Goal: Task Accomplishment & Management: Manage account settings

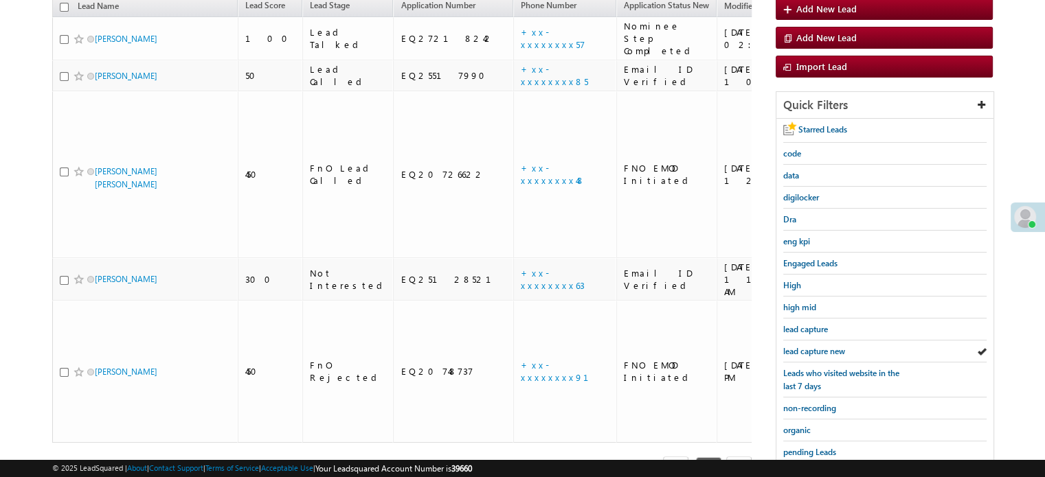
scroll to position [157, 0]
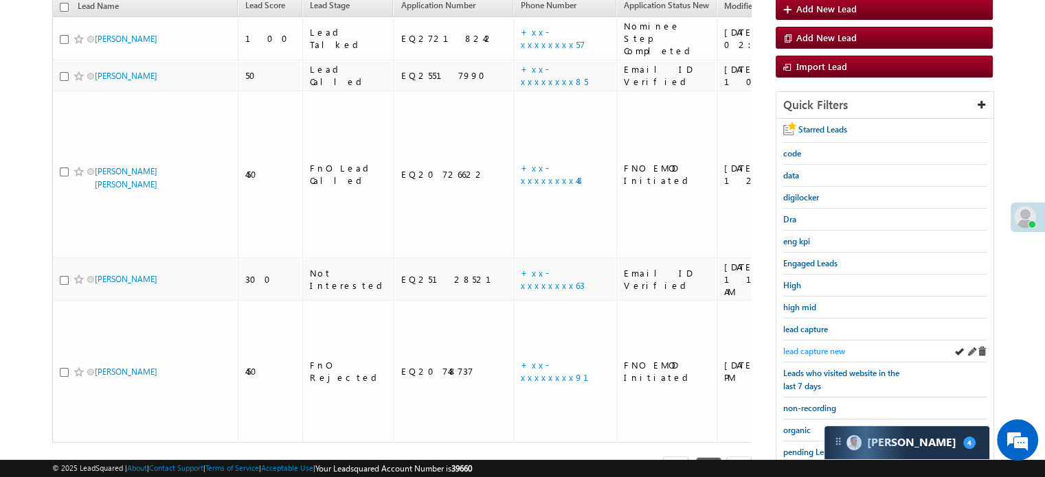
click at [802, 348] on span "lead capture new" at bounding box center [814, 351] width 62 height 10
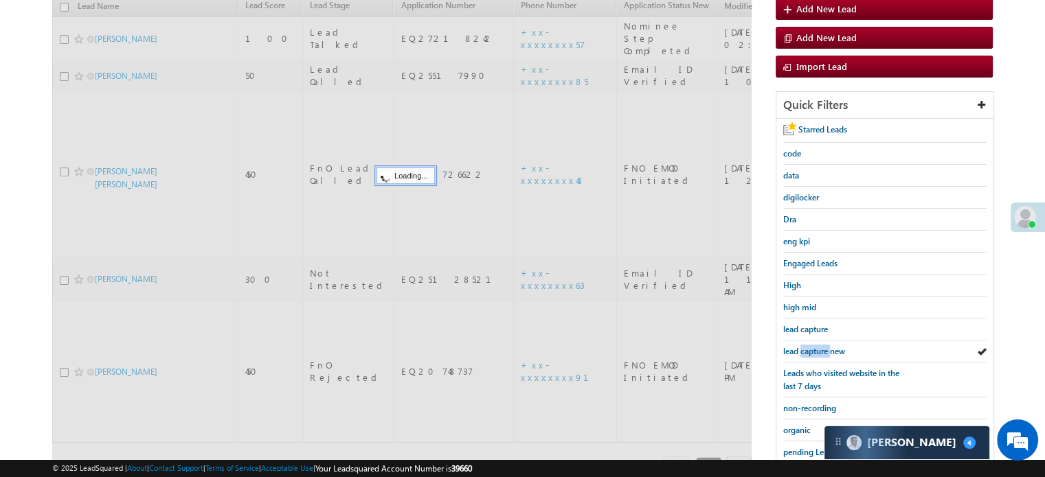
click at [801, 348] on span "lead capture new" at bounding box center [814, 351] width 62 height 10
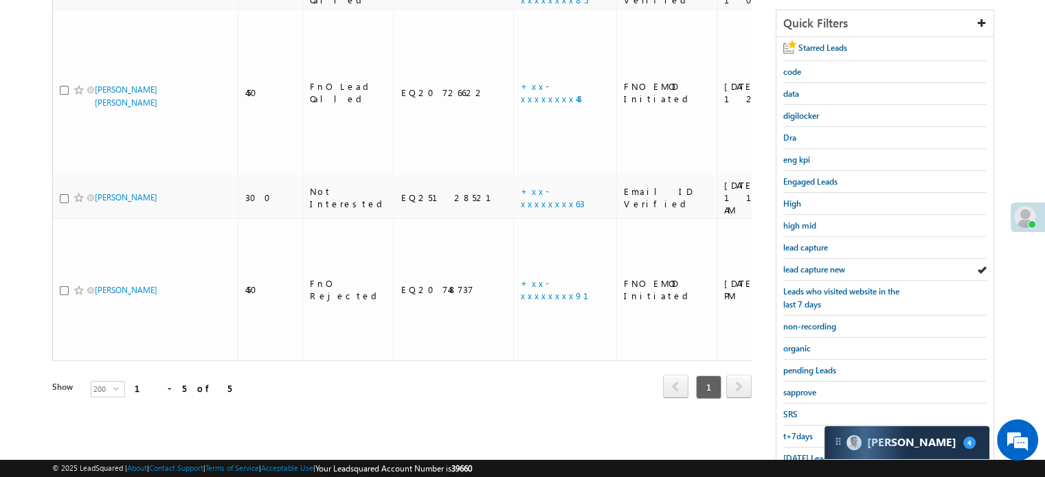
scroll to position [295, 0]
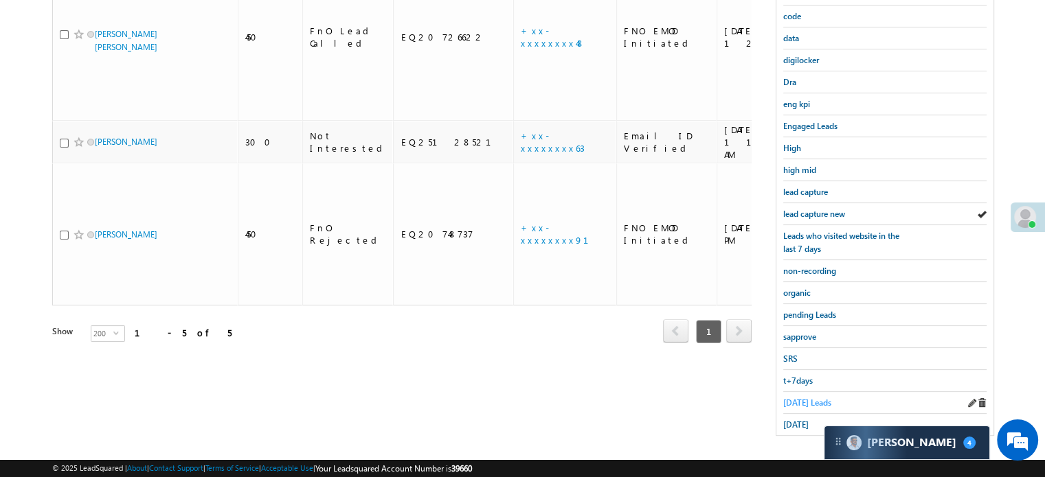
click at [786, 398] on span "Today's Leads" at bounding box center [807, 403] width 48 height 10
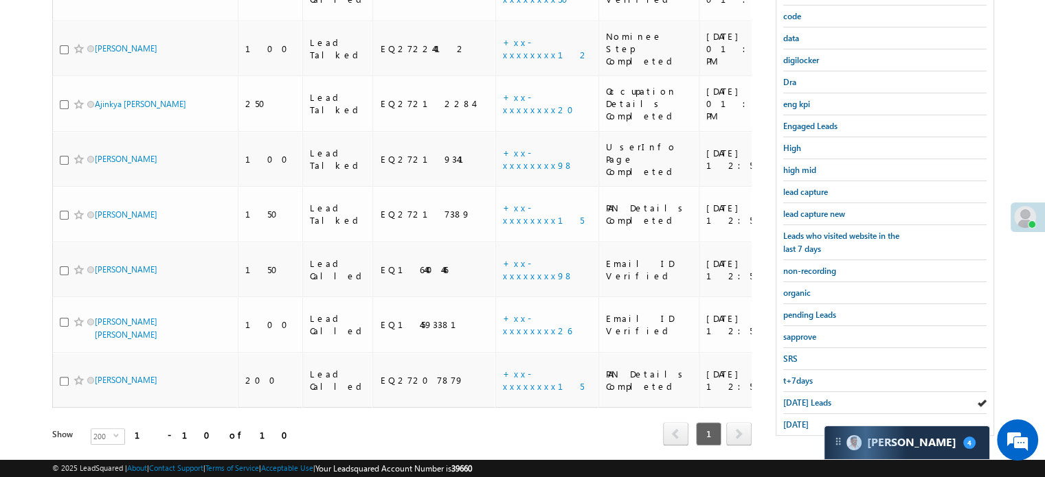
scroll to position [0, 0]
click at [802, 398] on span "Today's Leads" at bounding box center [807, 403] width 48 height 10
click at [797, 420] on span "yesterday" at bounding box center [795, 425] width 25 height 10
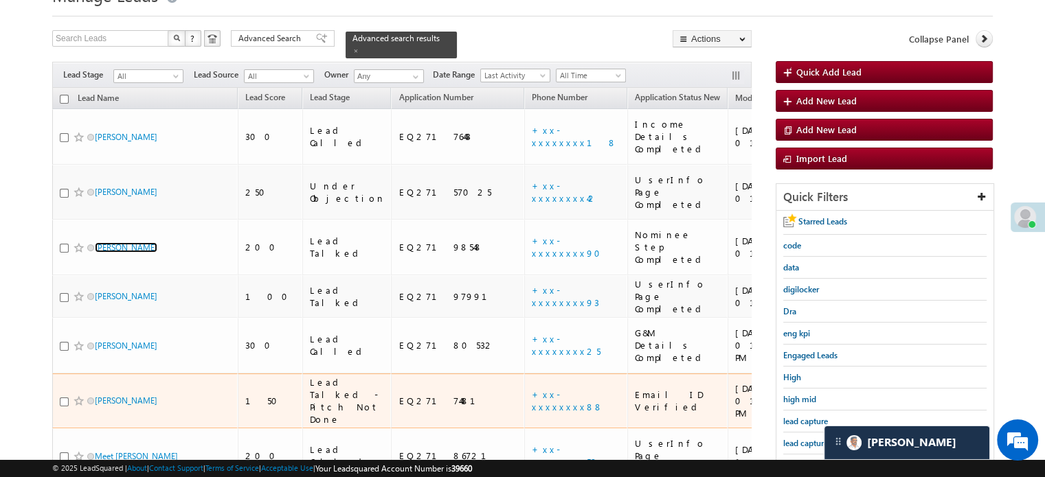
scroll to position [89, 0]
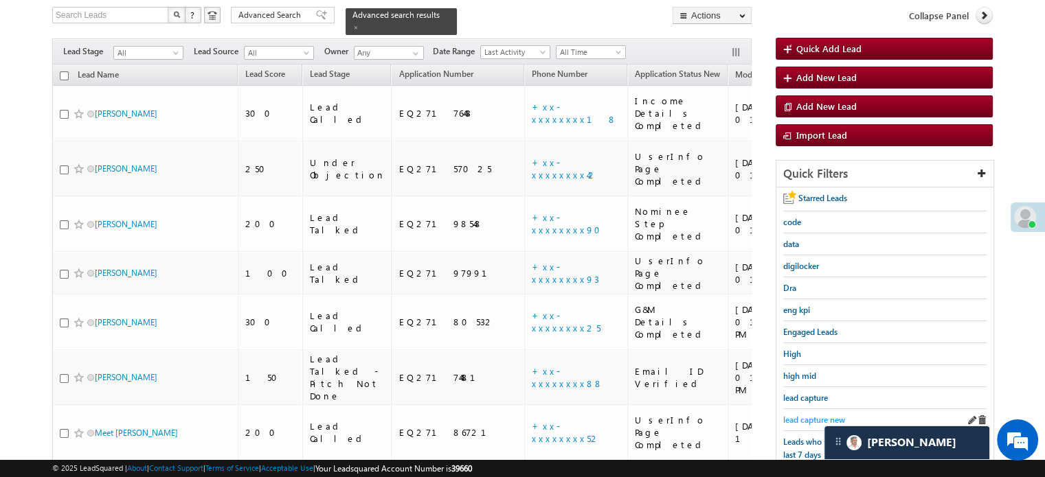
click at [802, 415] on span "lead capture new" at bounding box center [814, 420] width 62 height 10
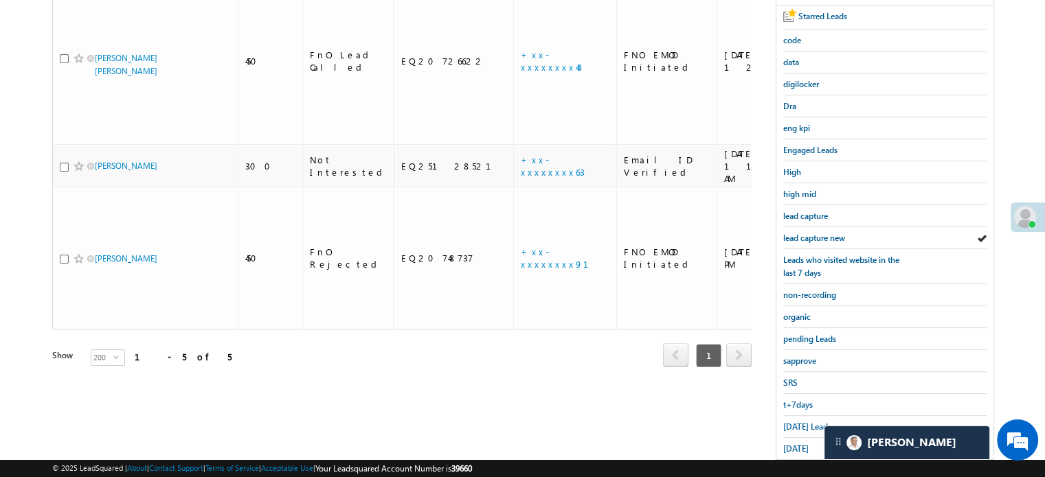
scroll to position [295, 0]
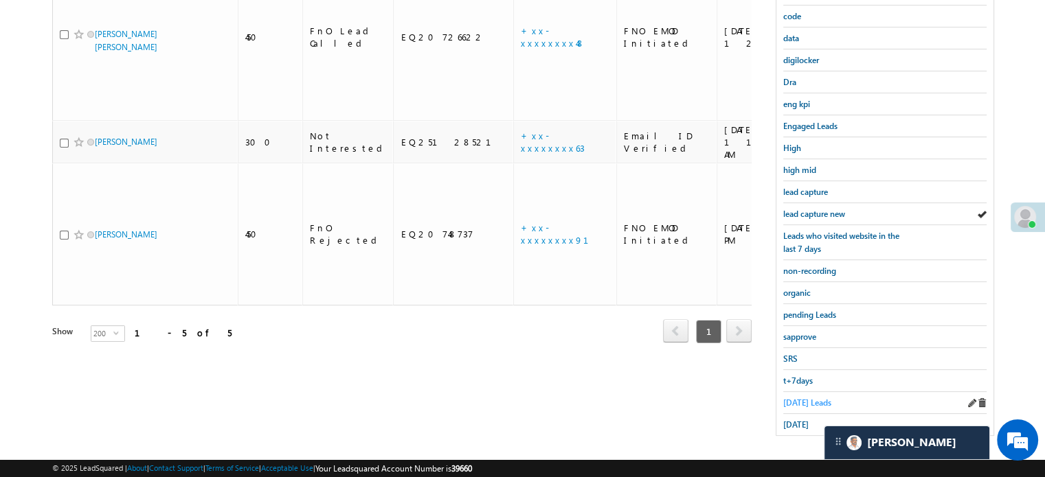
click at [791, 400] on span "Today's Leads" at bounding box center [807, 403] width 48 height 10
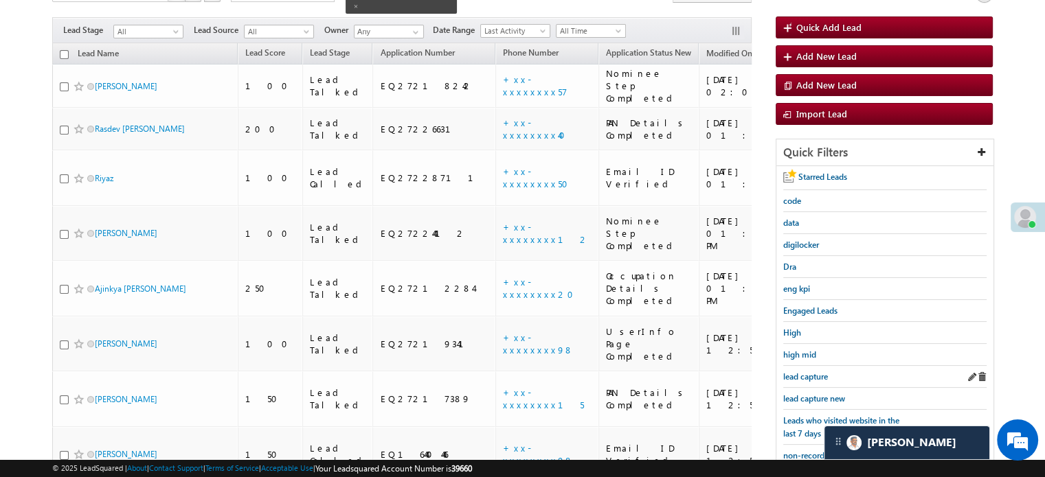
scroll to position [89, 0]
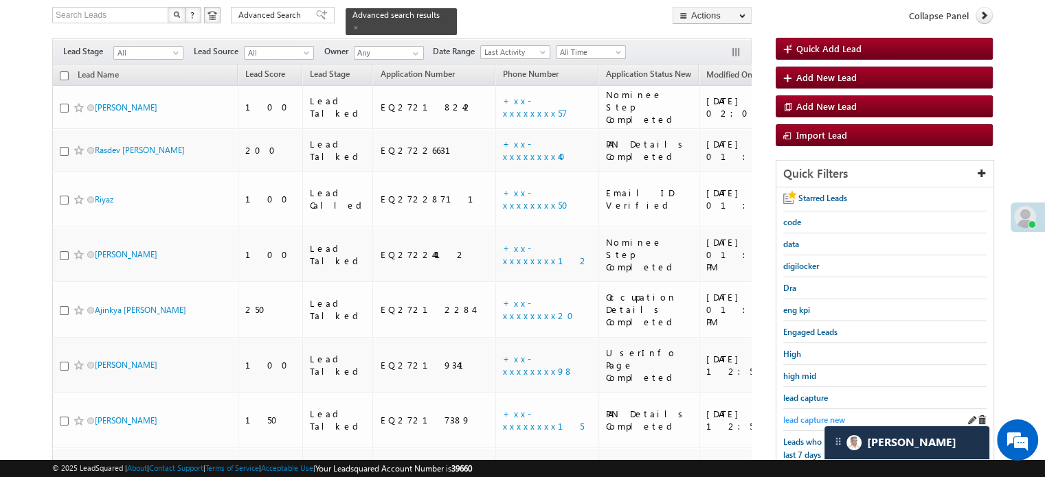
click at [808, 415] on span "lead capture new" at bounding box center [814, 420] width 62 height 10
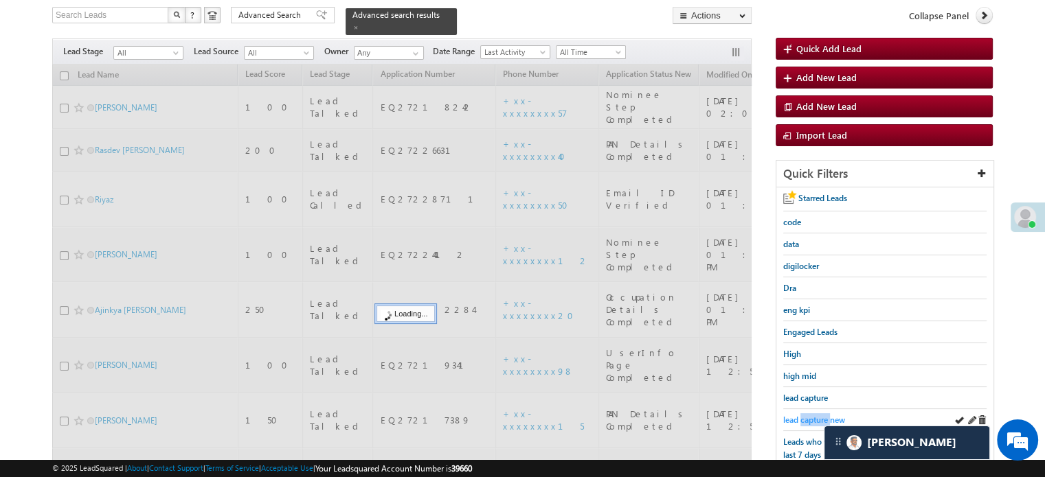
click at [809, 415] on span "lead capture new" at bounding box center [814, 420] width 62 height 10
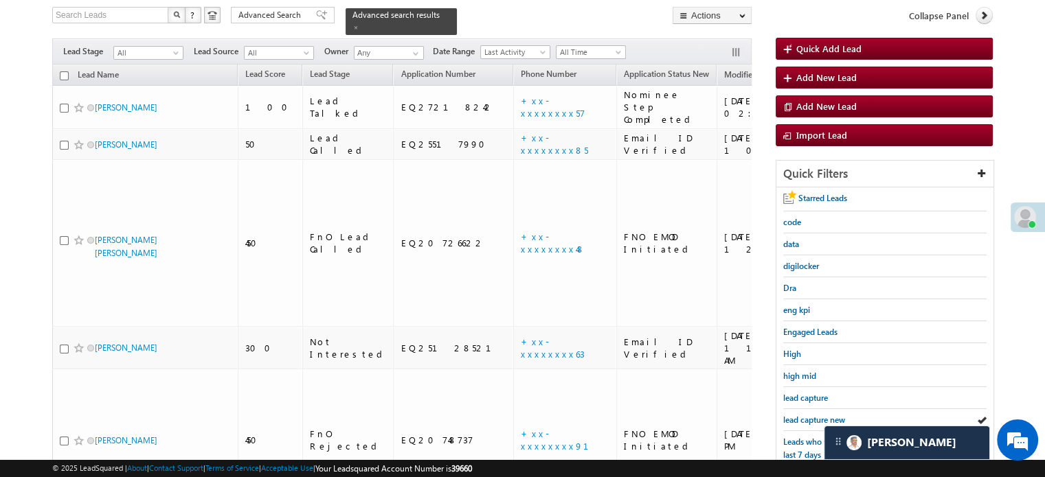
click at [809, 415] on span "lead capture new" at bounding box center [814, 420] width 62 height 10
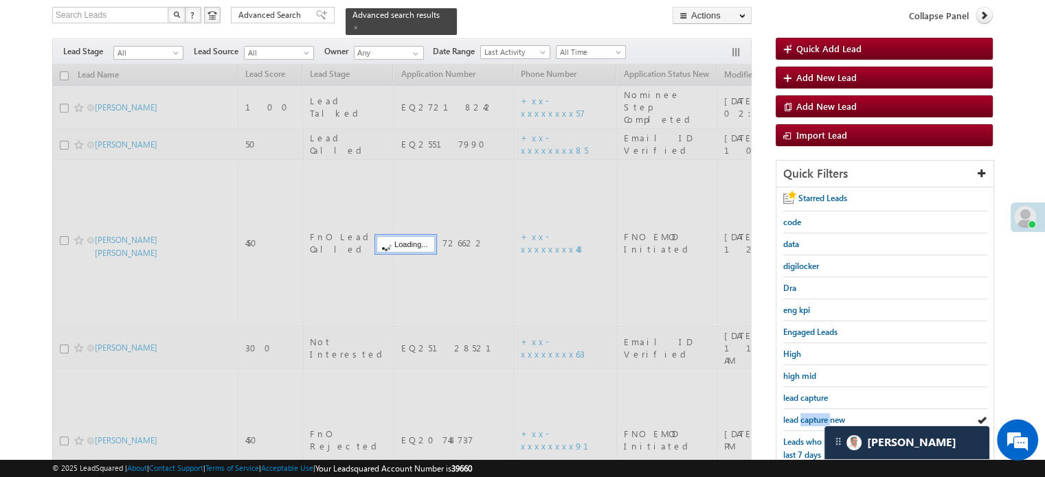
click at [809, 415] on span "lead capture new" at bounding box center [814, 420] width 62 height 10
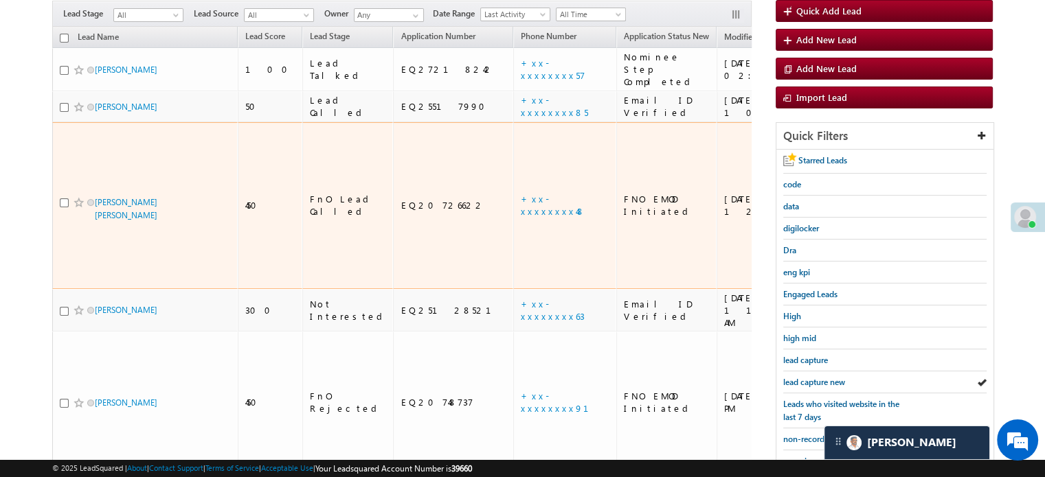
scroll to position [226, 0]
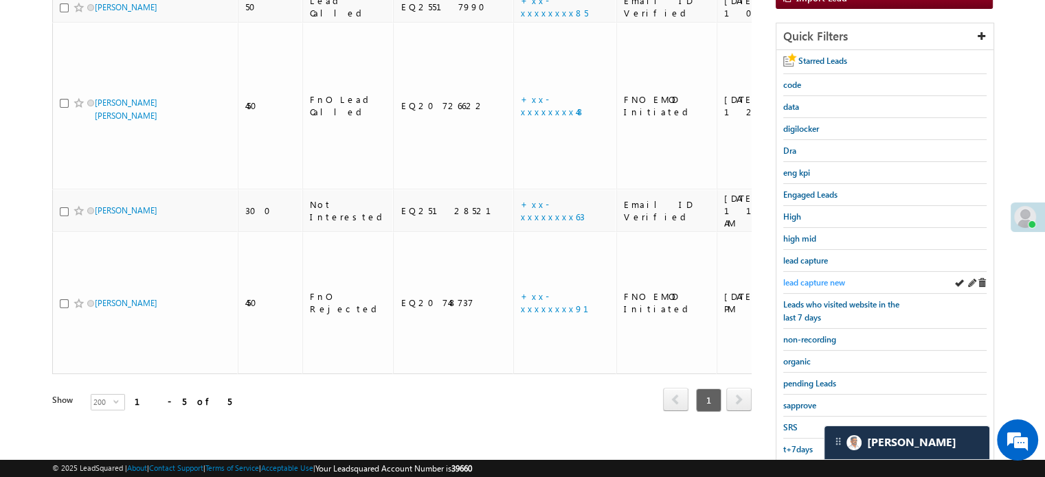
click at [826, 282] on span "lead capture new" at bounding box center [814, 282] width 62 height 10
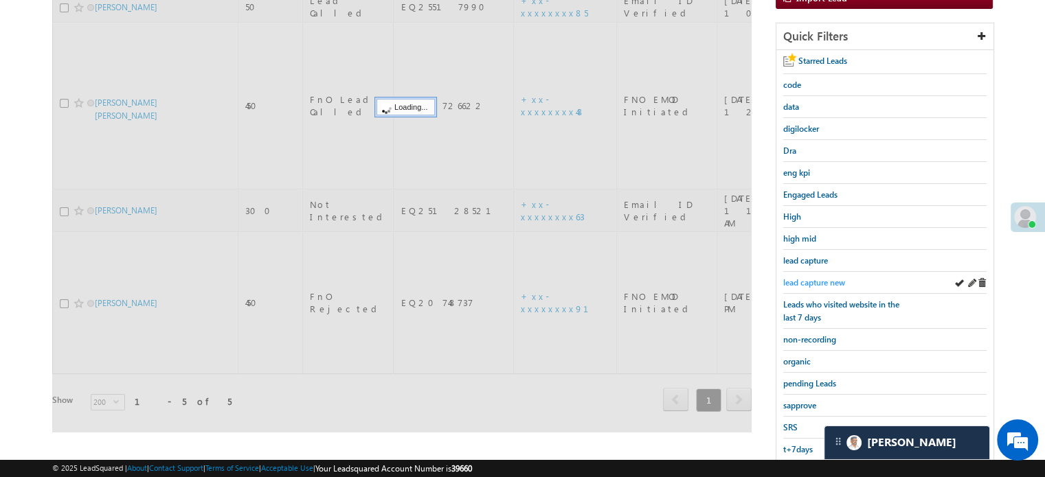
click at [821, 279] on span "lead capture new" at bounding box center [814, 282] width 62 height 10
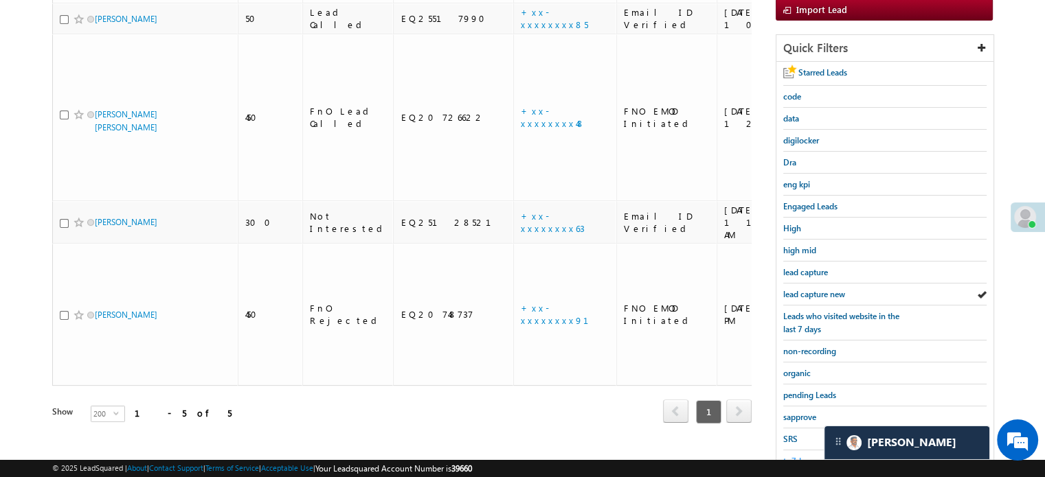
scroll to position [295, 0]
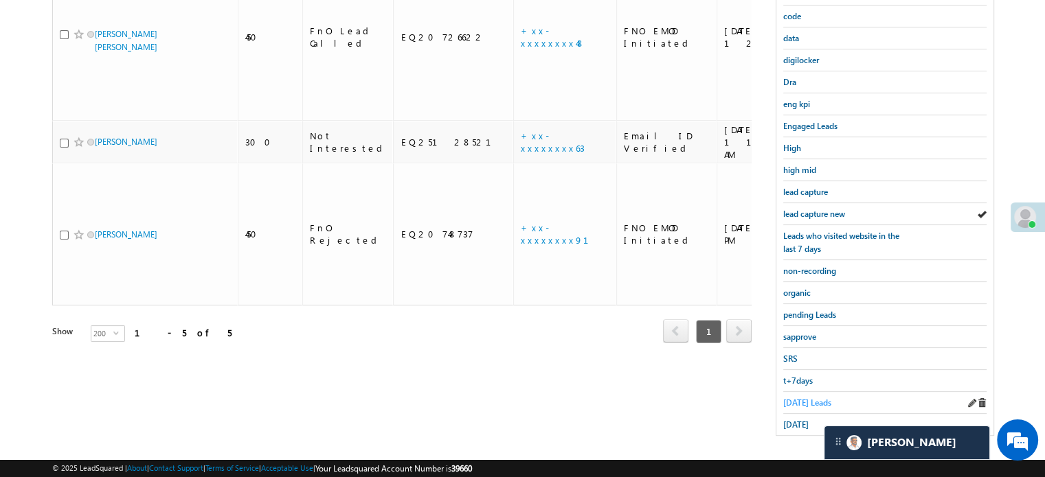
click at [789, 400] on span "Today's Leads" at bounding box center [807, 403] width 48 height 10
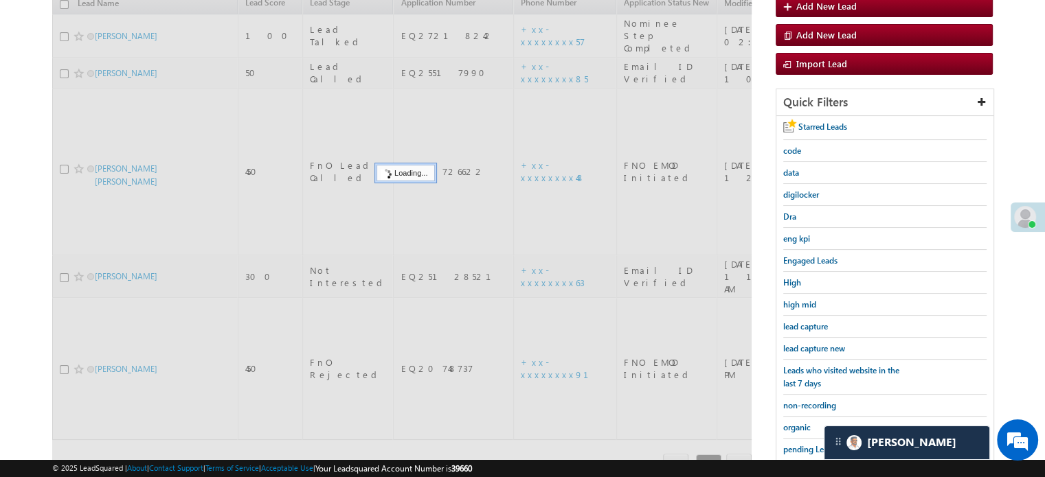
scroll to position [157, 0]
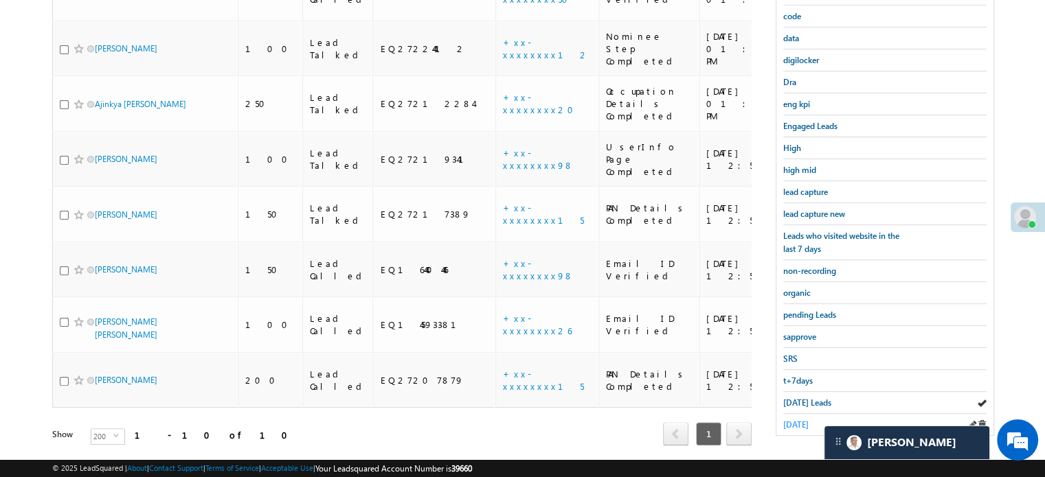
click at [808, 421] on span "yesterday" at bounding box center [795, 425] width 25 height 10
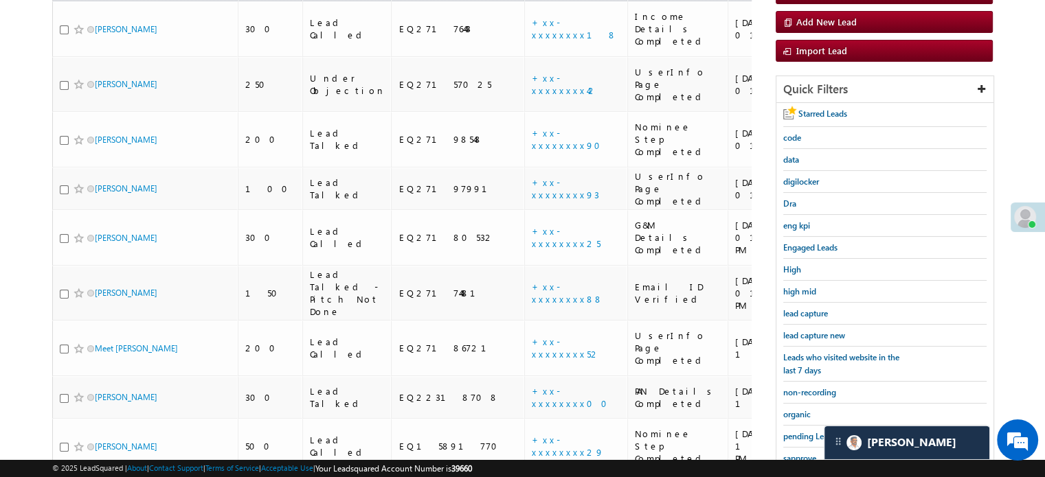
scroll to position [162, 0]
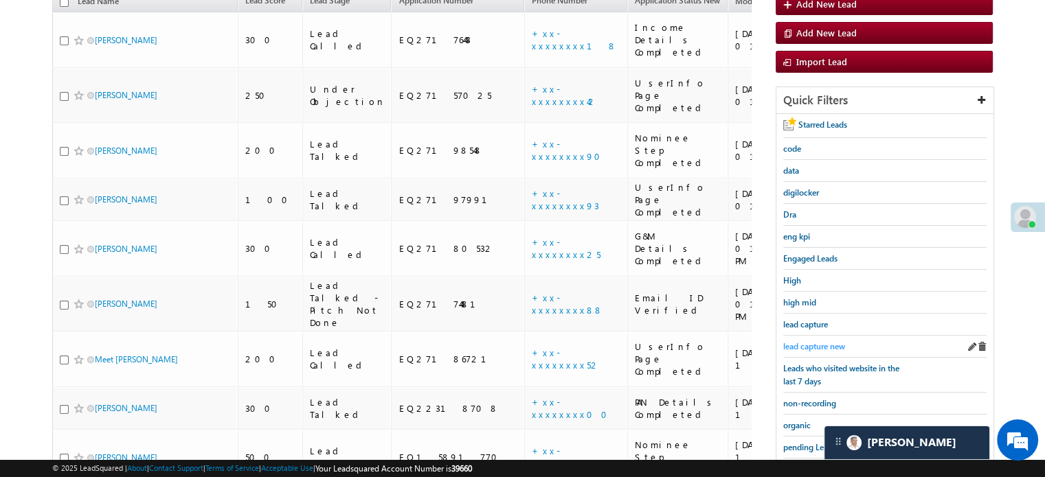
click at [806, 348] on span "lead capture new" at bounding box center [814, 346] width 62 height 10
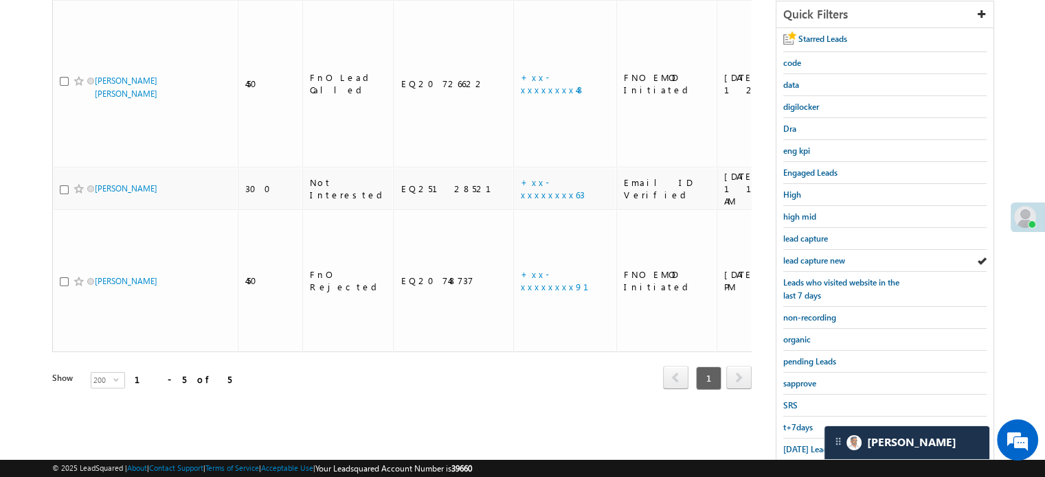
scroll to position [295, 0]
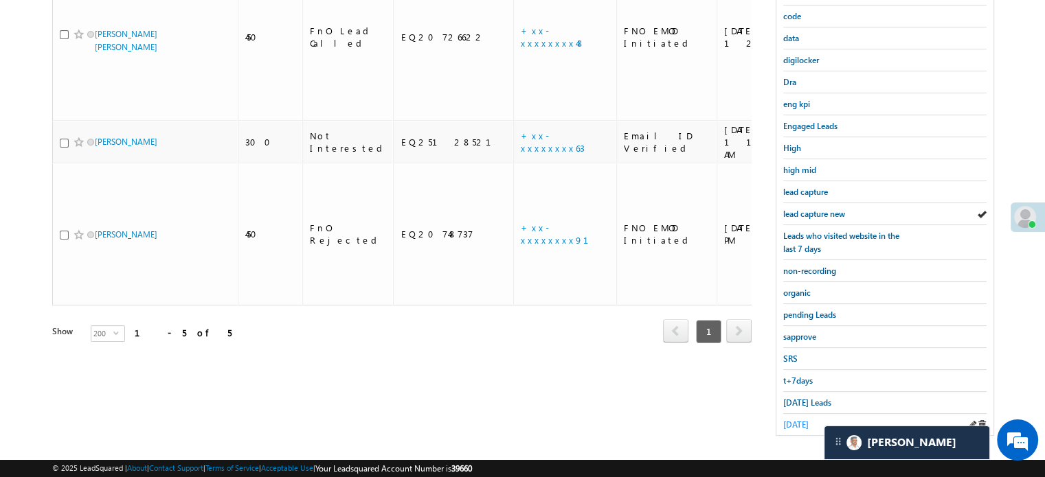
click at [800, 420] on span "yesterday" at bounding box center [795, 425] width 25 height 10
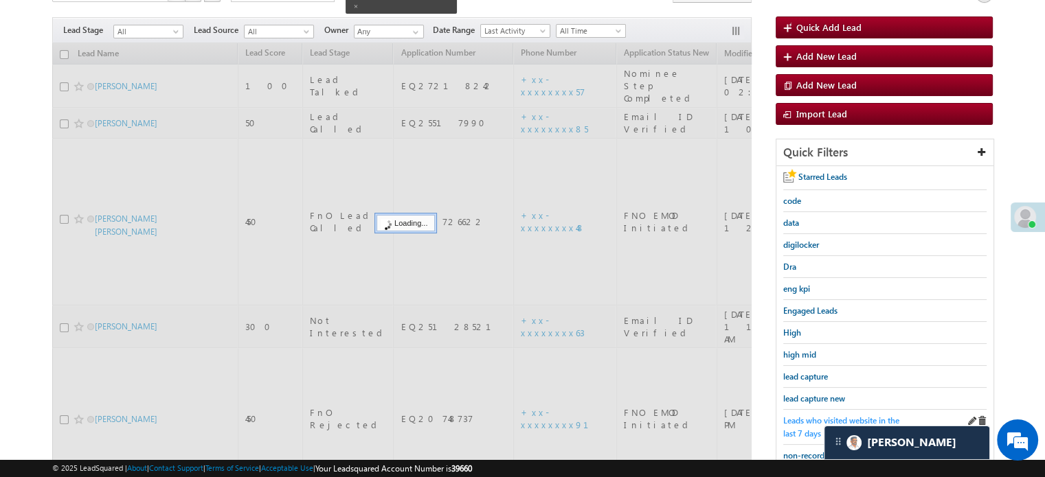
scroll to position [89, 0]
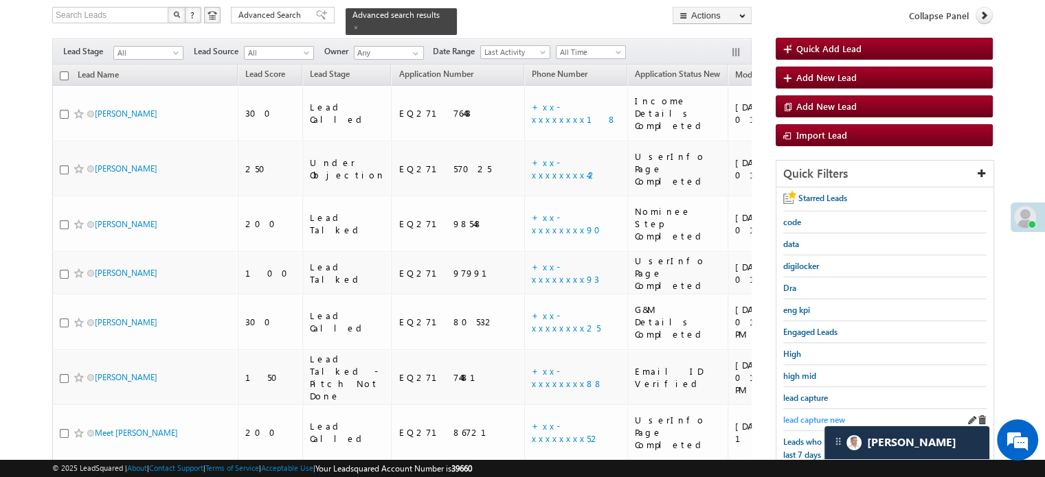
click at [805, 415] on span "lead capture new" at bounding box center [814, 420] width 62 height 10
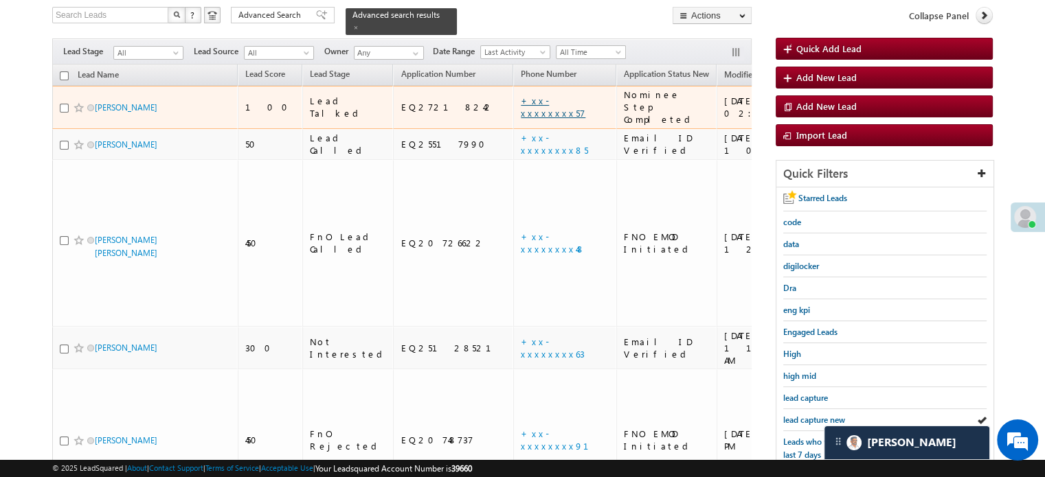
click at [521, 95] on link "+xx-xxxxxxxx57" at bounding box center [553, 107] width 65 height 24
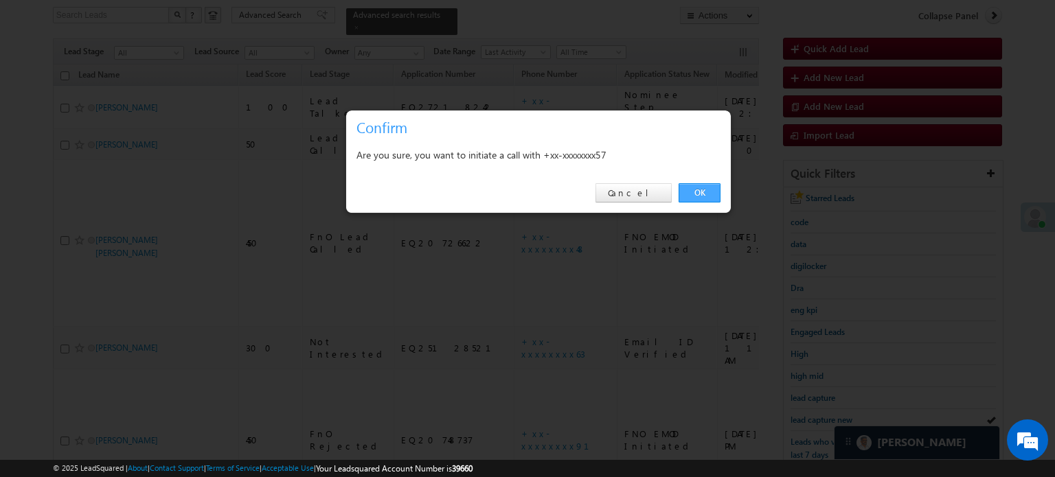
click at [701, 190] on link "OK" at bounding box center [700, 192] width 42 height 19
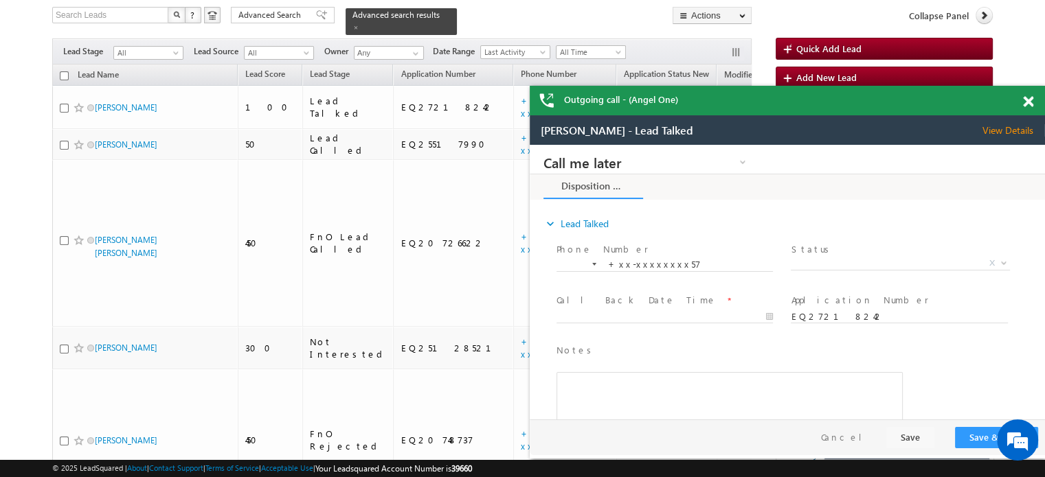
scroll to position [0, 0]
drag, startPoint x: 1032, startPoint y: 104, endPoint x: 1025, endPoint y: 105, distance: 7.0
click at [1032, 104] on span at bounding box center [1028, 102] width 10 height 12
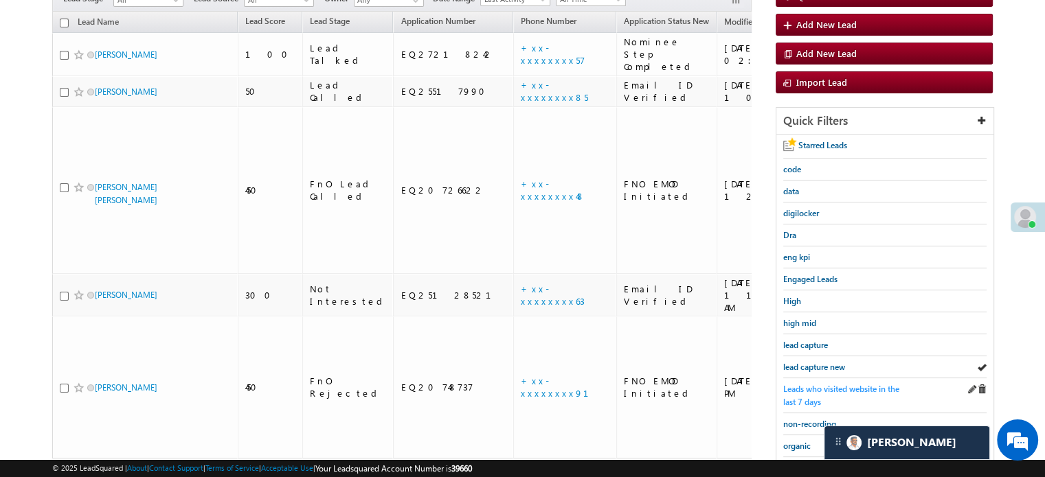
scroll to position [263, 0]
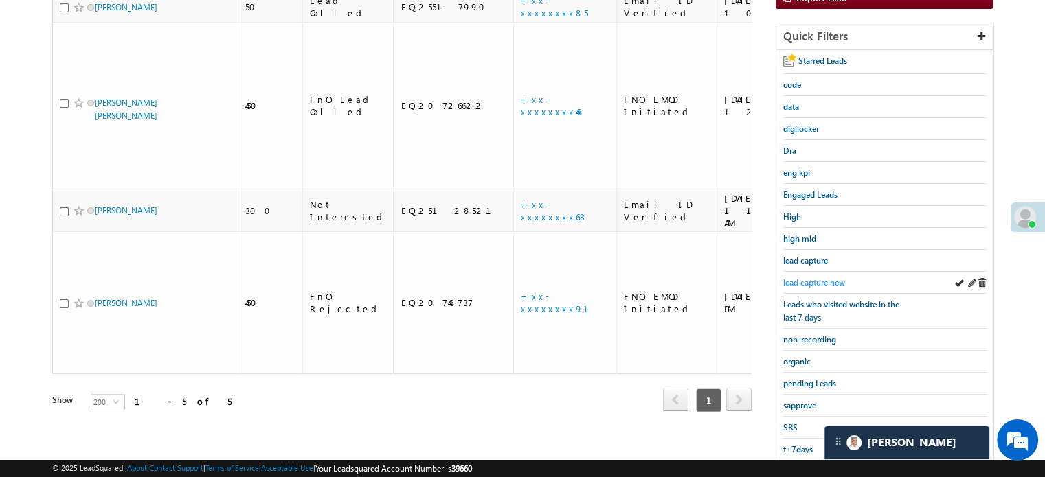
click at [808, 277] on span "lead capture new" at bounding box center [814, 282] width 62 height 10
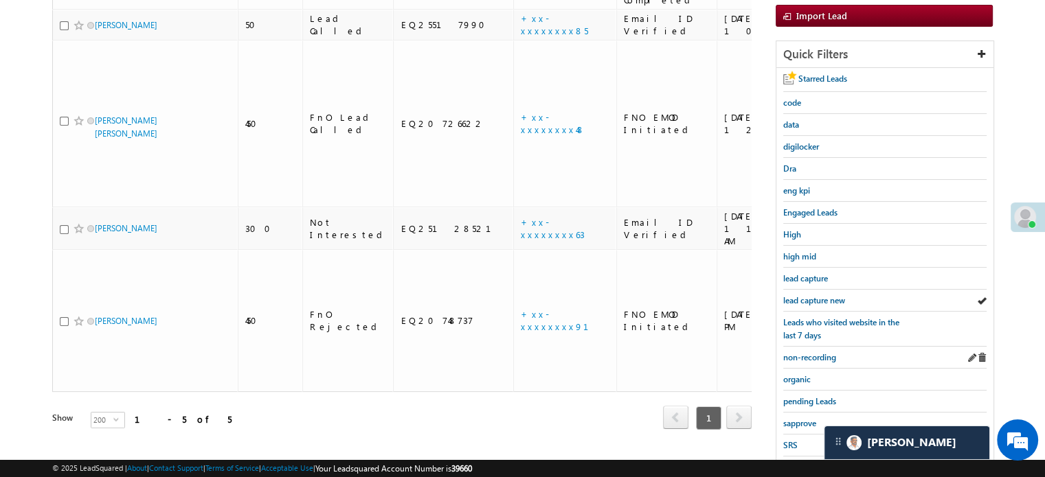
scroll to position [295, 0]
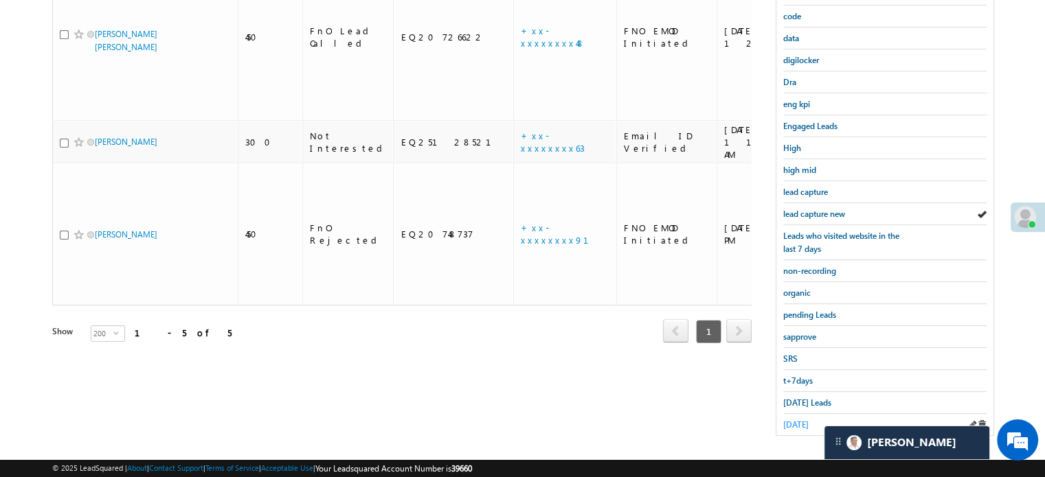
click at [808, 420] on span "[DATE]" at bounding box center [795, 425] width 25 height 10
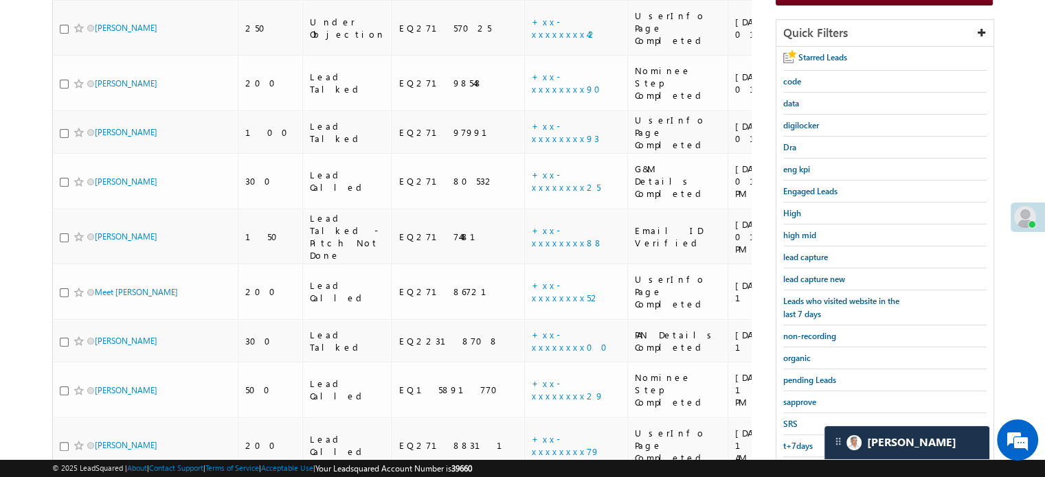
scroll to position [89, 0]
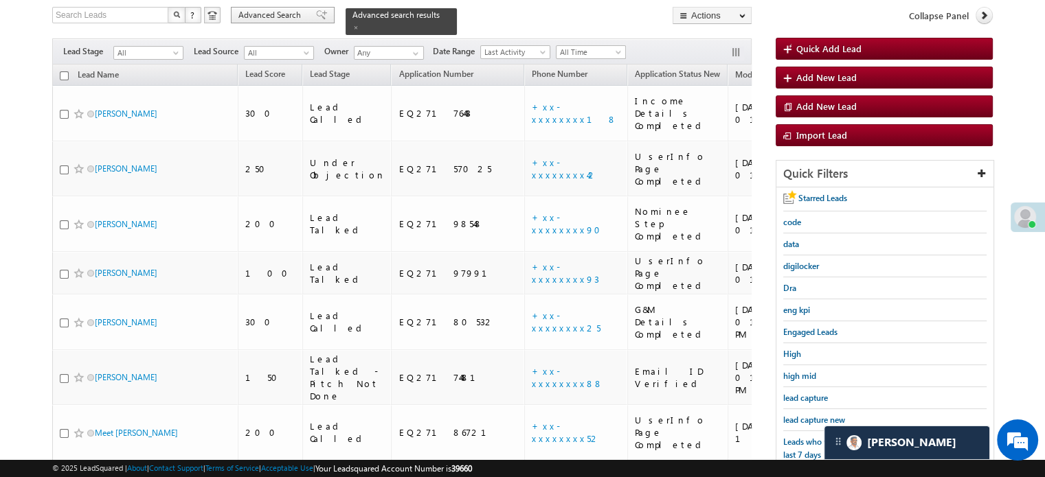
click at [824, 415] on span "lead capture new" at bounding box center [814, 420] width 62 height 10
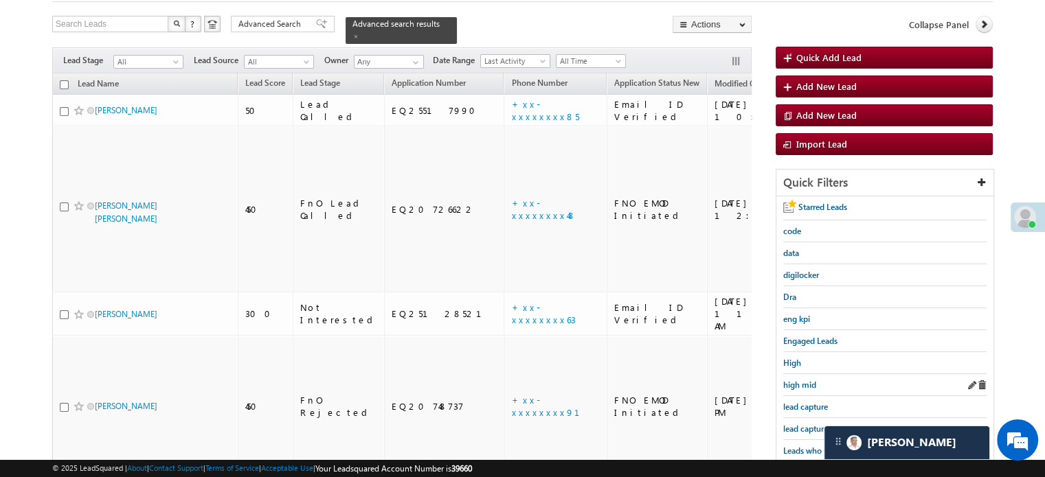
scroll to position [137, 0]
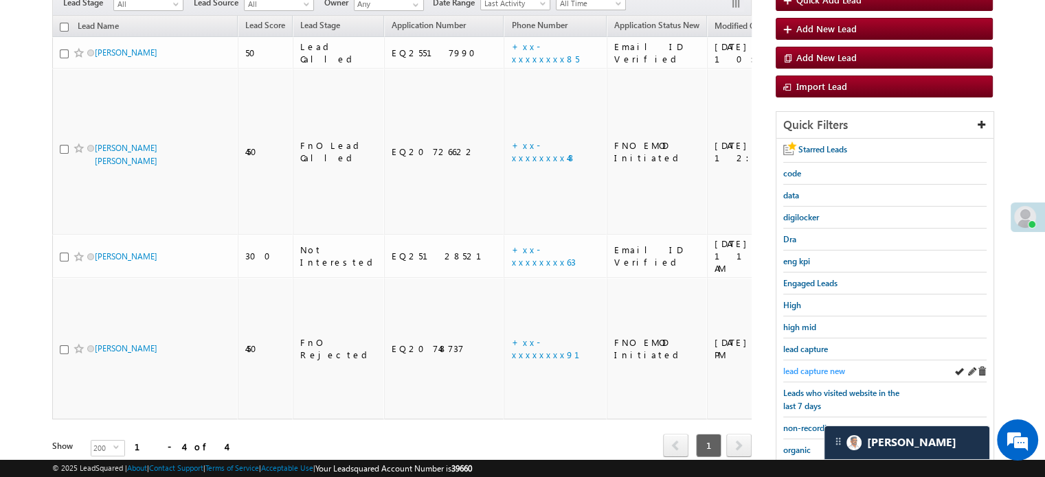
click at [805, 367] on span "lead capture new" at bounding box center [814, 371] width 62 height 10
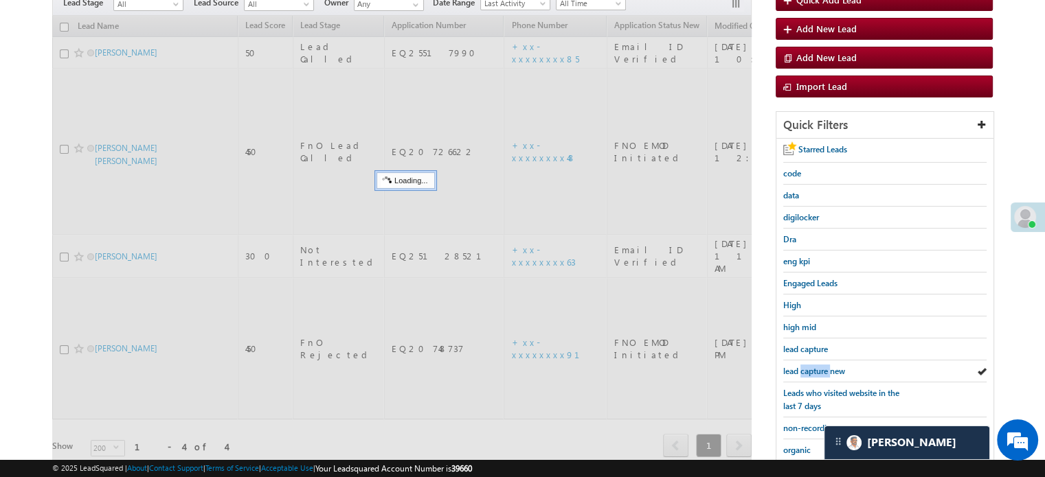
click at [805, 367] on span "lead capture new" at bounding box center [814, 371] width 62 height 10
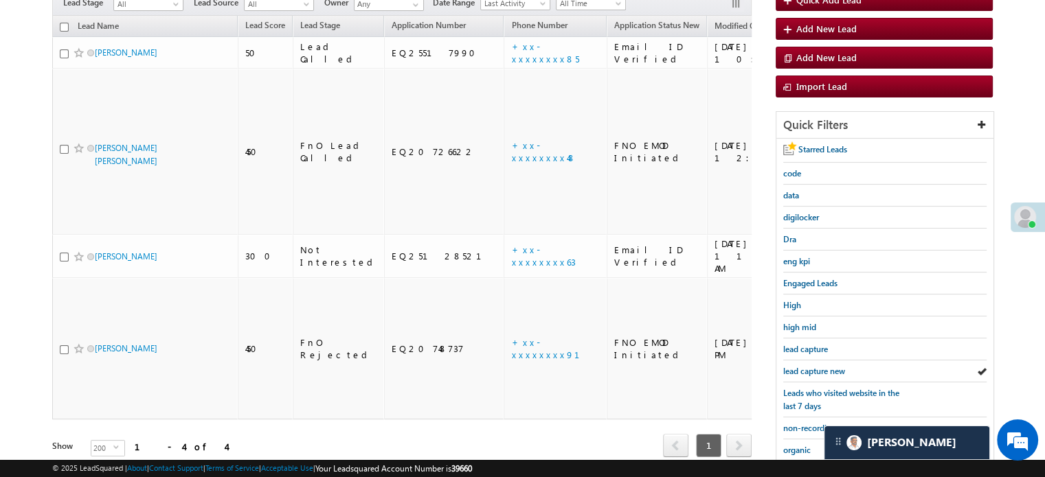
click at [805, 367] on span "lead capture new" at bounding box center [814, 371] width 62 height 10
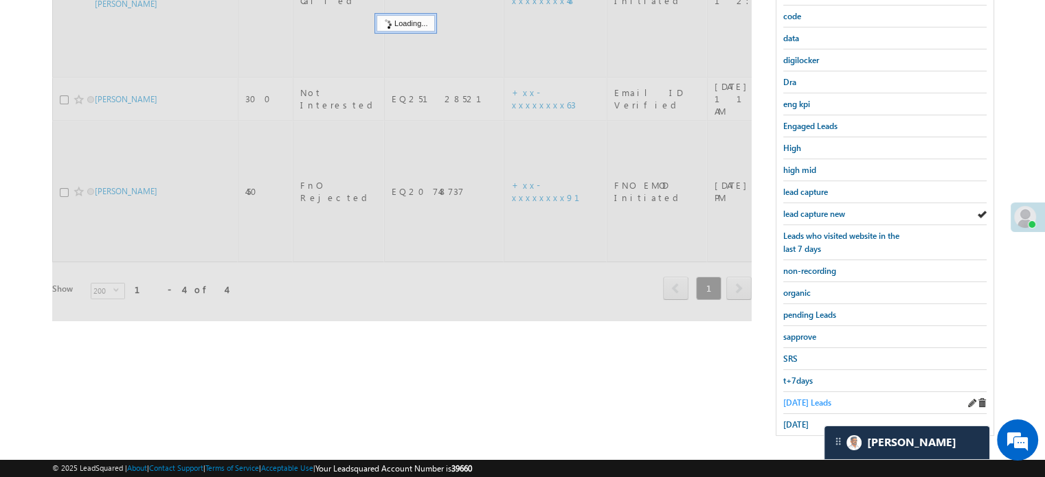
click at [810, 398] on span "Today's Leads" at bounding box center [807, 403] width 48 height 10
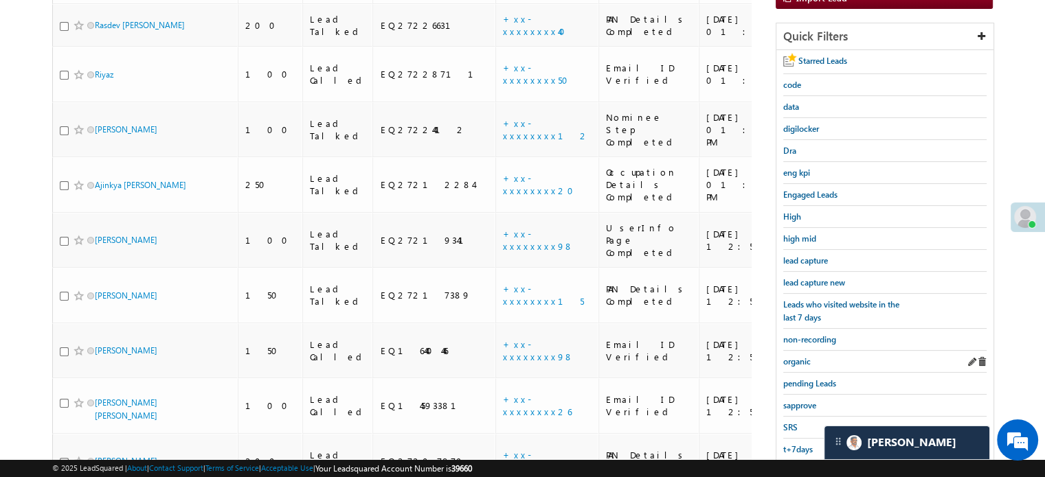
scroll to position [157, 0]
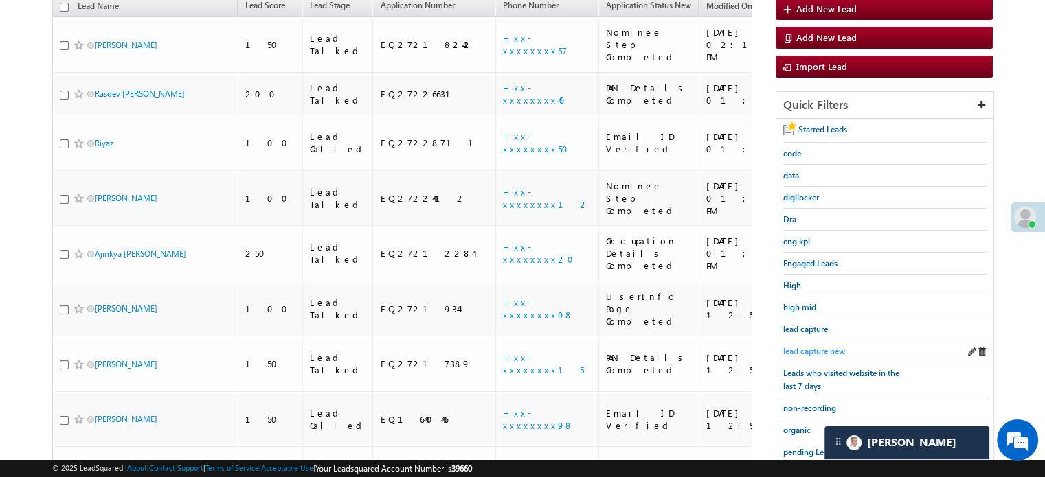
click at [816, 348] on span "lead capture new" at bounding box center [814, 351] width 62 height 10
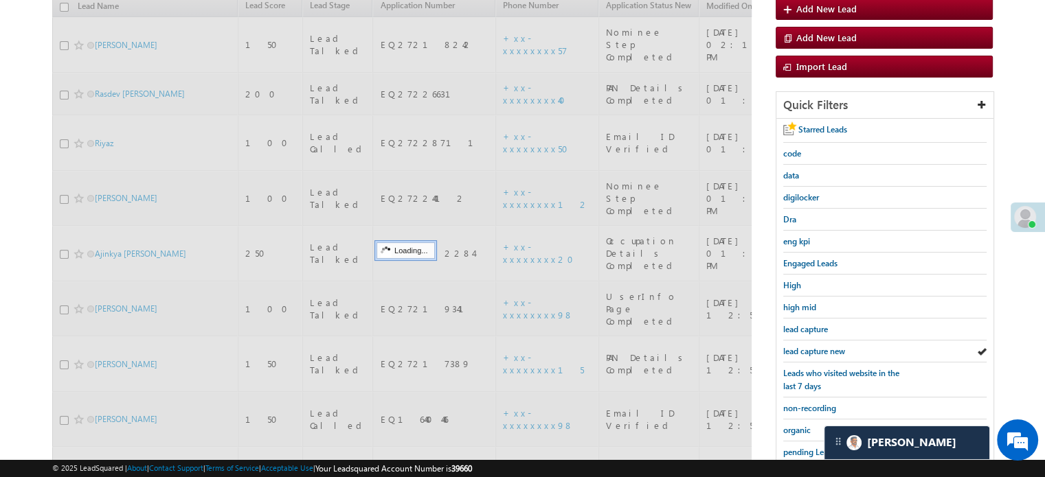
click at [816, 348] on span "lead capture new" at bounding box center [814, 351] width 62 height 10
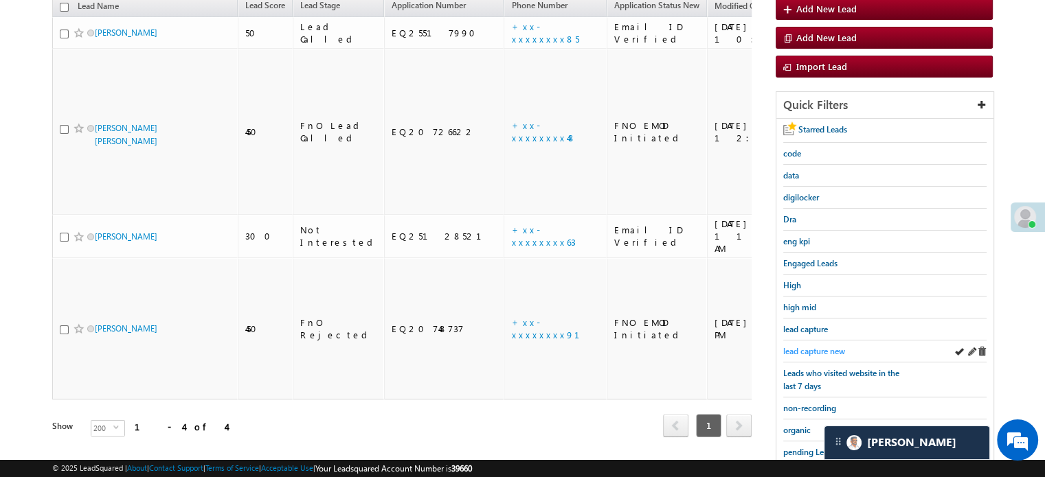
click at [817, 348] on span "lead capture new" at bounding box center [814, 351] width 62 height 10
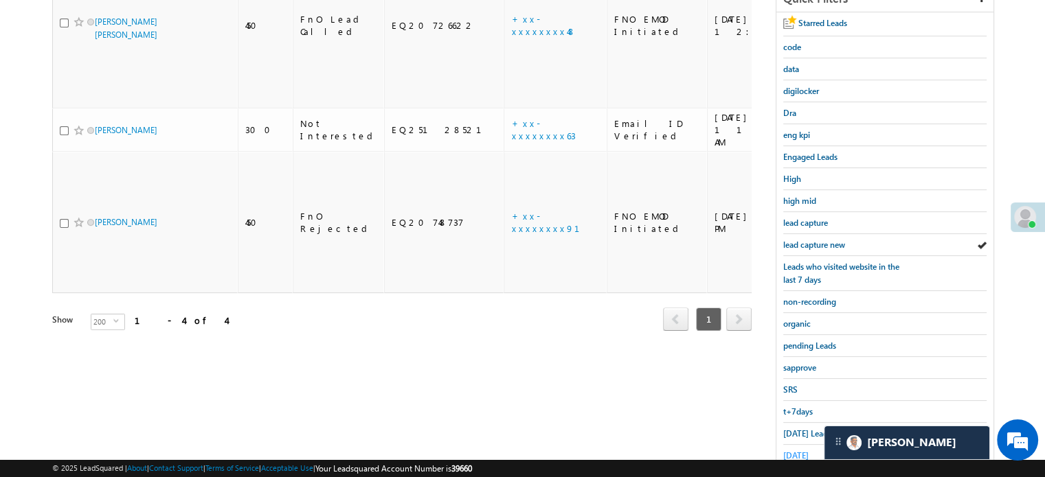
scroll to position [295, 0]
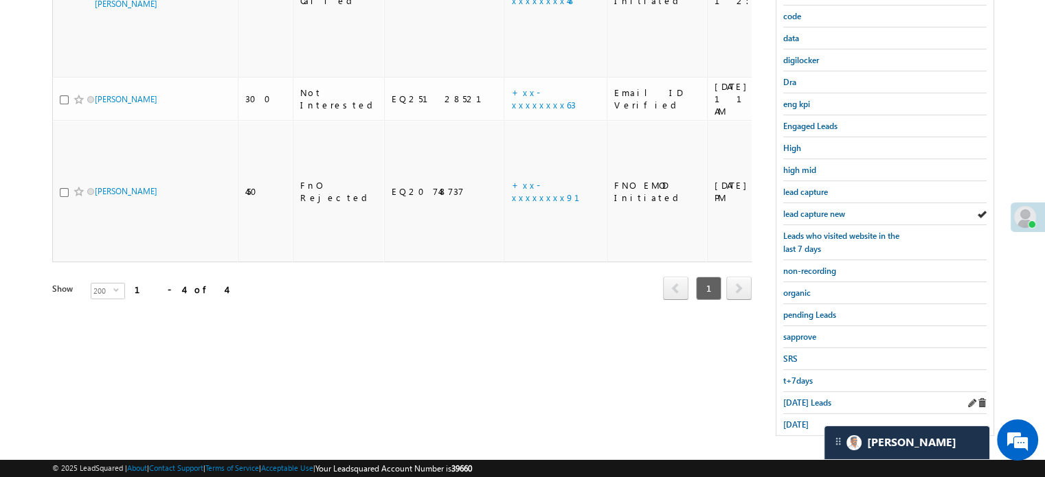
click at [800, 392] on div "Today's Leads" at bounding box center [884, 403] width 203 height 22
click at [801, 392] on div "Today's Leads" at bounding box center [884, 403] width 203 height 22
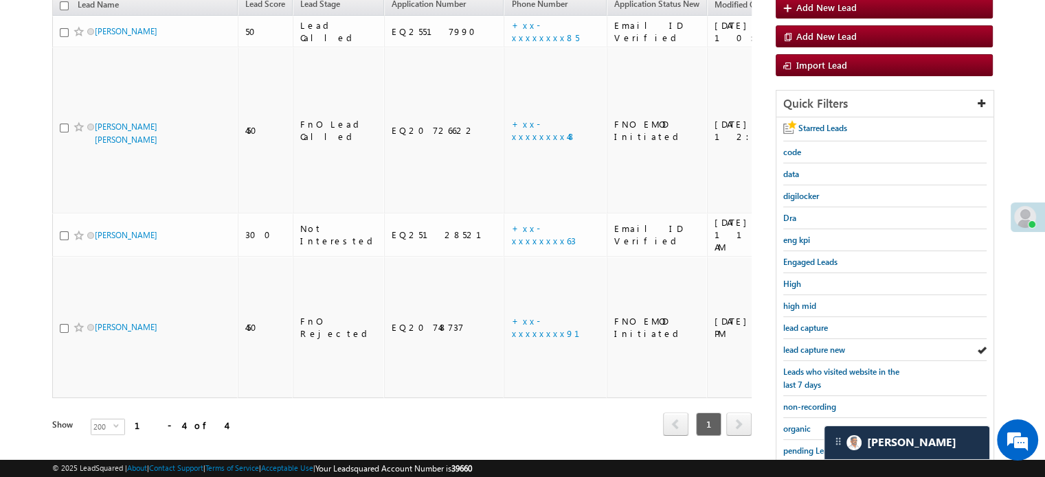
scroll to position [157, 0]
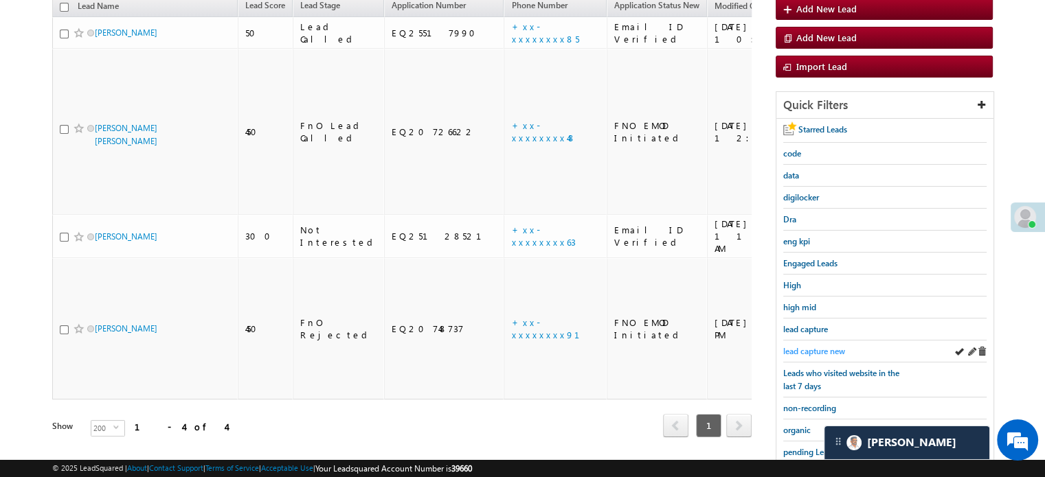
click at [822, 348] on span "lead capture new" at bounding box center [814, 351] width 62 height 10
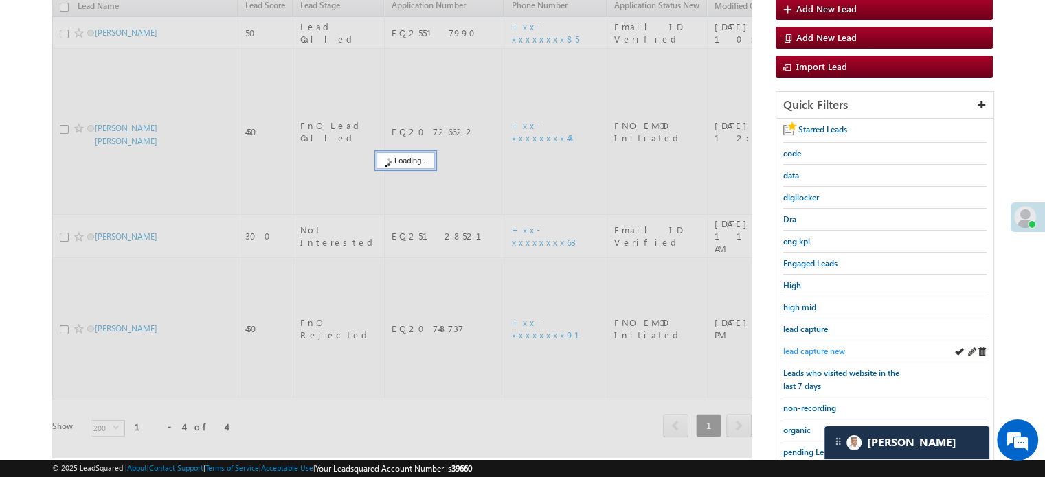
click at [822, 348] on span "lead capture new" at bounding box center [814, 351] width 62 height 10
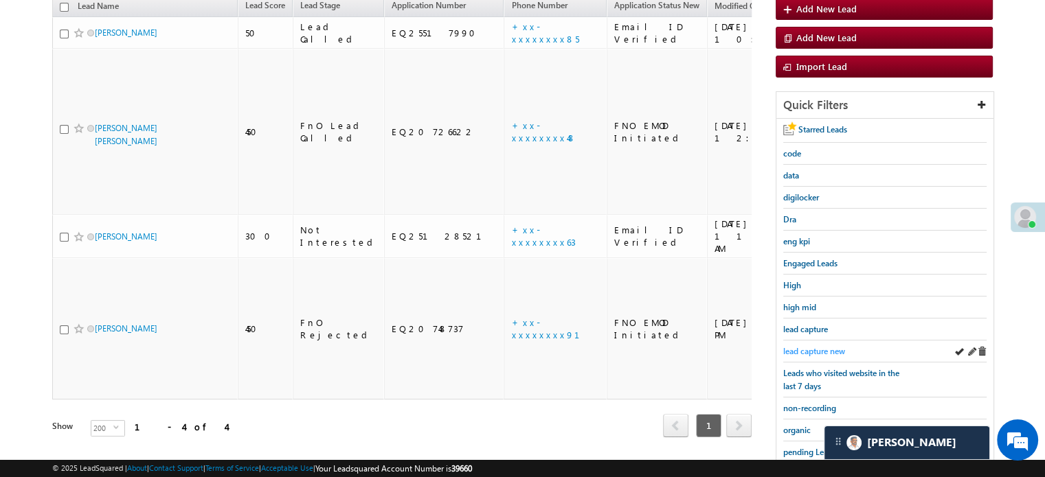
click at [808, 346] on span "lead capture new" at bounding box center [814, 351] width 62 height 10
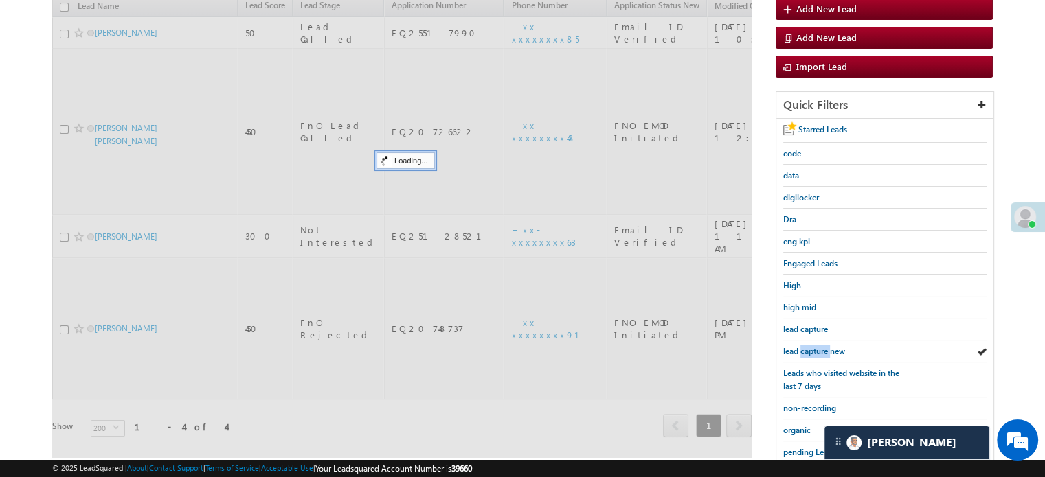
click at [808, 346] on span "lead capture new" at bounding box center [814, 351] width 62 height 10
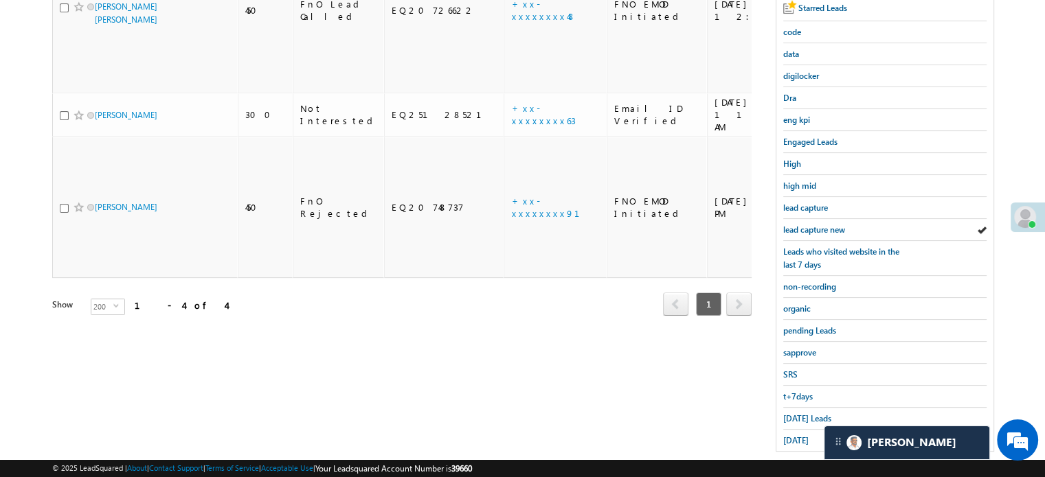
scroll to position [295, 0]
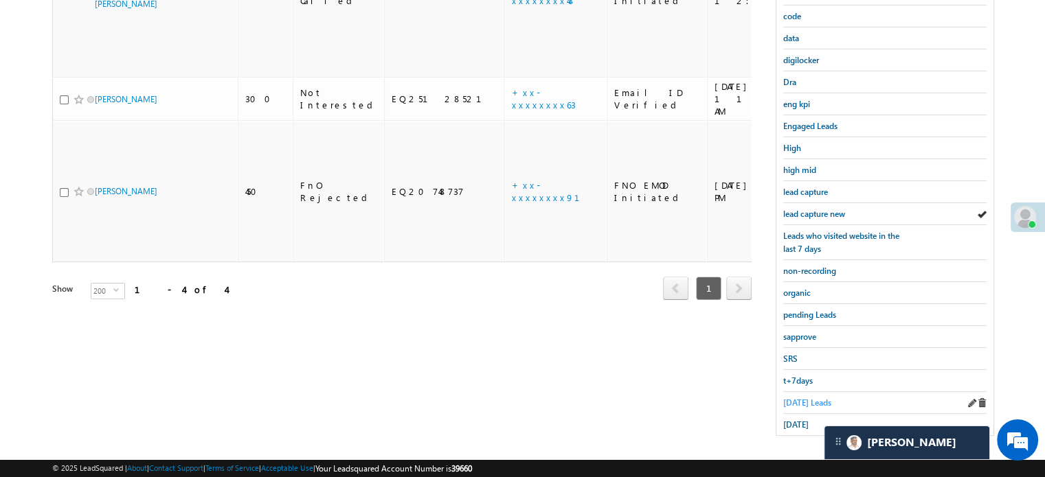
click at [797, 398] on span "Today's Leads" at bounding box center [807, 403] width 48 height 10
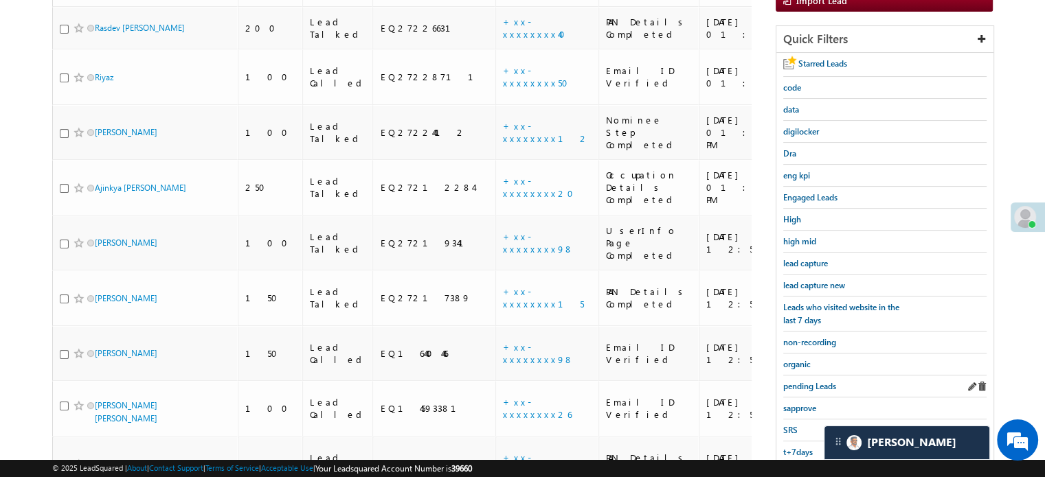
scroll to position [157, 0]
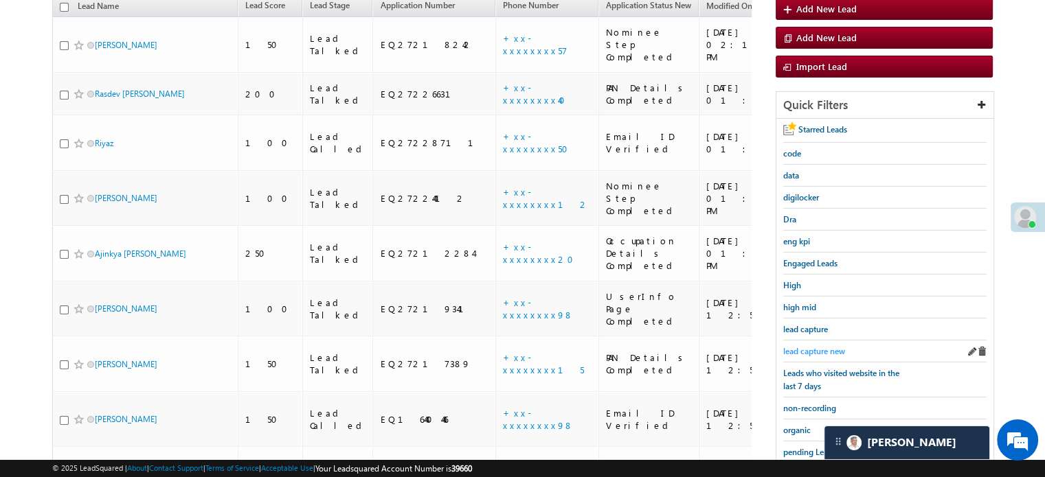
click at [821, 350] on span "lead capture new" at bounding box center [814, 351] width 62 height 10
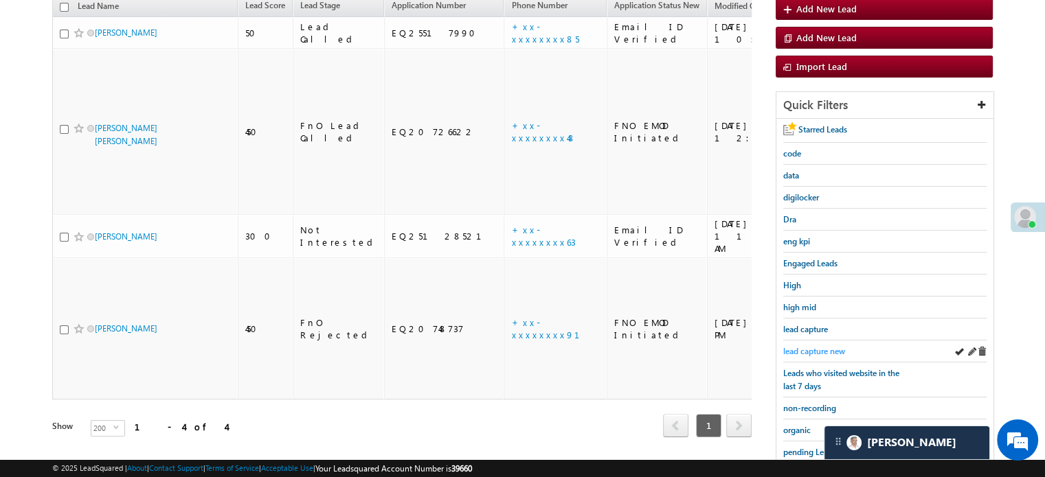
click at [821, 350] on span "lead capture new" at bounding box center [814, 351] width 62 height 10
click at [810, 346] on span "lead capture new" at bounding box center [814, 351] width 62 height 10
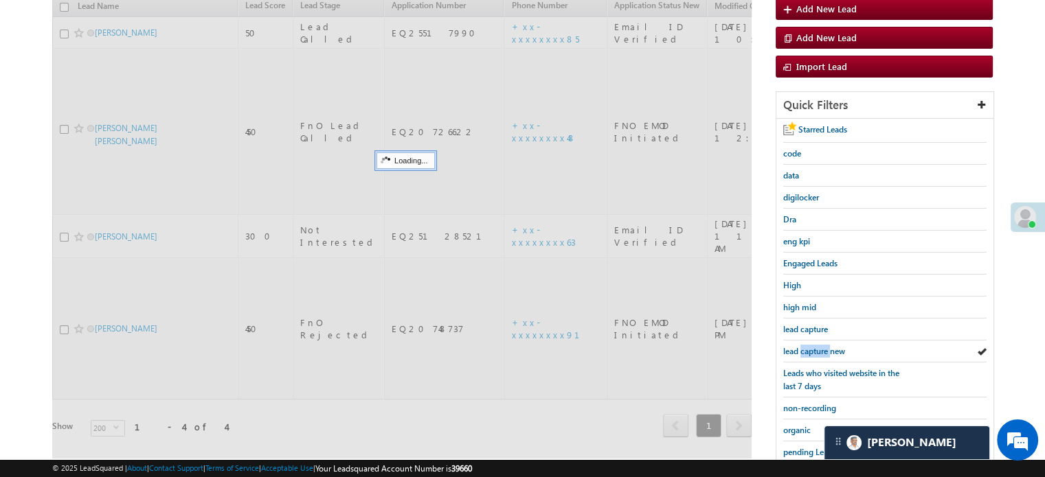
click at [810, 346] on span "lead capture new" at bounding box center [814, 351] width 62 height 10
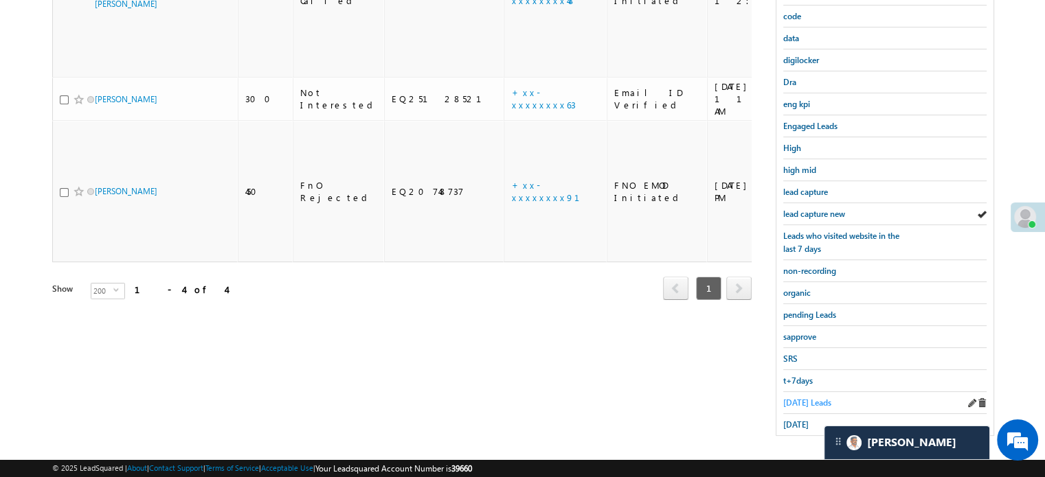
click at [806, 398] on span "Today's Leads" at bounding box center [807, 403] width 48 height 10
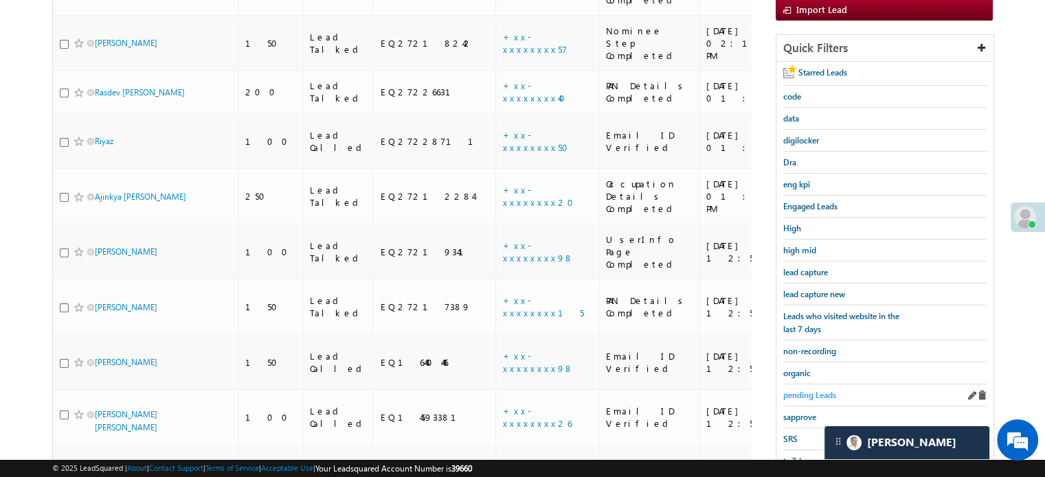
scroll to position [295, 0]
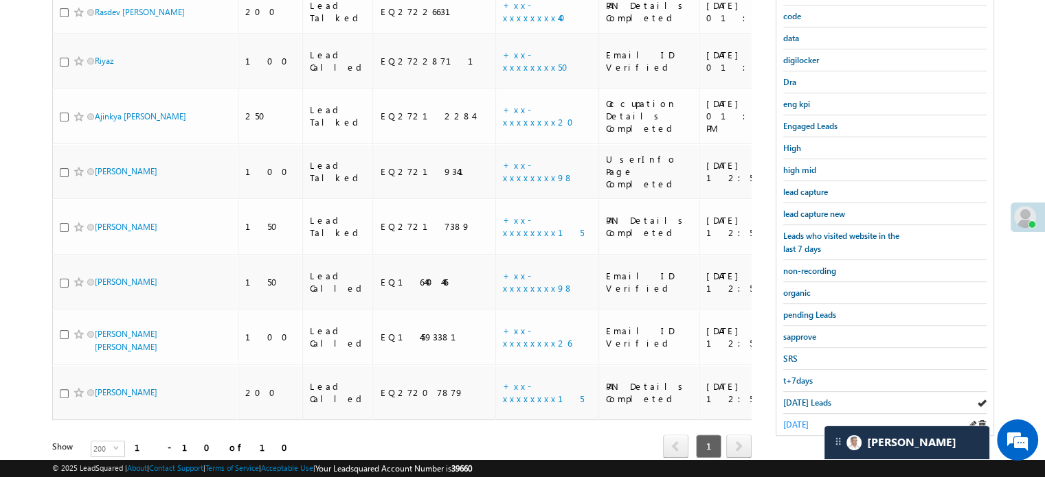
click at [804, 420] on span "yesterday" at bounding box center [795, 425] width 25 height 10
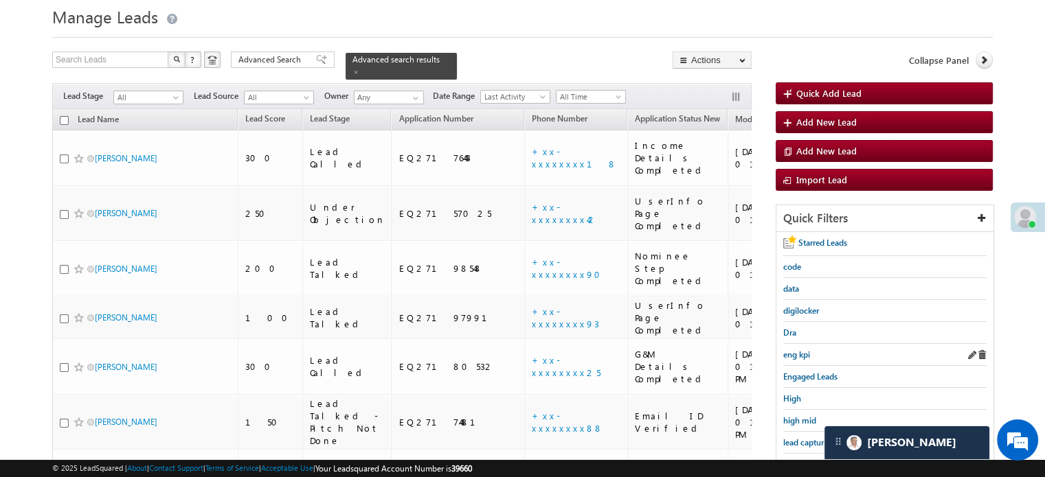
scroll to position [69, 0]
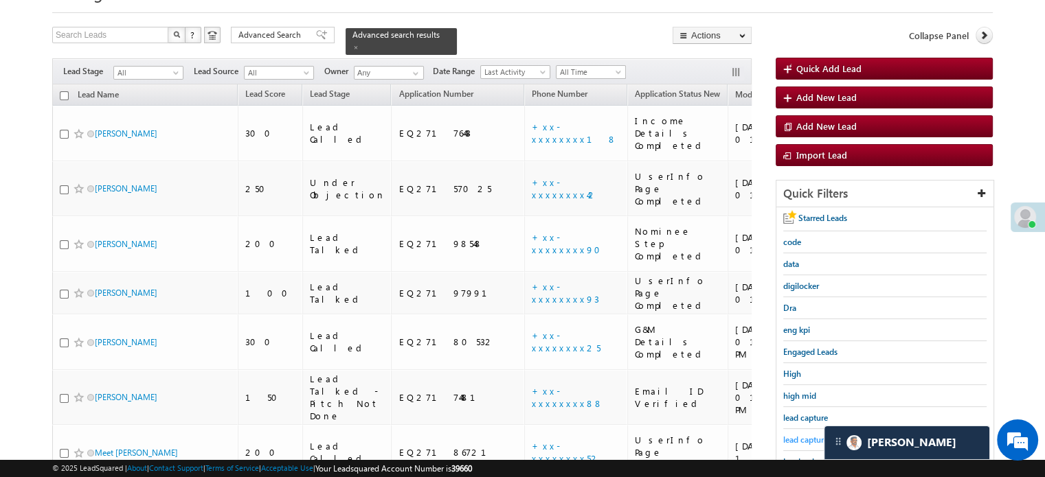
click at [797, 435] on span "lead capture new" at bounding box center [814, 440] width 62 height 10
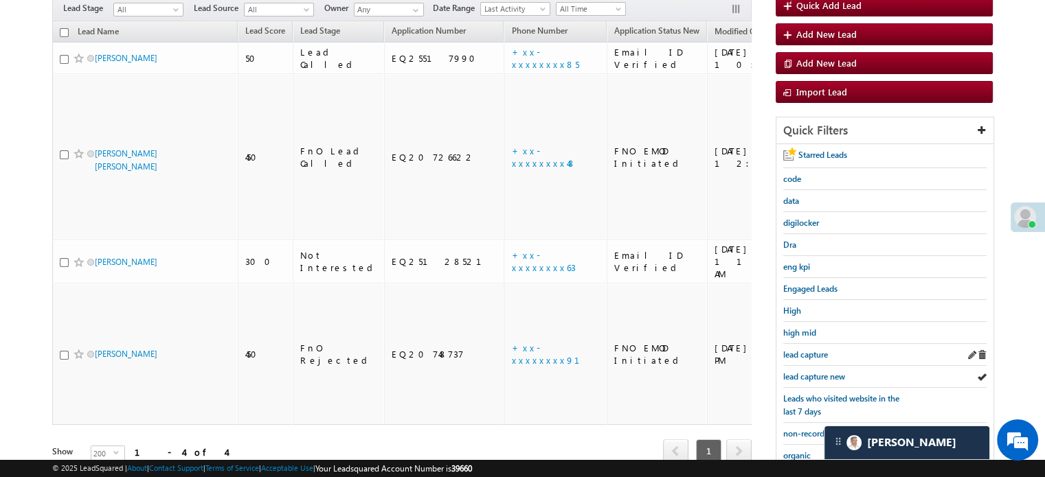
scroll to position [206, 0]
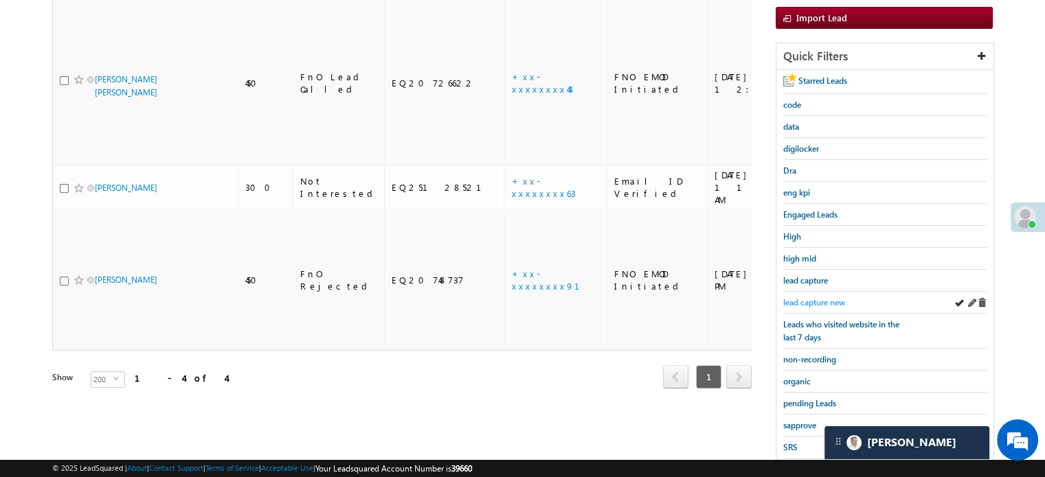
click at [827, 297] on span "lead capture new" at bounding box center [814, 302] width 62 height 10
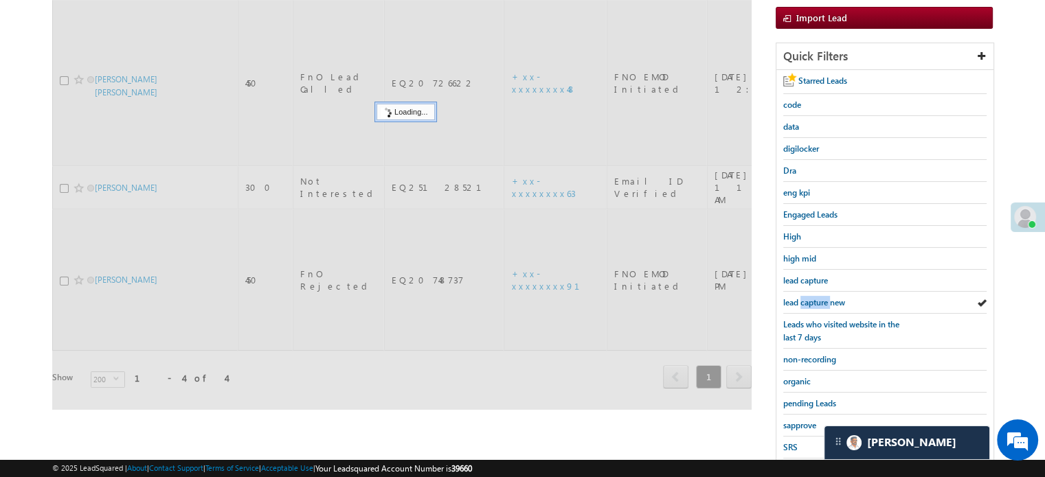
click at [827, 297] on span "lead capture new" at bounding box center [814, 302] width 62 height 10
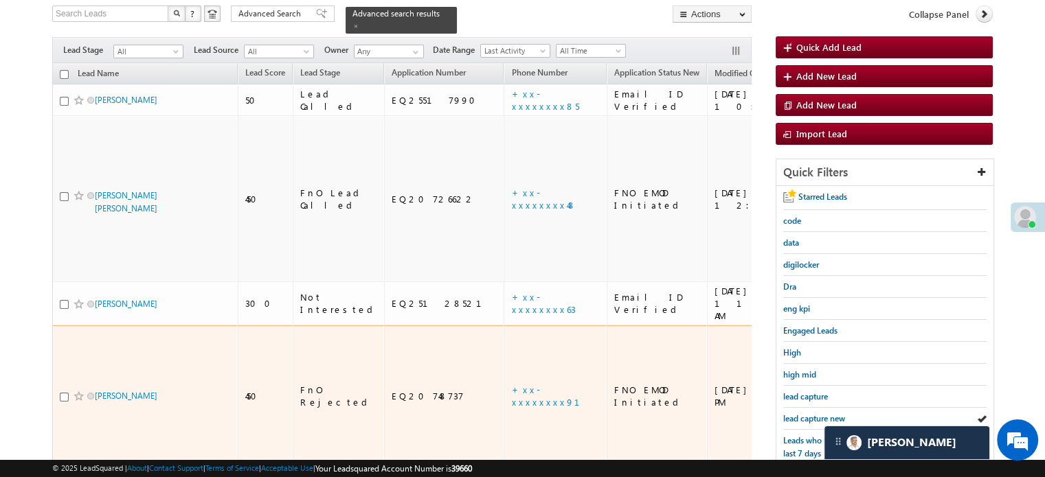
scroll to position [137, 0]
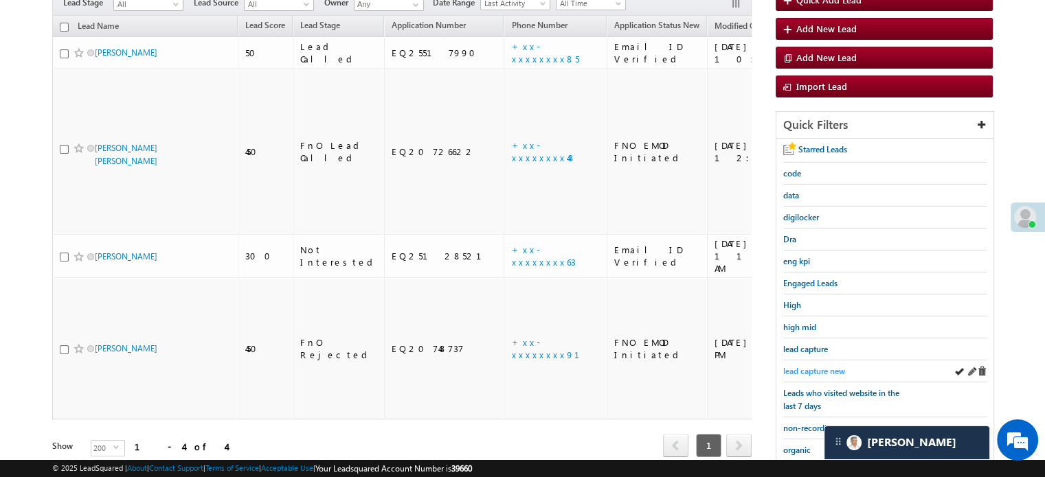
click at [813, 371] on span "lead capture new" at bounding box center [814, 371] width 62 height 10
click at [817, 361] on div "lead capture new" at bounding box center [884, 372] width 203 height 22
click at [818, 366] on span "lead capture new" at bounding box center [814, 371] width 62 height 10
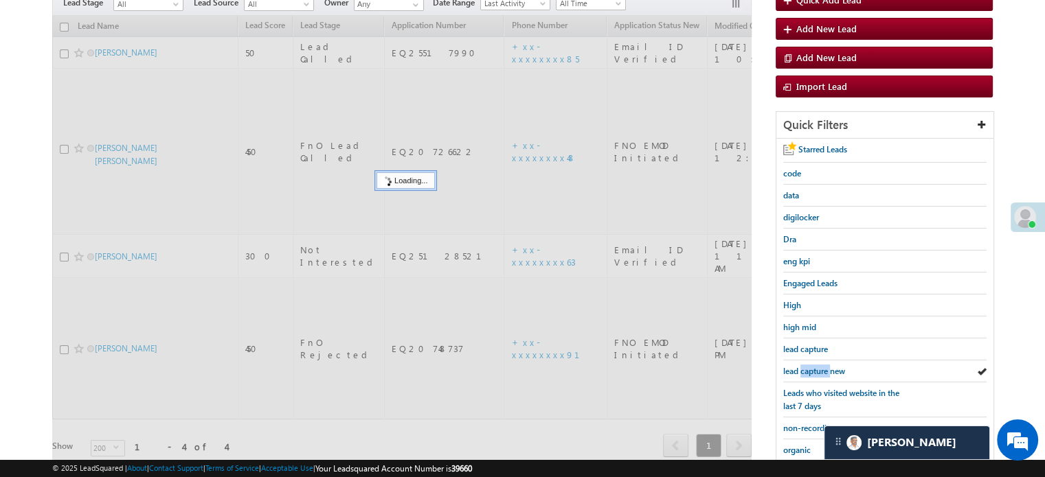
click at [818, 366] on span "lead capture new" at bounding box center [814, 371] width 62 height 10
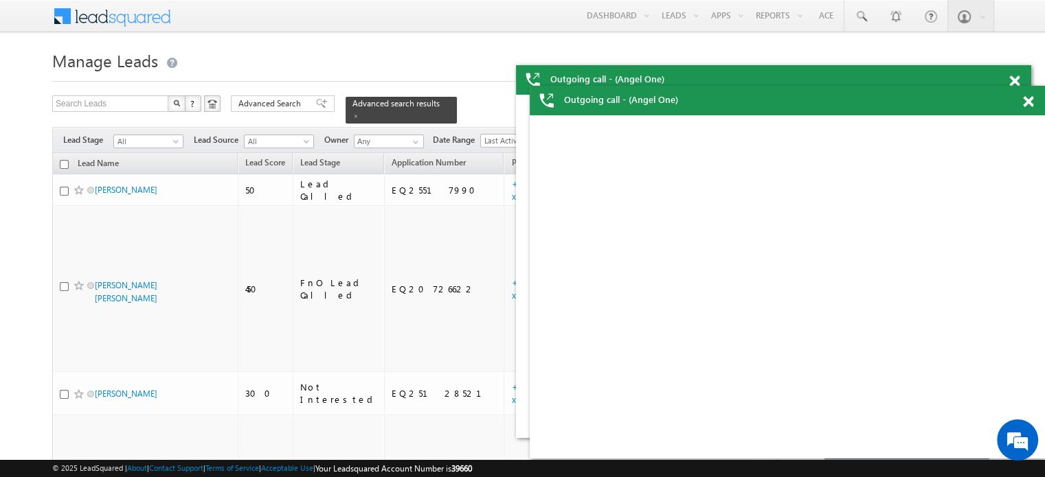
scroll to position [0, 0]
click at [1019, 87] on span at bounding box center [1014, 82] width 10 height 12
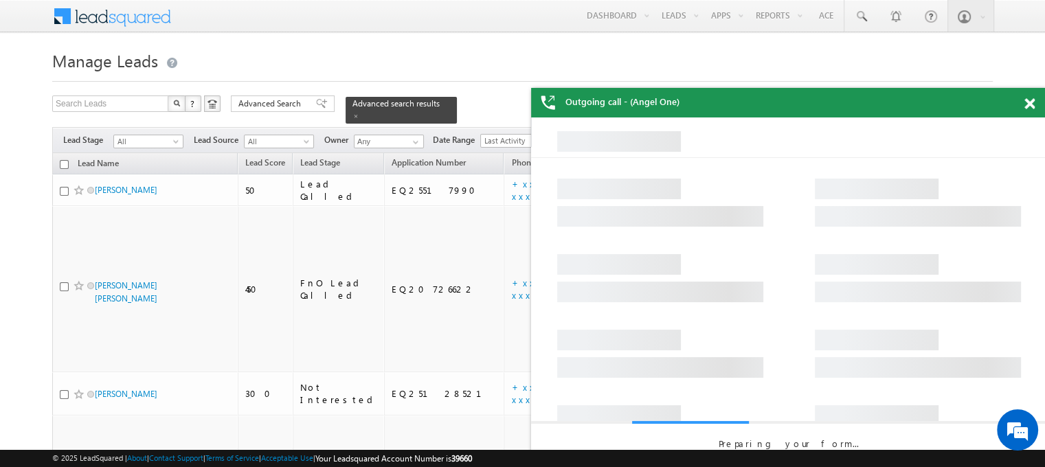
click at [1028, 97] on div "Outgoing call - (Angel One)" at bounding box center [788, 103] width 515 height 30
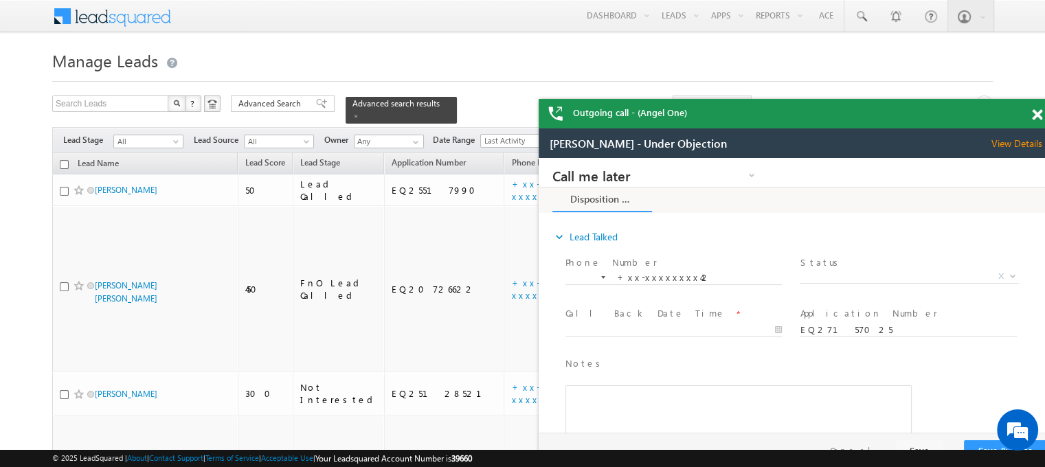
click at [1033, 109] on span at bounding box center [1037, 115] width 10 height 12
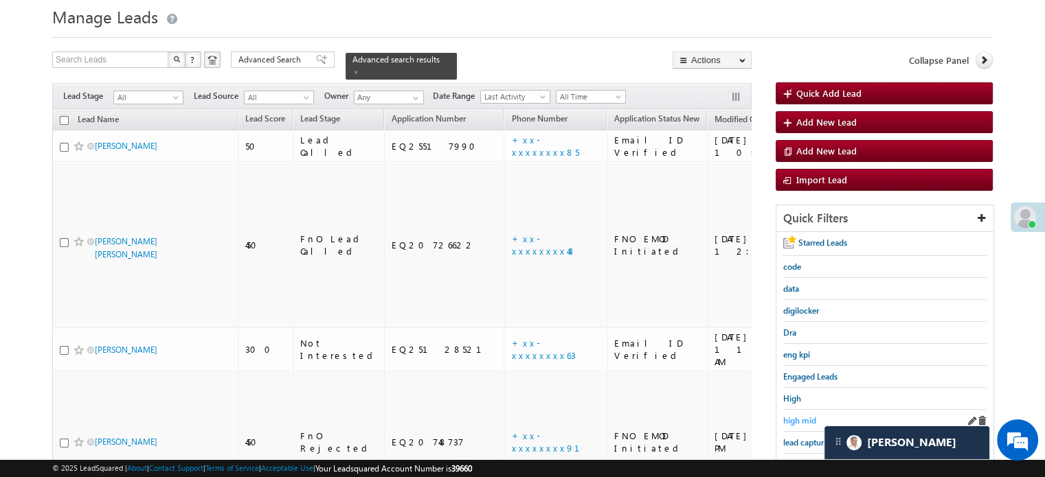
scroll to position [137, 0]
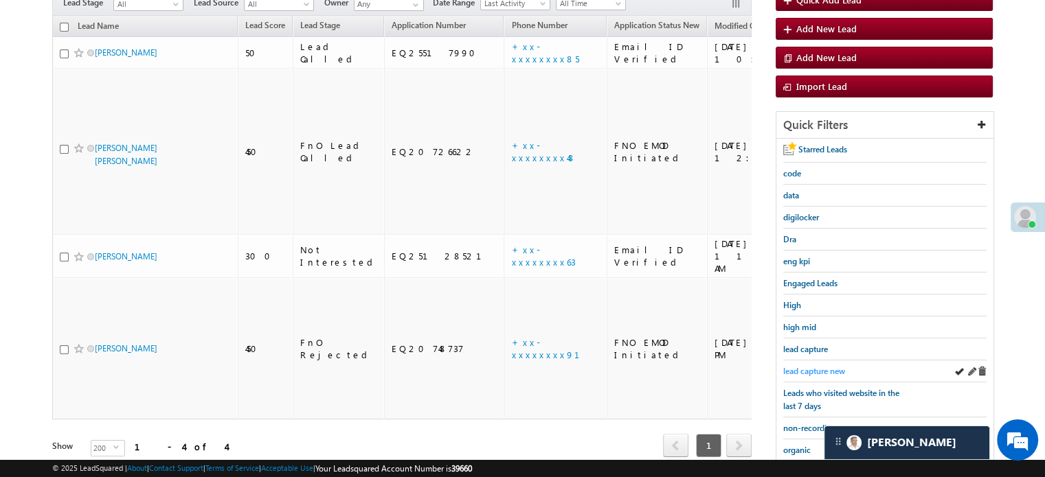
click at [800, 367] on span "lead capture new" at bounding box center [814, 371] width 62 height 10
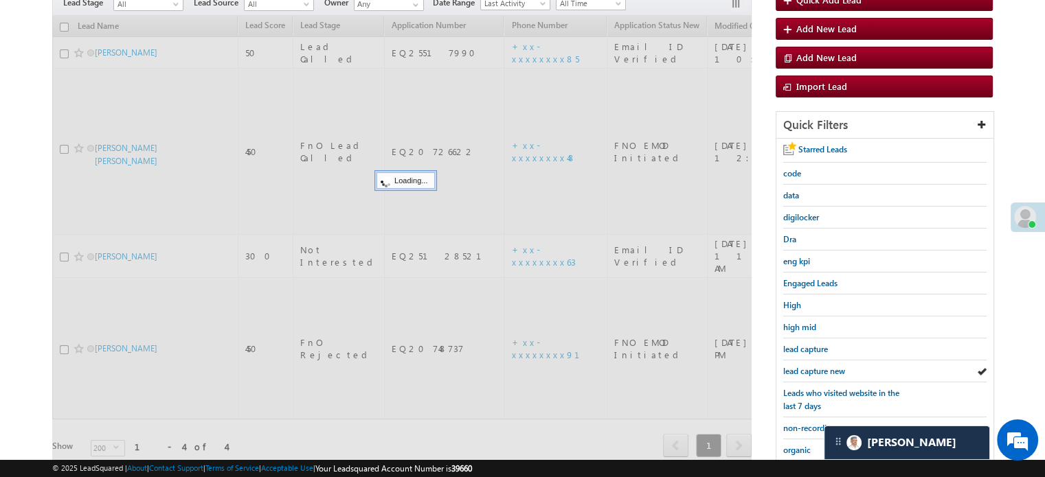
click at [800, 367] on span "lead capture new" at bounding box center [814, 371] width 62 height 10
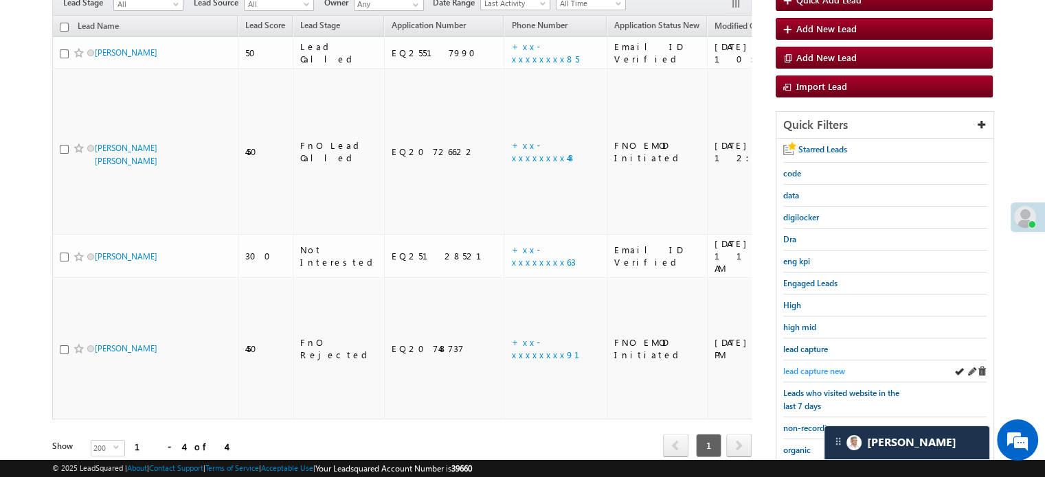
click at [820, 367] on span "lead capture new" at bounding box center [814, 371] width 62 height 10
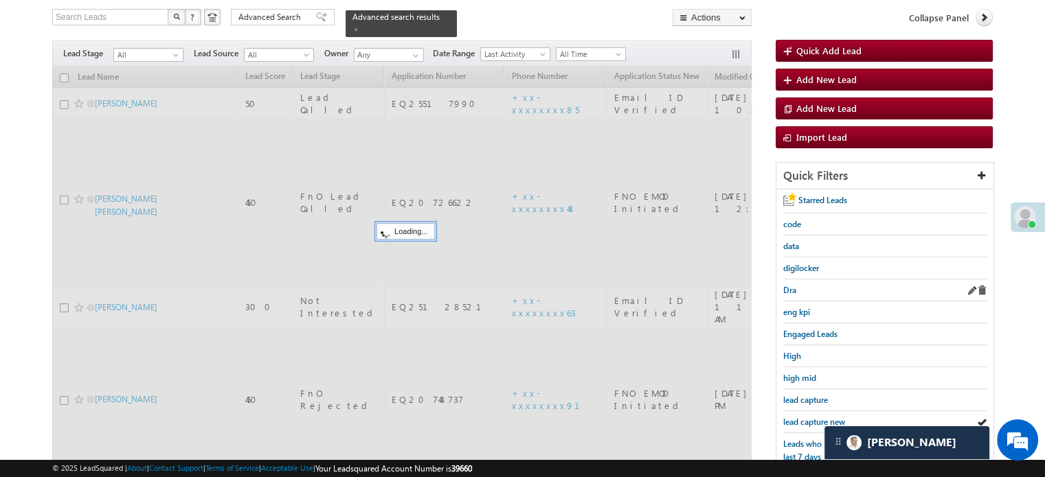
scroll to position [0, 0]
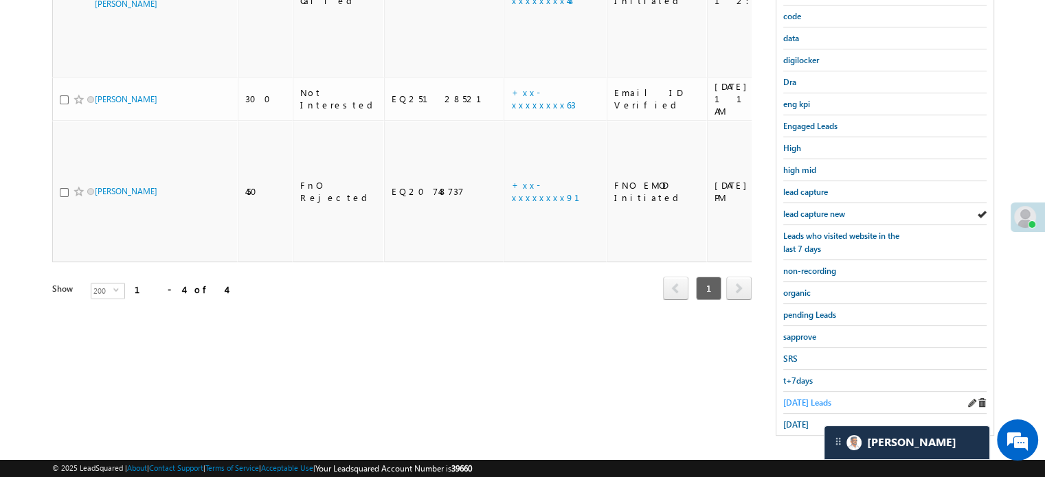
click at [804, 398] on span "Today's Leads" at bounding box center [807, 403] width 48 height 10
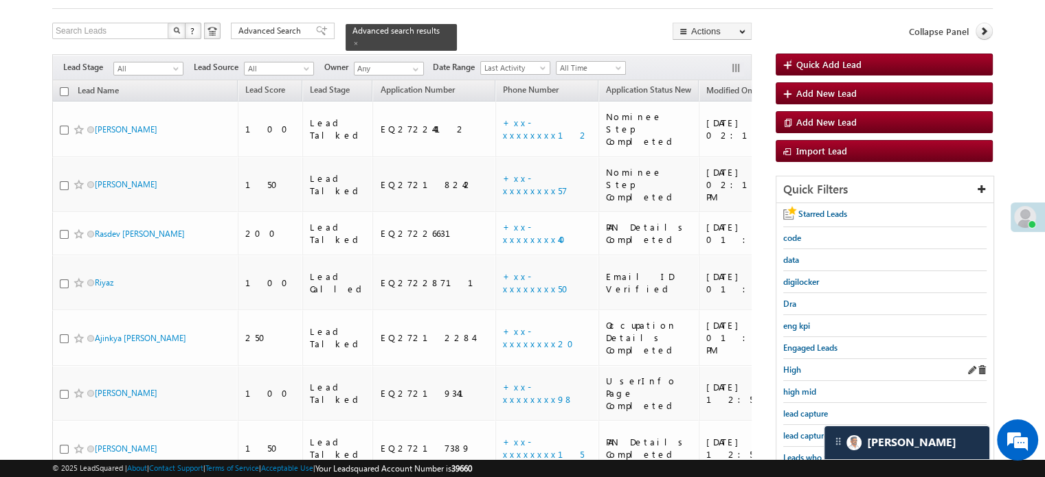
scroll to position [137, 0]
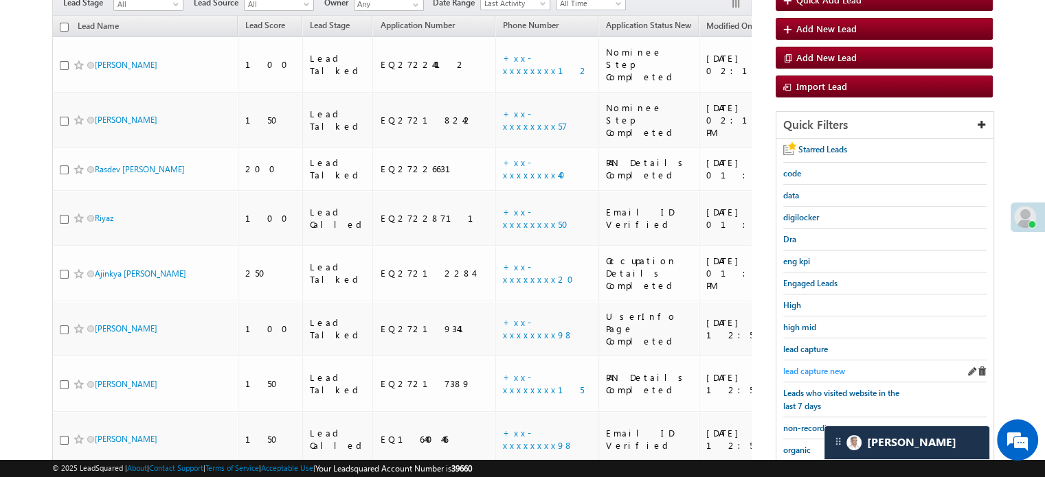
click at [813, 366] on span "lead capture new" at bounding box center [814, 371] width 62 height 10
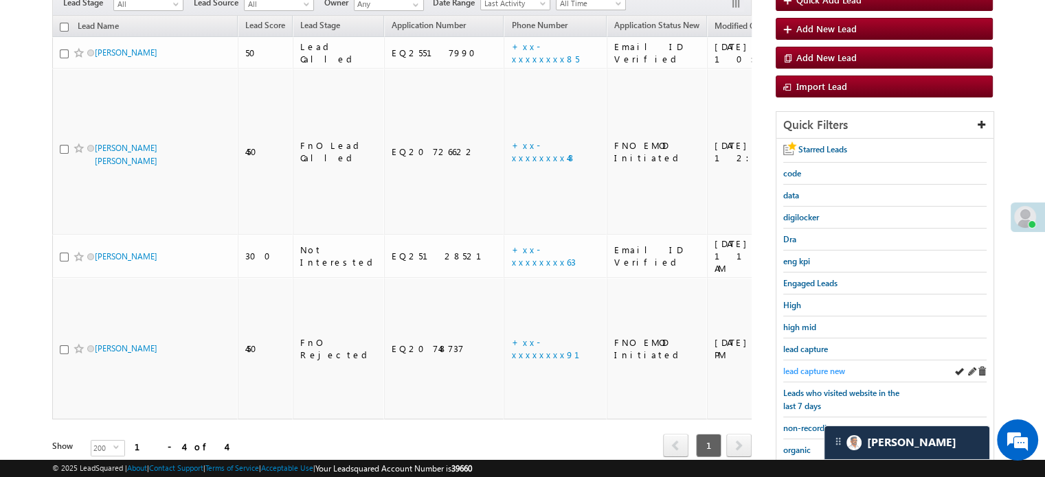
click at [806, 366] on span "lead capture new" at bounding box center [814, 371] width 62 height 10
click at [800, 383] on div "Leads who visited website in the last 7 days" at bounding box center [884, 400] width 203 height 35
click at [805, 367] on span "lead capture new" at bounding box center [814, 371] width 62 height 10
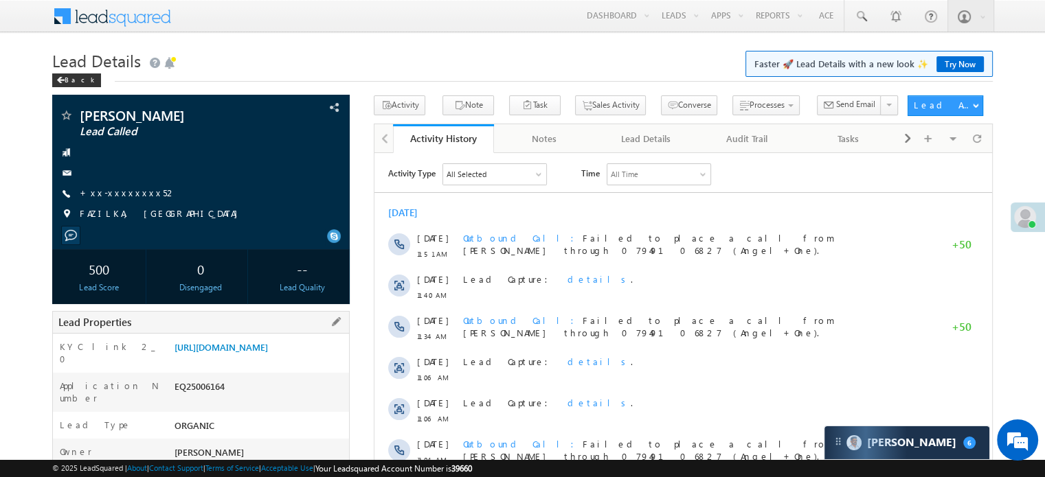
scroll to position [6316, 0]
click at [207, 353] on link "[URL][DOMAIN_NAME]" at bounding box center [220, 347] width 93 height 12
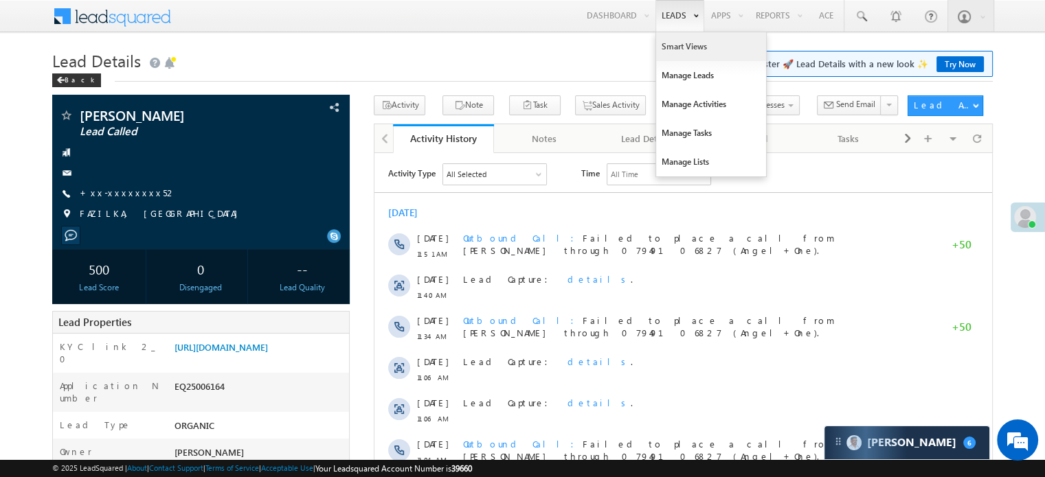
click at [665, 48] on link "Smart Views" at bounding box center [711, 46] width 110 height 29
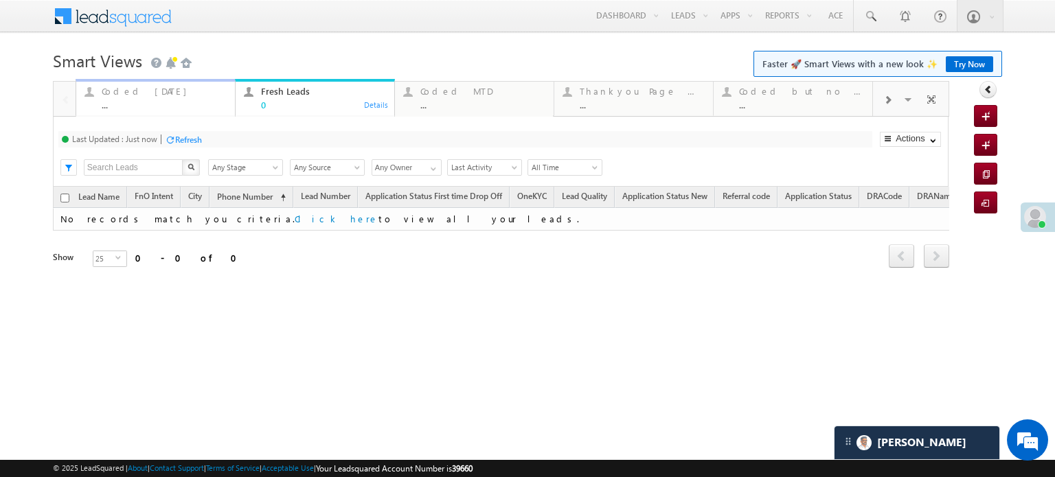
click at [141, 96] on div "Coded [DATE]" at bounding box center [164, 91] width 125 height 11
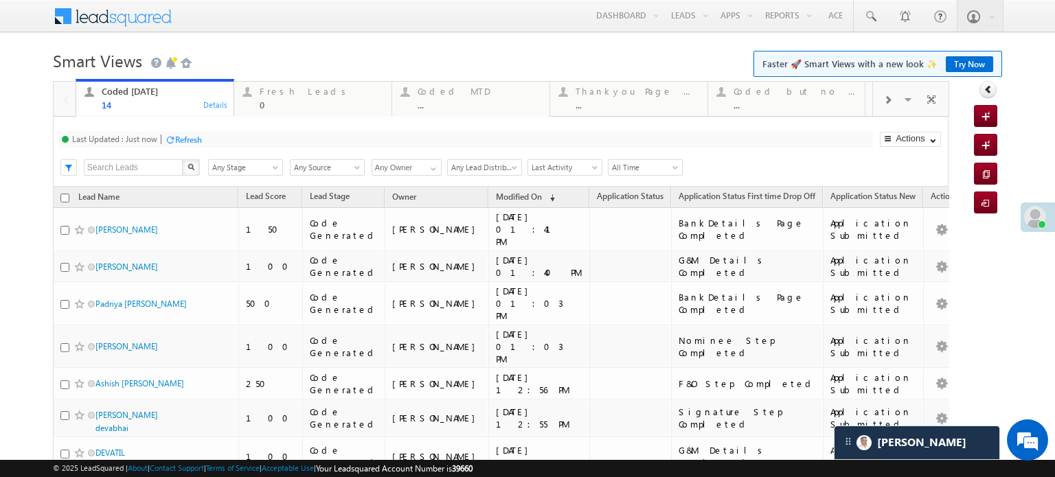
click at [188, 145] on div "Refresh" at bounding box center [188, 140] width 27 height 10
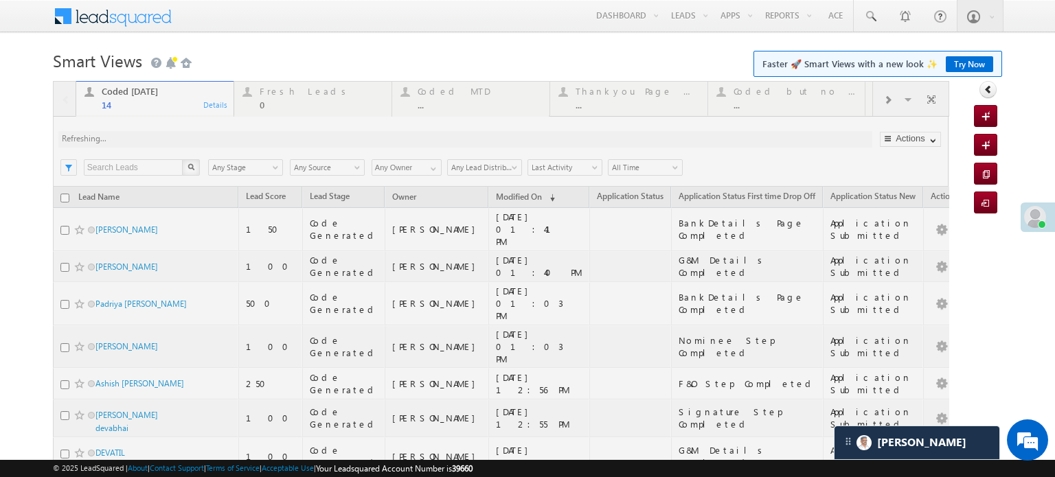
click at [188, 144] on div at bounding box center [501, 461] width 896 height 760
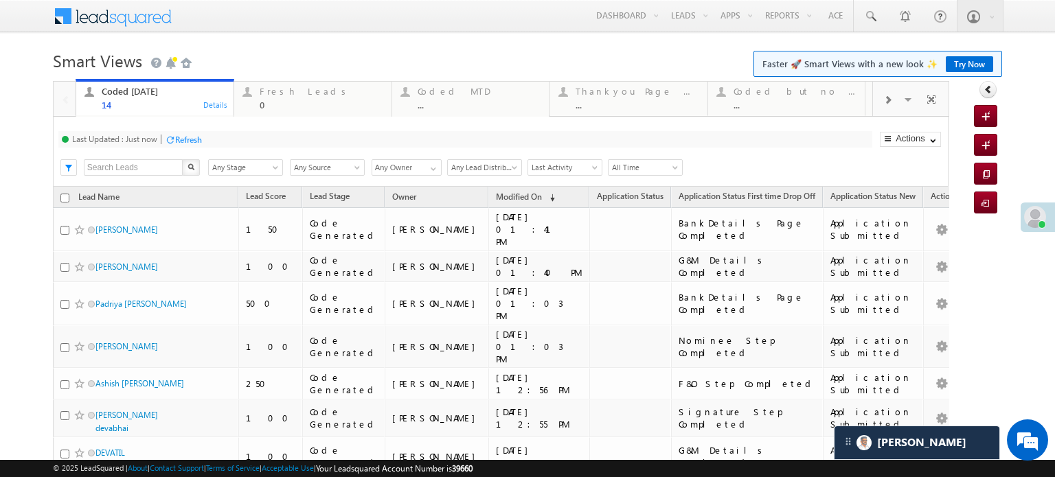
click at [192, 132] on div "Last Updated : Just now Refresh Refreshing..." at bounding box center [465, 139] width 814 height 16
click at [191, 139] on div "Refresh" at bounding box center [188, 140] width 27 height 10
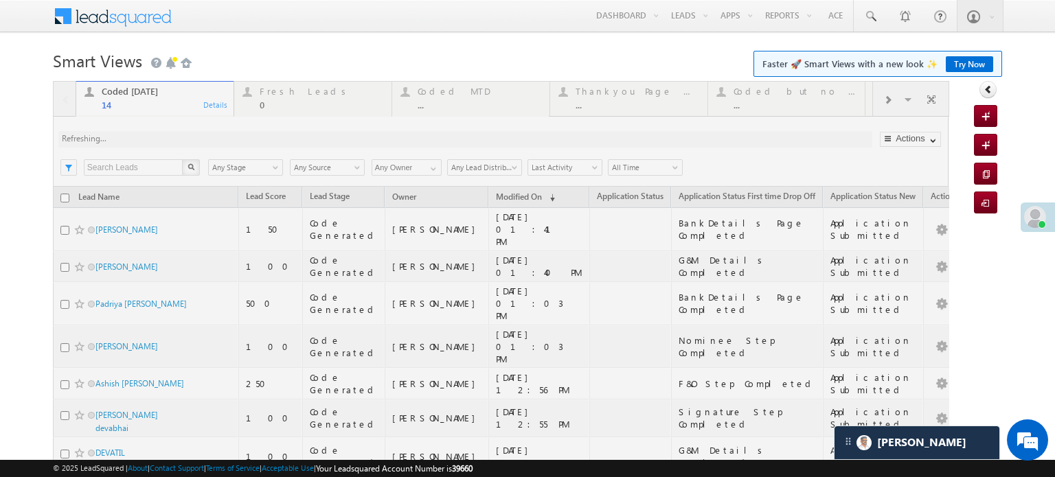
click at [189, 139] on div at bounding box center [501, 461] width 896 height 760
drag, startPoint x: 188, startPoint y: 139, endPoint x: 283, endPoint y: 19, distance: 153.6
click at [187, 139] on div at bounding box center [501, 461] width 896 height 760
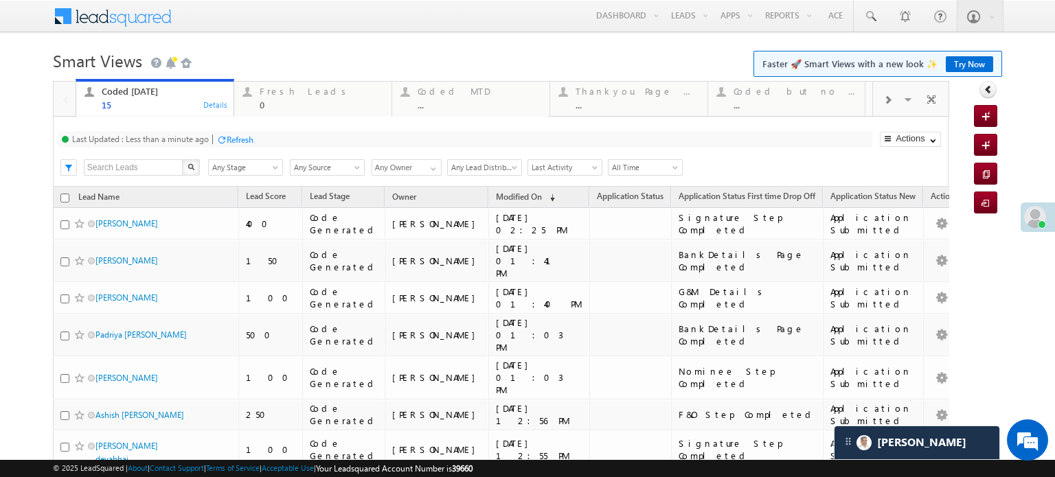
click at [237, 137] on div "Refresh" at bounding box center [240, 140] width 27 height 10
click at [186, 143] on div "Refresh" at bounding box center [188, 140] width 27 height 10
click at [247, 142] on div "Last Updated : Just now Refresh Refreshing..." at bounding box center [465, 139] width 814 height 16
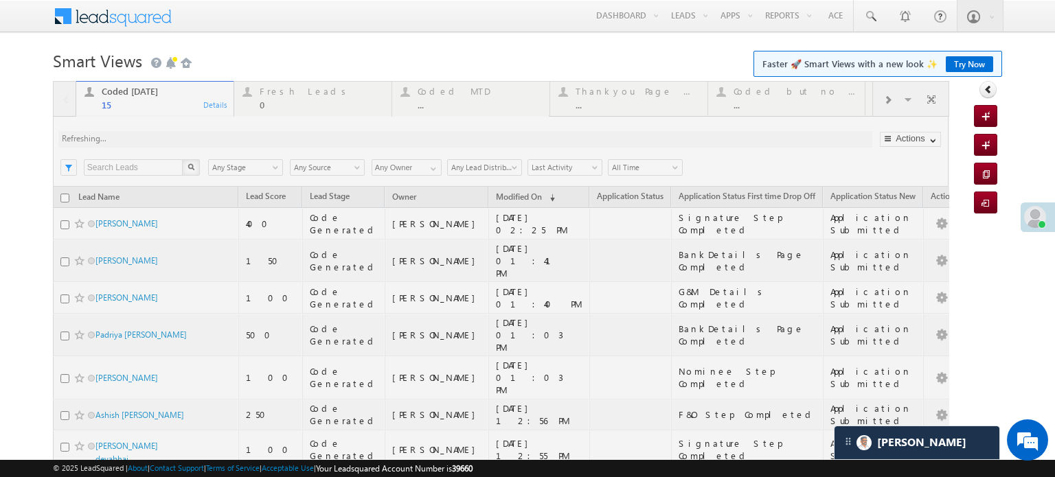
click at [232, 139] on div at bounding box center [501, 476] width 896 height 791
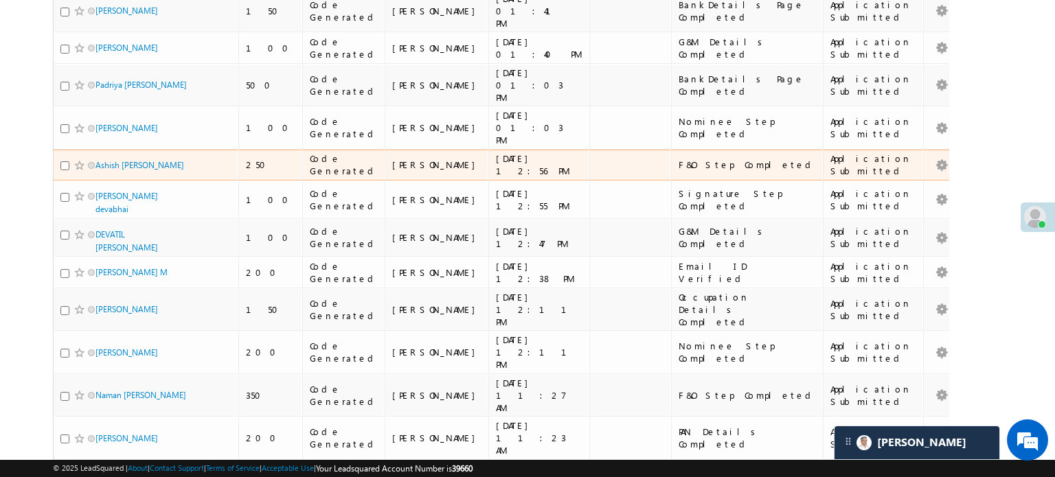
scroll to position [49, 0]
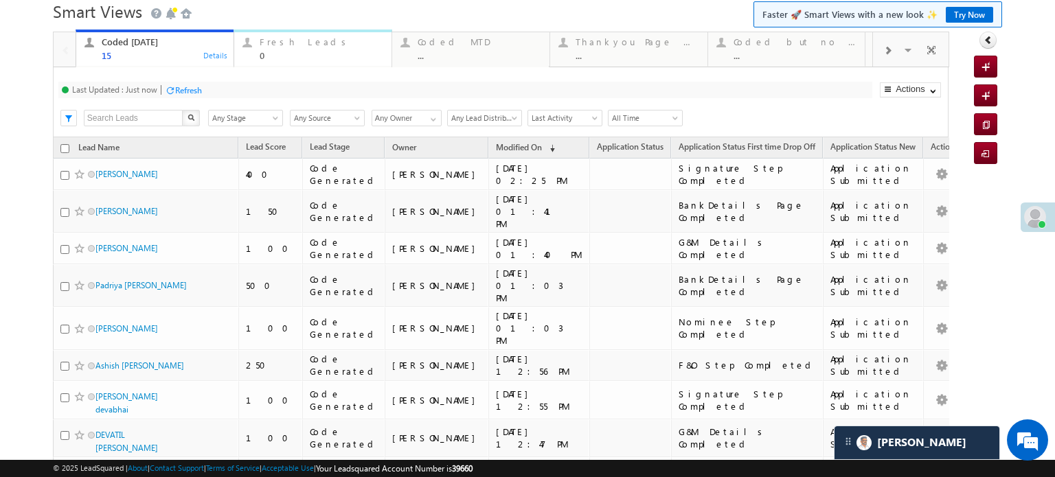
click at [326, 49] on div "Fresh Leads 0" at bounding box center [322, 47] width 124 height 27
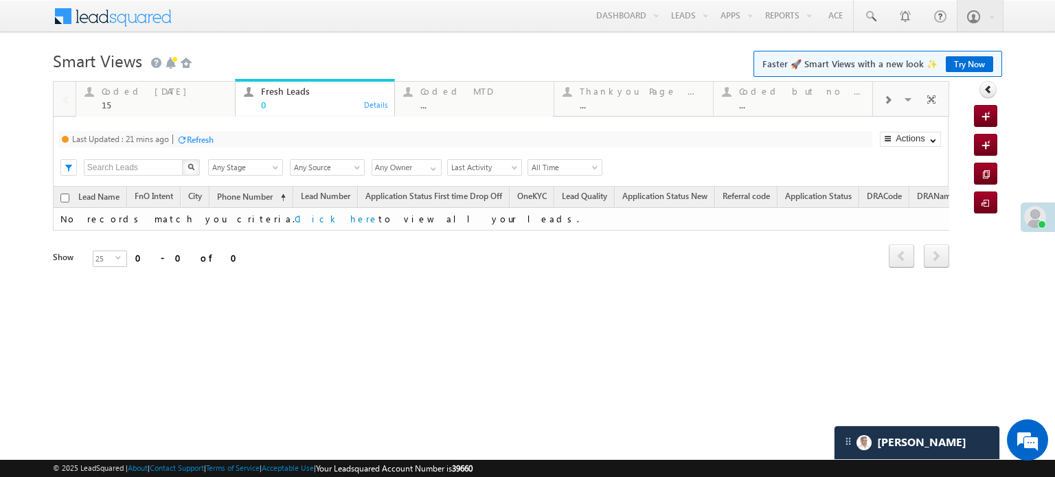
click at [209, 137] on div "Refresh" at bounding box center [200, 140] width 27 height 10
click at [155, 97] on div "Coded Today" at bounding box center [164, 91] width 125 height 11
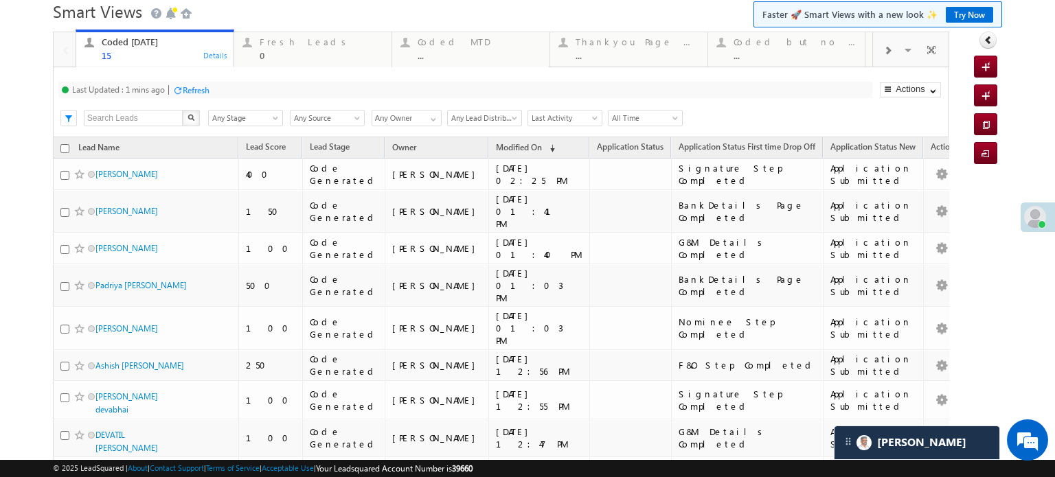
click at [201, 85] on div "Refresh" at bounding box center [196, 90] width 27 height 10
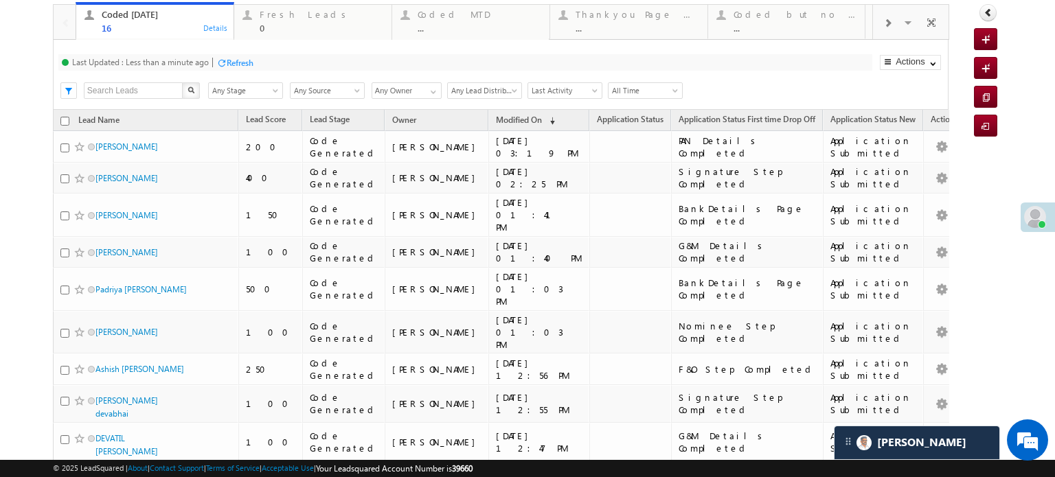
scroll to position [0, 0]
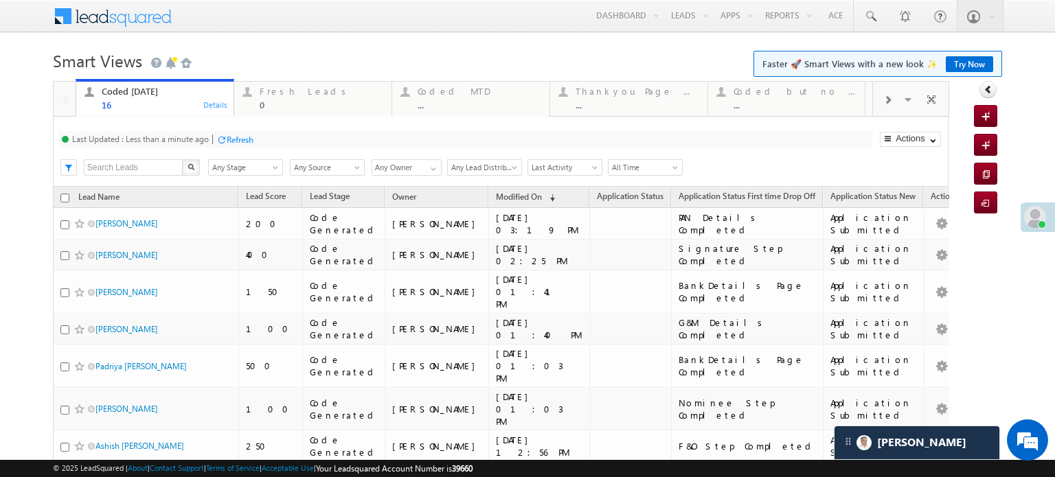
click at [236, 131] on div "Last Updated : Less than a minute ago Refresh Refreshing..." at bounding box center [465, 139] width 814 height 16
click at [240, 145] on div "Refresh" at bounding box center [234, 139] width 37 height 13
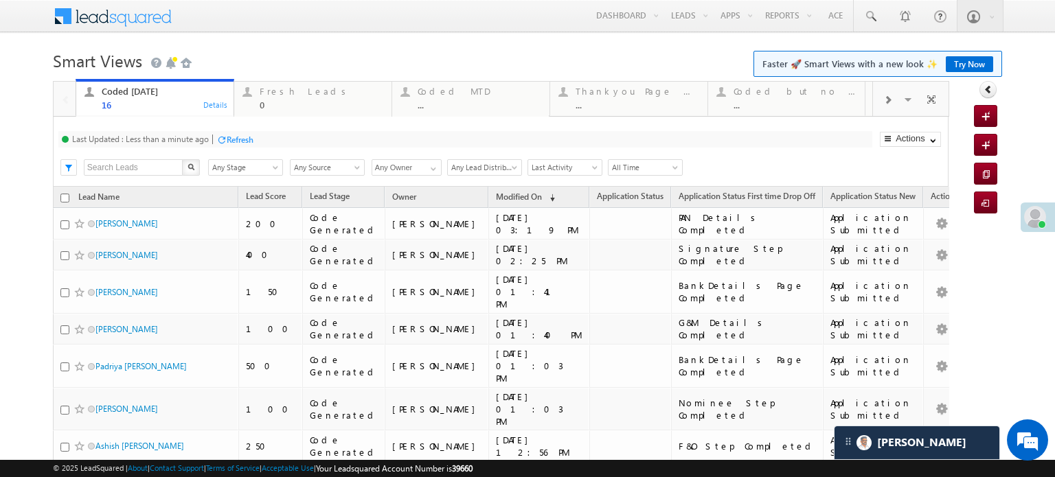
click at [231, 141] on div "Refresh" at bounding box center [240, 140] width 27 height 10
click at [236, 144] on div "Refresh" at bounding box center [240, 140] width 27 height 10
click at [194, 144] on div "Refresh" at bounding box center [188, 140] width 27 height 10
click at [179, 142] on div "Refresh" at bounding box center [188, 140] width 27 height 10
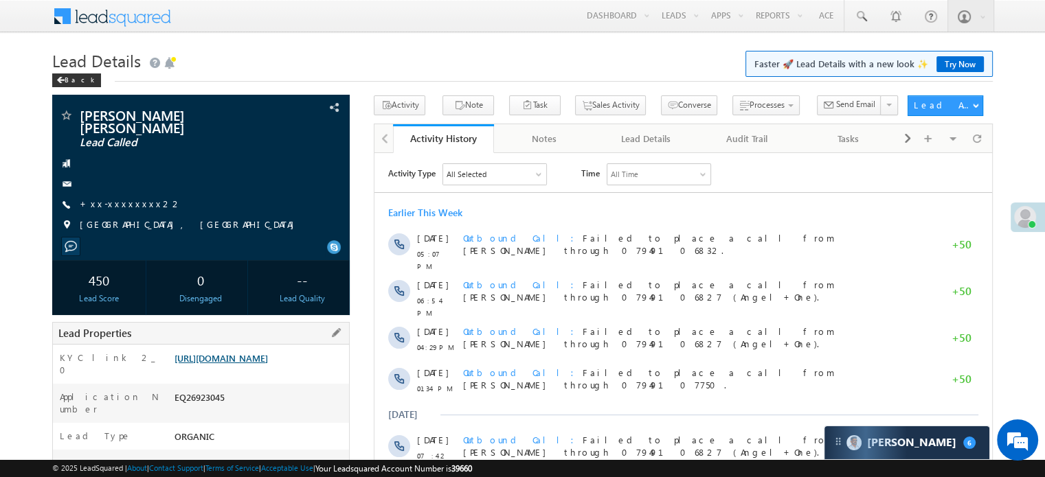
scroll to position [6316, 0]
drag, startPoint x: 236, startPoint y: 356, endPoint x: 24, endPoint y: 56, distance: 367.1
click at [236, 356] on link "[URL][DOMAIN_NAME]" at bounding box center [220, 358] width 93 height 12
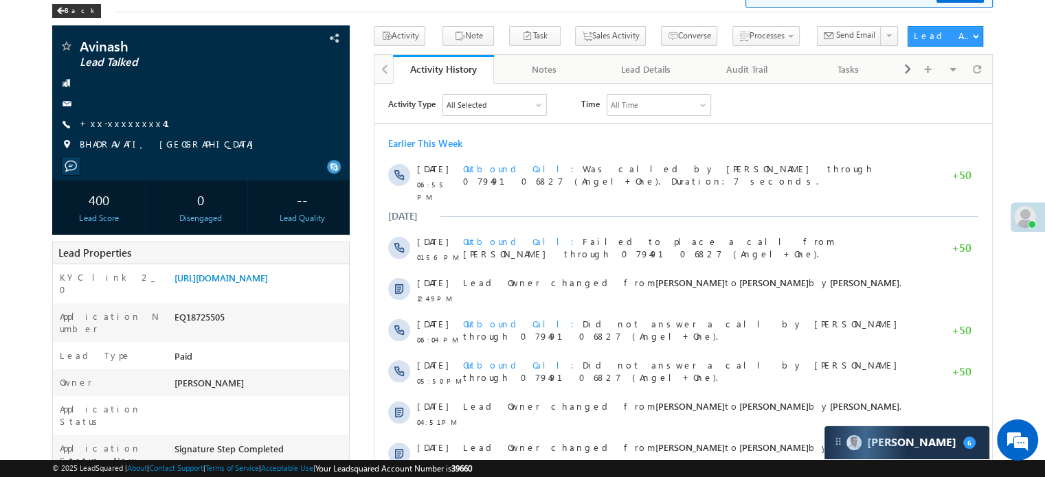
scroll to position [69, 0]
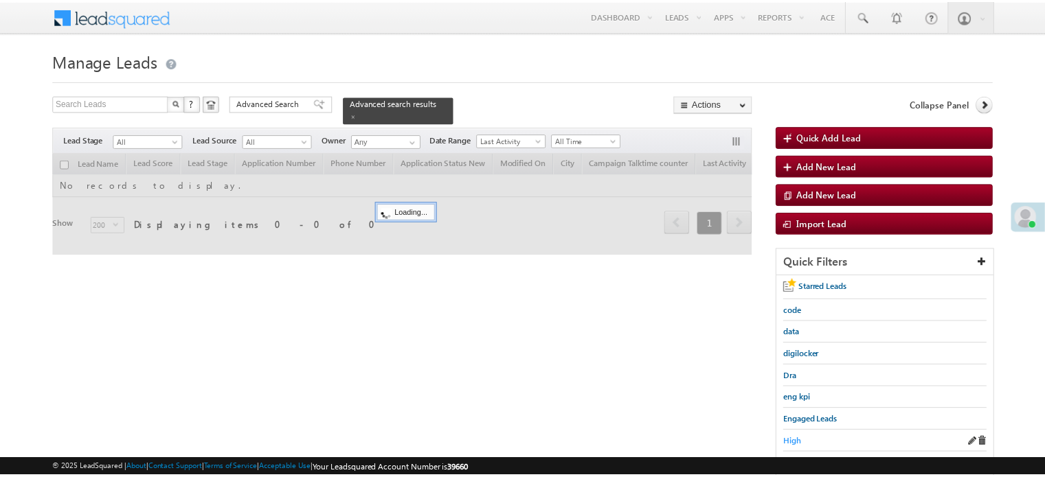
scroll to position [137, 0]
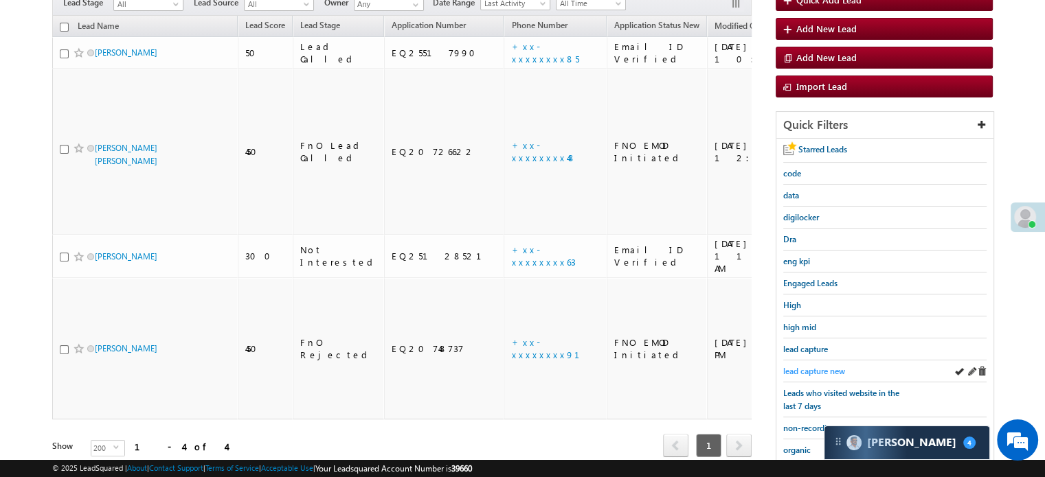
click at [815, 367] on span "lead capture new" at bounding box center [814, 371] width 62 height 10
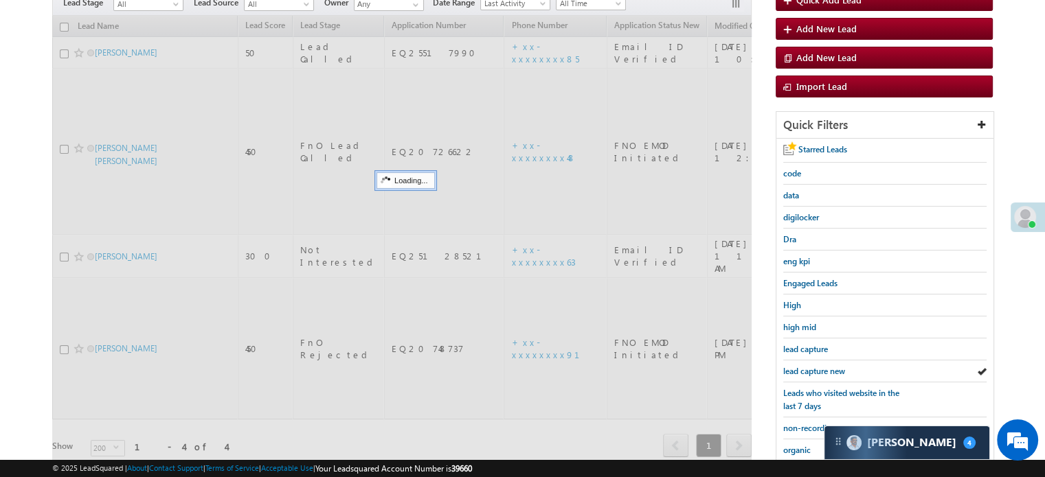
scroll to position [6316, 0]
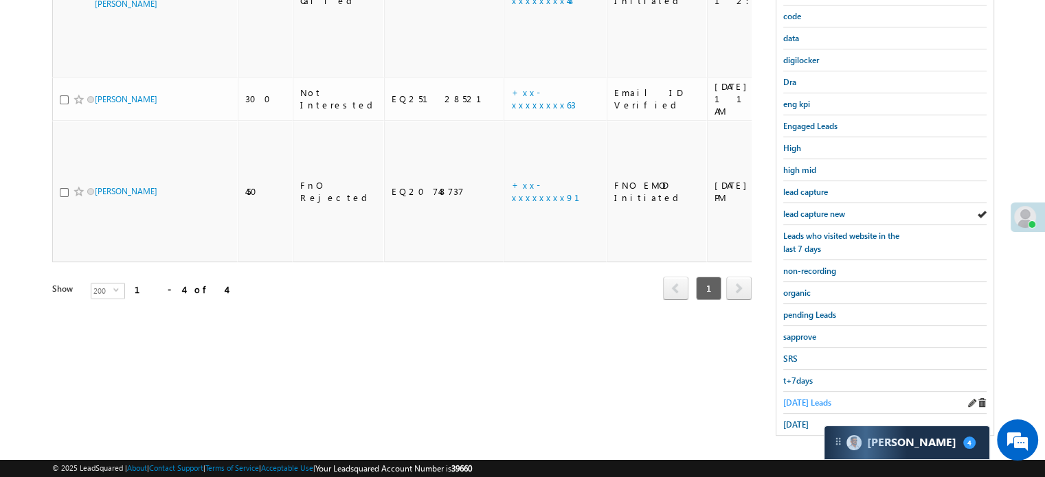
click at [805, 398] on span "Today's Leads" at bounding box center [807, 403] width 48 height 10
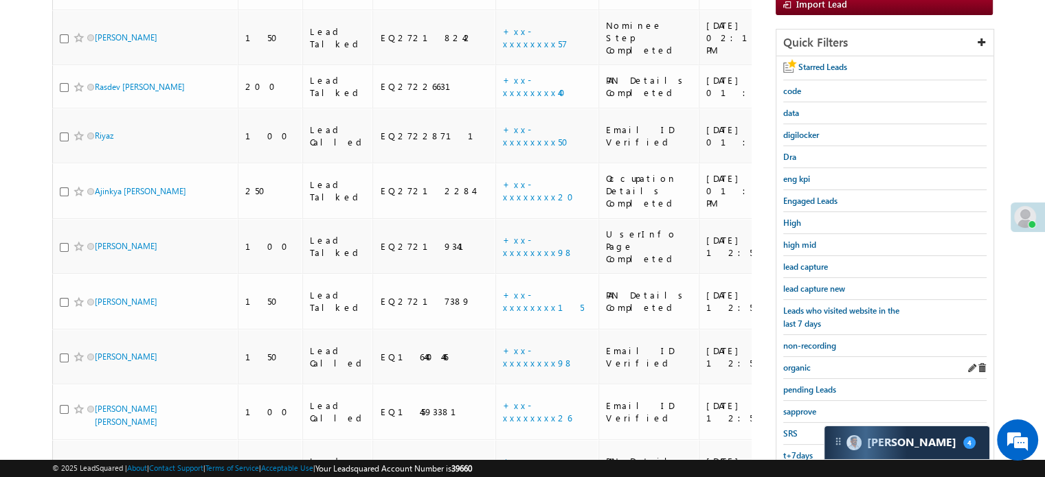
scroll to position [295, 0]
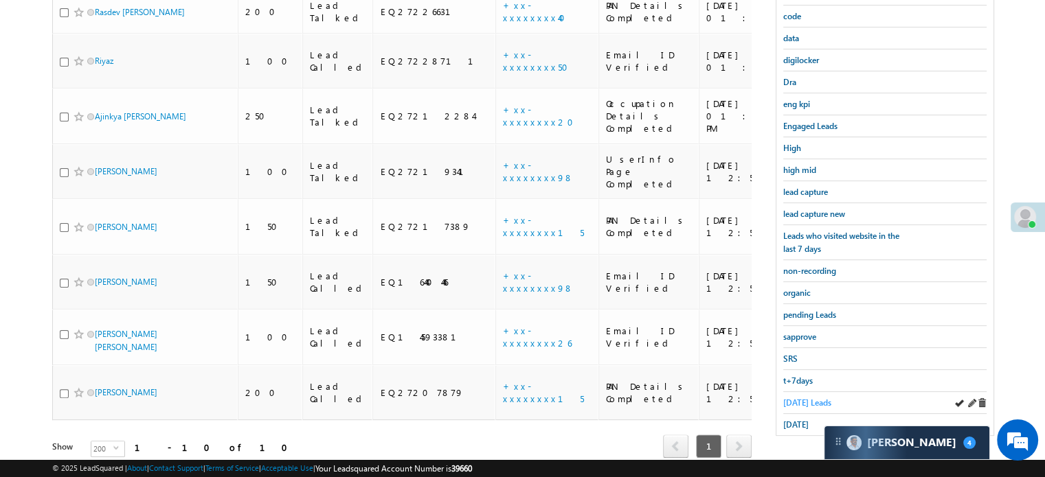
click at [802, 398] on span "Today's Leads" at bounding box center [807, 403] width 48 height 10
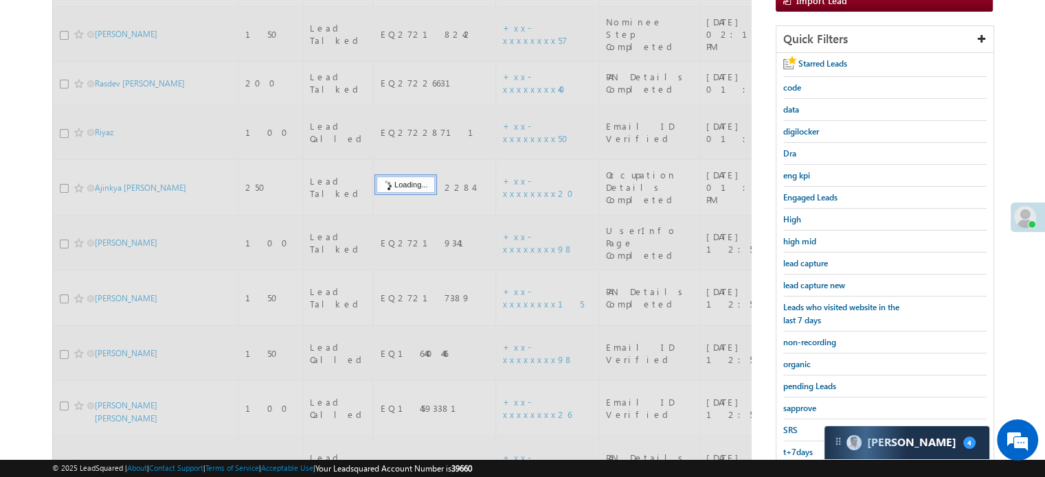
scroll to position [89, 0]
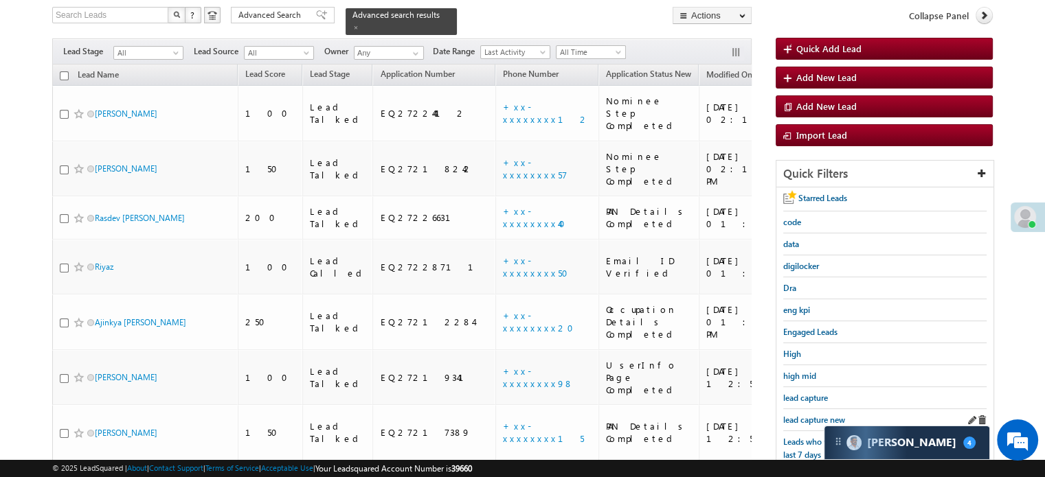
click at [807, 409] on div "lead capture new" at bounding box center [884, 420] width 203 height 22
click at [808, 415] on span "lead capture new" at bounding box center [814, 420] width 62 height 10
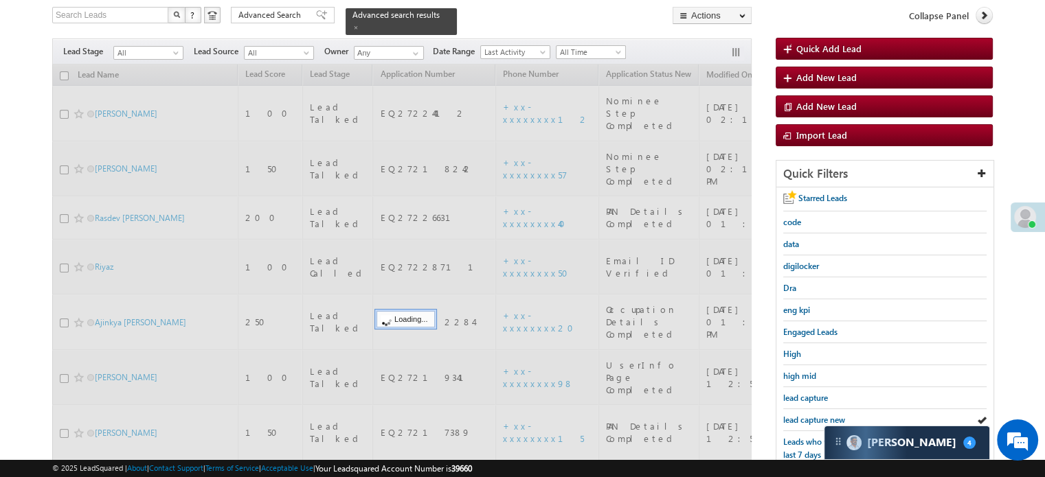
scroll to position [0, 0]
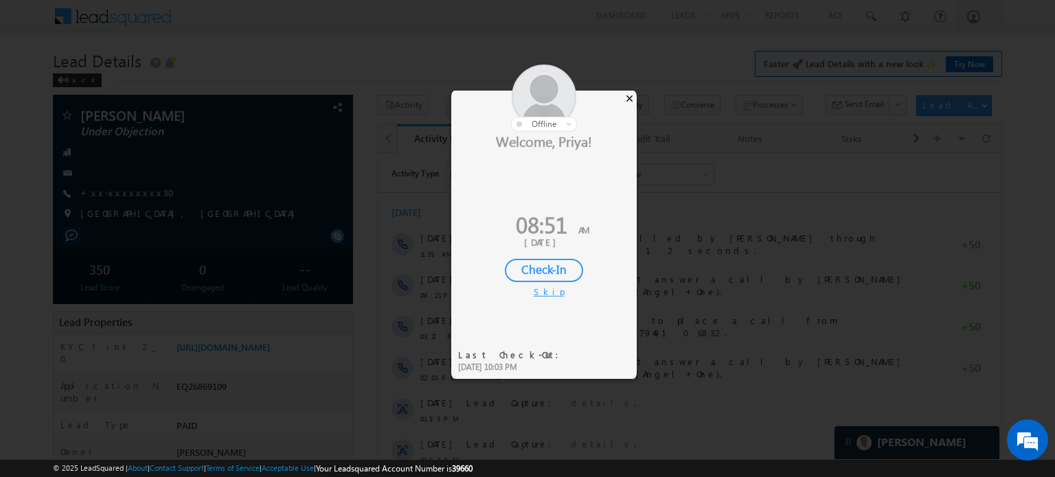
click at [629, 101] on div "×" at bounding box center [629, 98] width 14 height 15
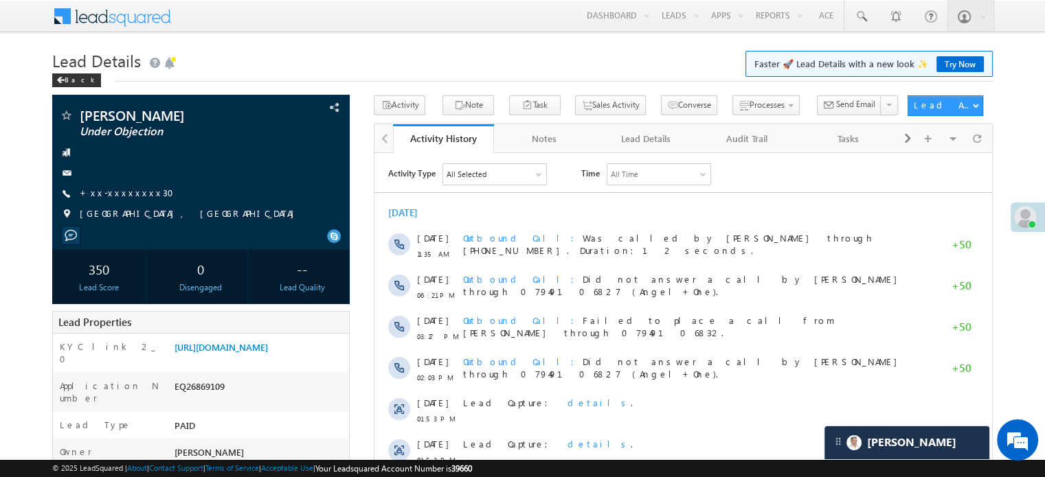
scroll to position [6316, 0]
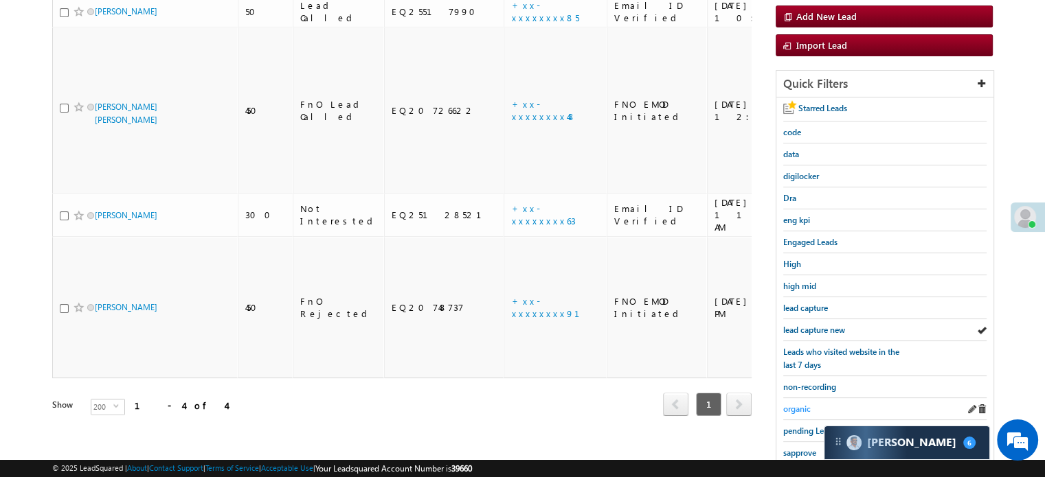
scroll to position [206, 0]
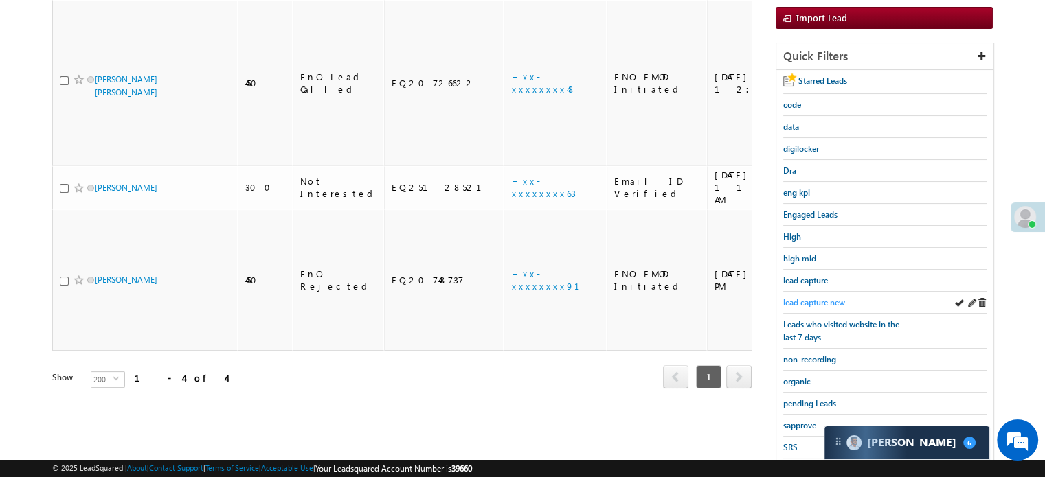
click at [814, 297] on span "lead capture new" at bounding box center [814, 302] width 62 height 10
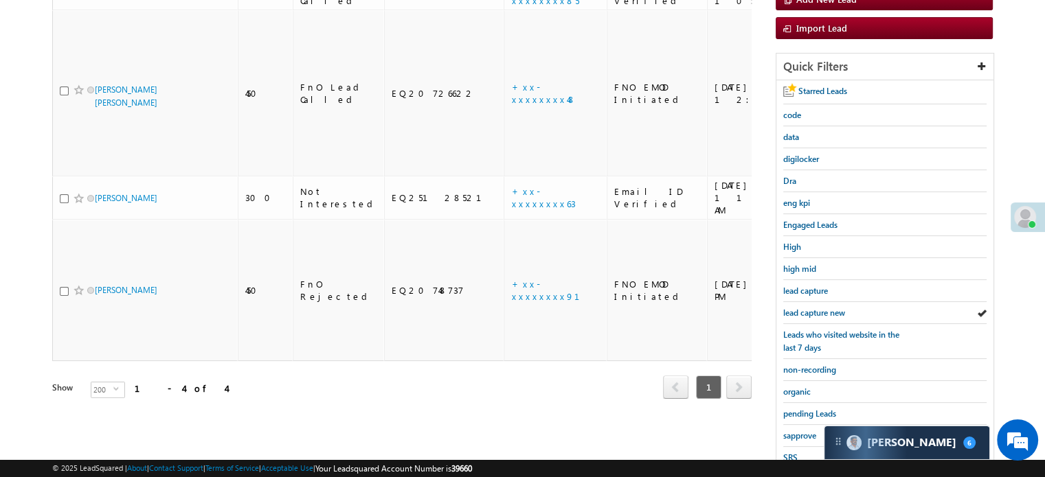
scroll to position [275, 0]
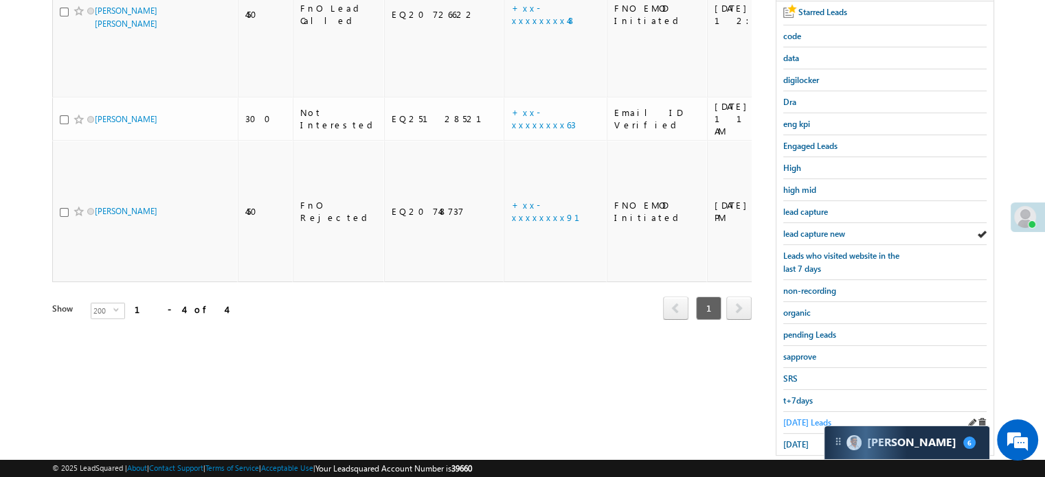
click at [800, 418] on span "Today's Leads" at bounding box center [807, 423] width 48 height 10
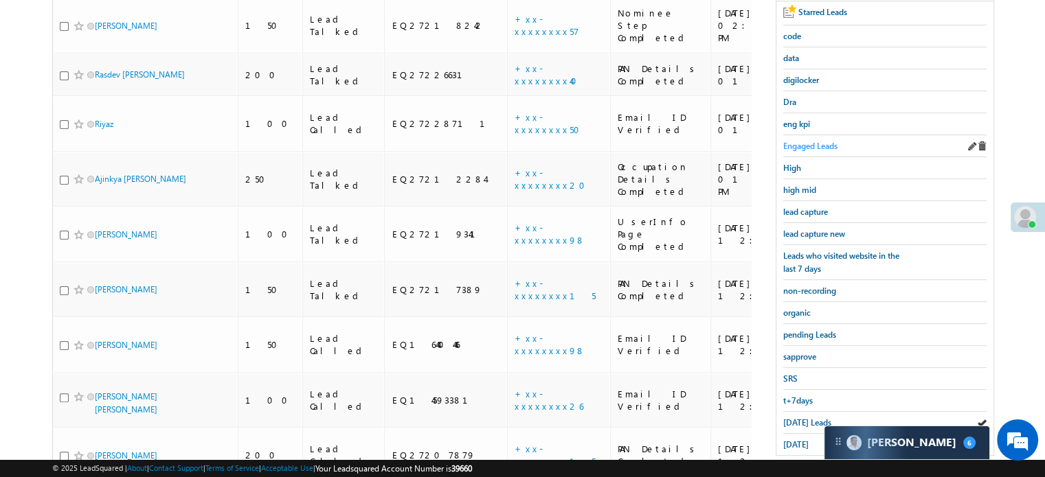
scroll to position [206, 0]
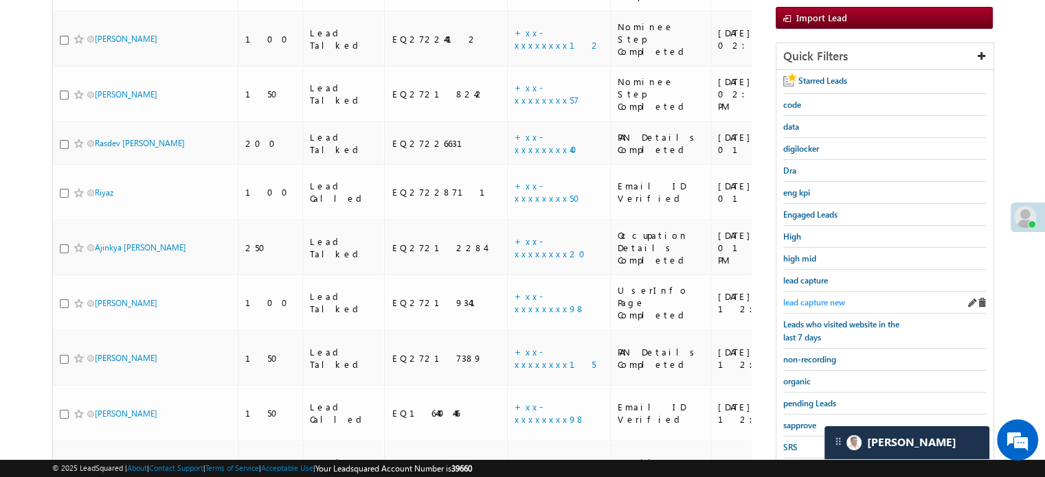
click at [813, 297] on span "lead capture new" at bounding box center [814, 302] width 62 height 10
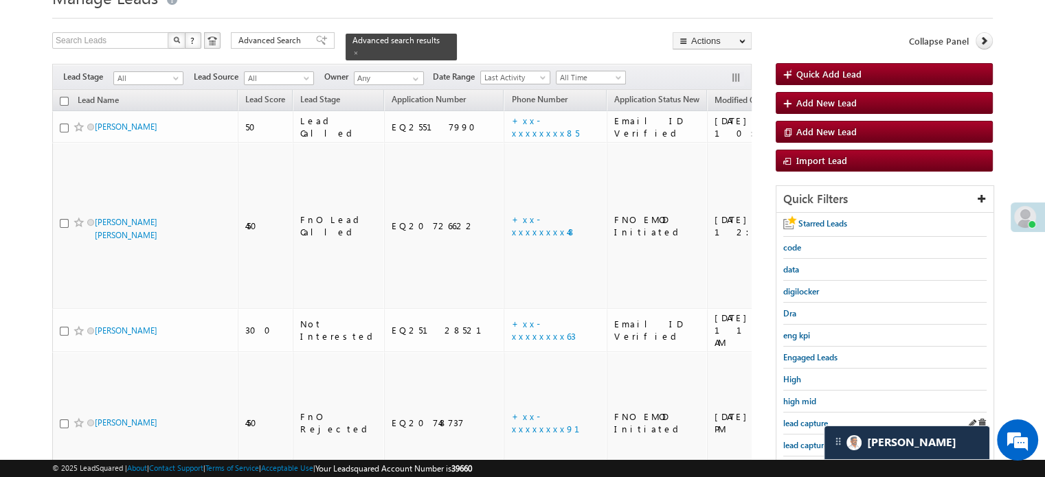
scroll to position [137, 0]
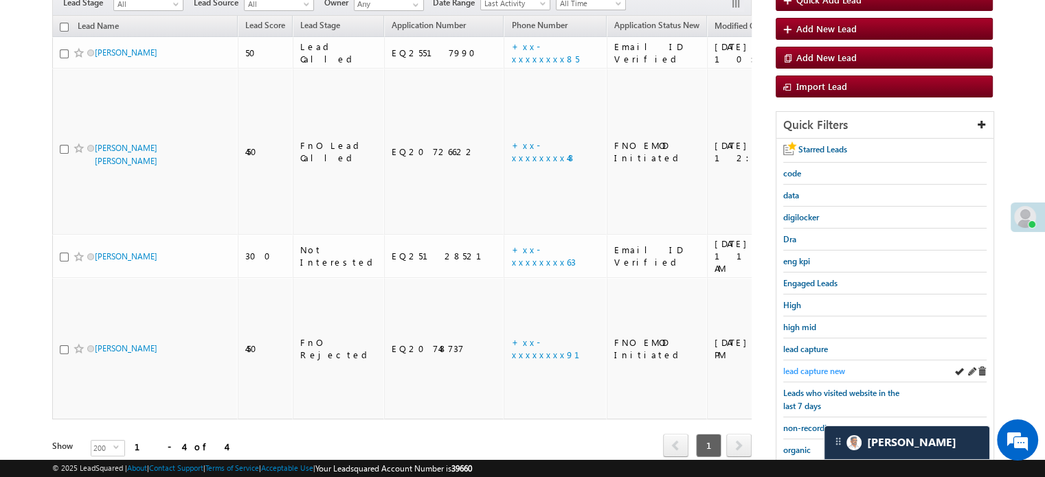
click at [813, 368] on span "lead capture new" at bounding box center [814, 371] width 62 height 10
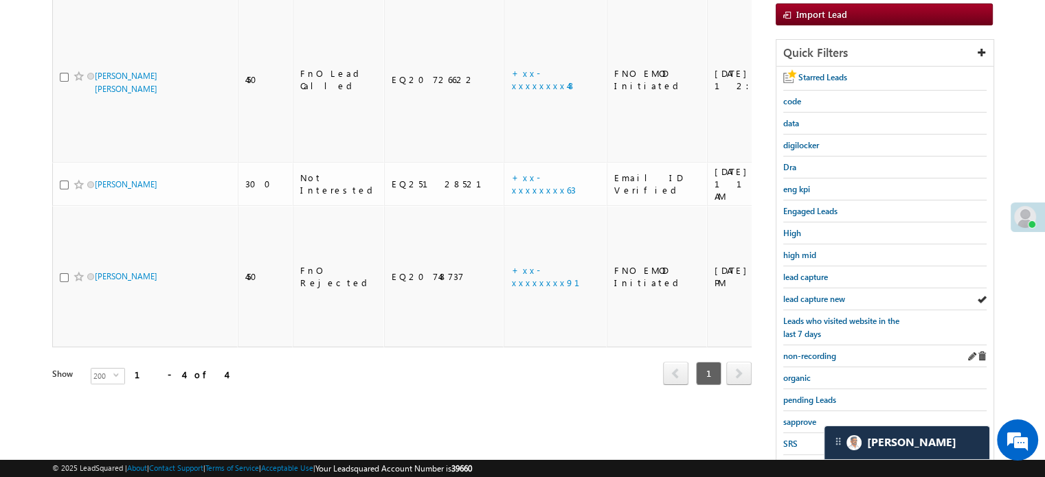
scroll to position [295, 0]
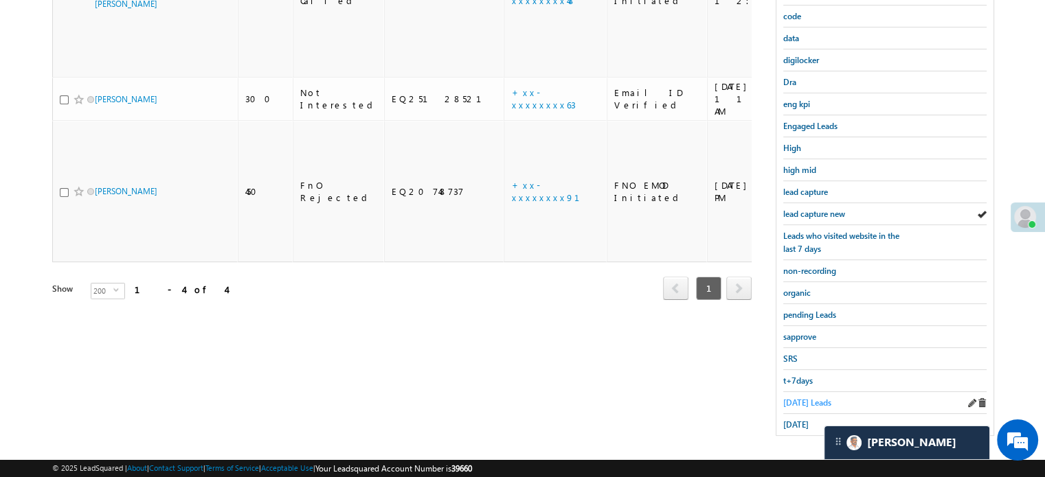
click at [809, 399] on span "Today's Leads" at bounding box center [807, 403] width 48 height 10
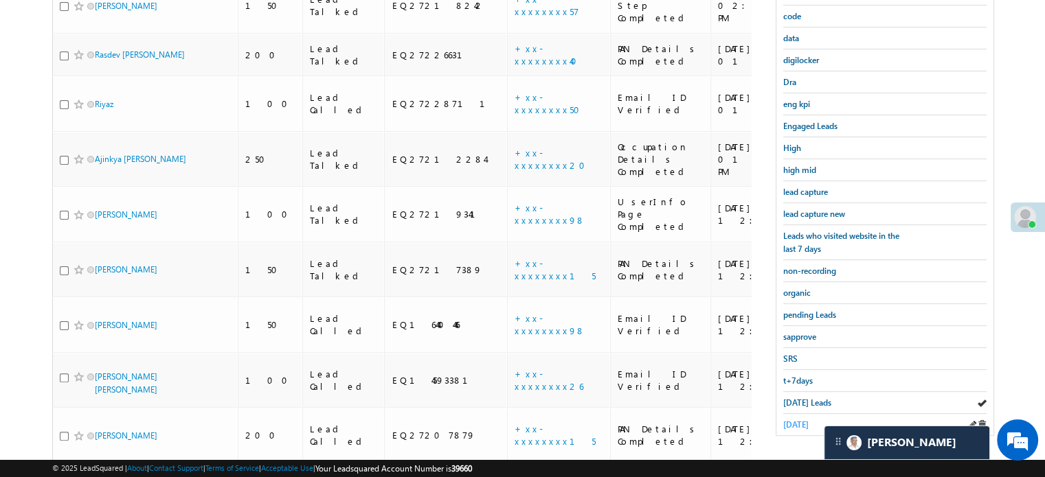
click at [789, 420] on span "yesterday" at bounding box center [795, 425] width 25 height 10
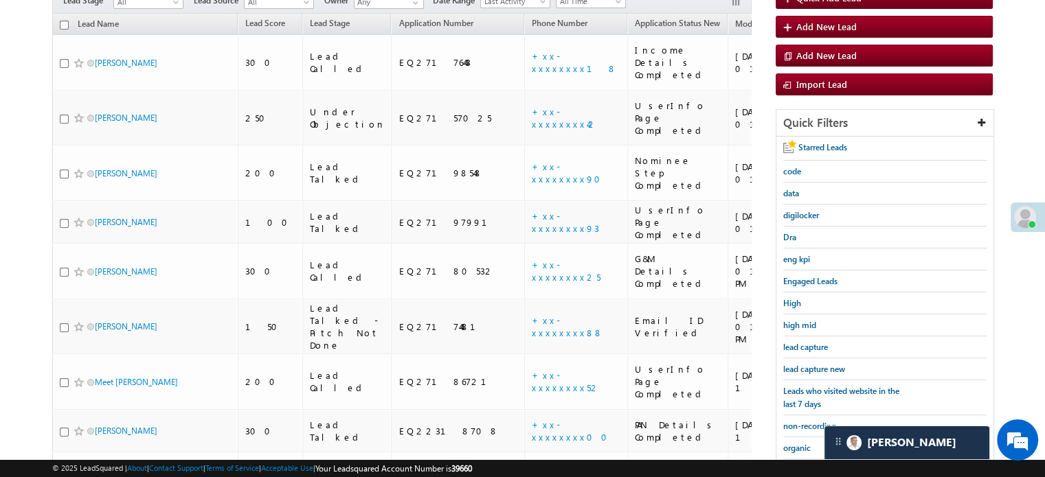
scroll to position [132, 0]
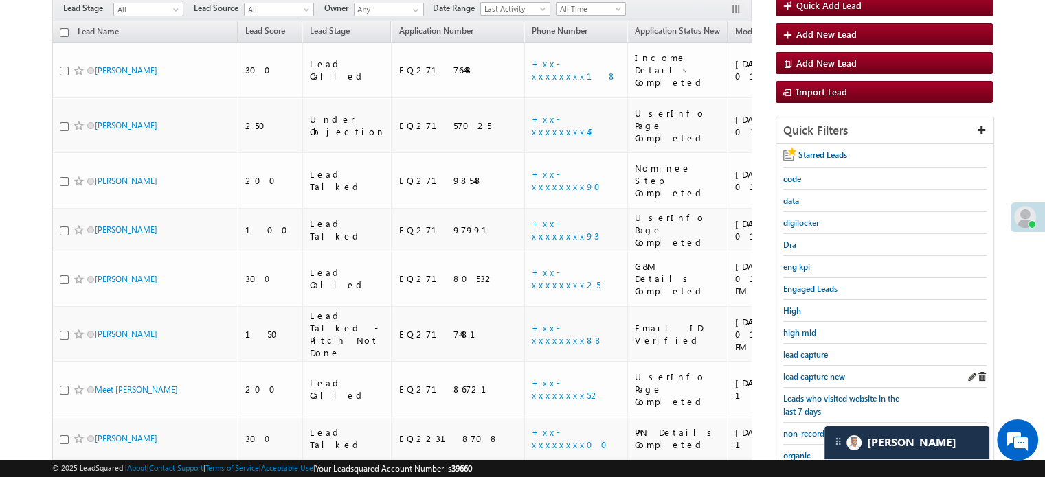
drag, startPoint x: 796, startPoint y: 362, endPoint x: 802, endPoint y: 371, distance: 10.9
click at [797, 366] on div "lead capture new" at bounding box center [884, 377] width 203 height 22
click at [802, 372] on span "lead capture new" at bounding box center [814, 377] width 62 height 10
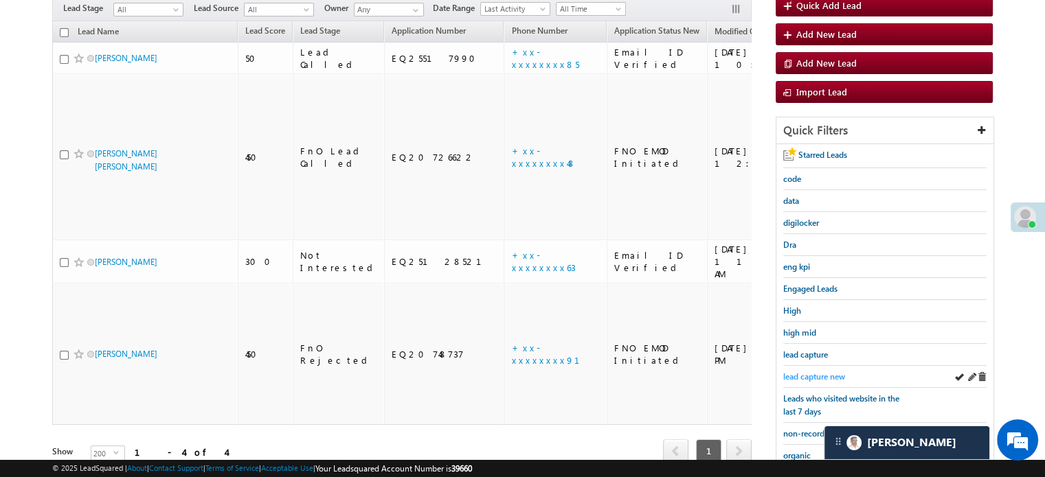
click at [816, 372] on span "lead capture new" at bounding box center [814, 377] width 62 height 10
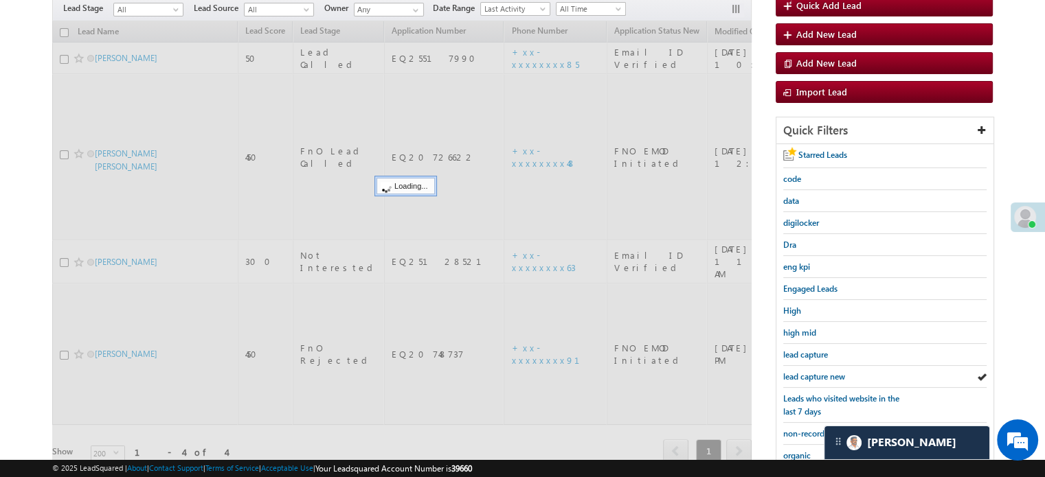
click at [818, 372] on span "lead capture new" at bounding box center [814, 377] width 62 height 10
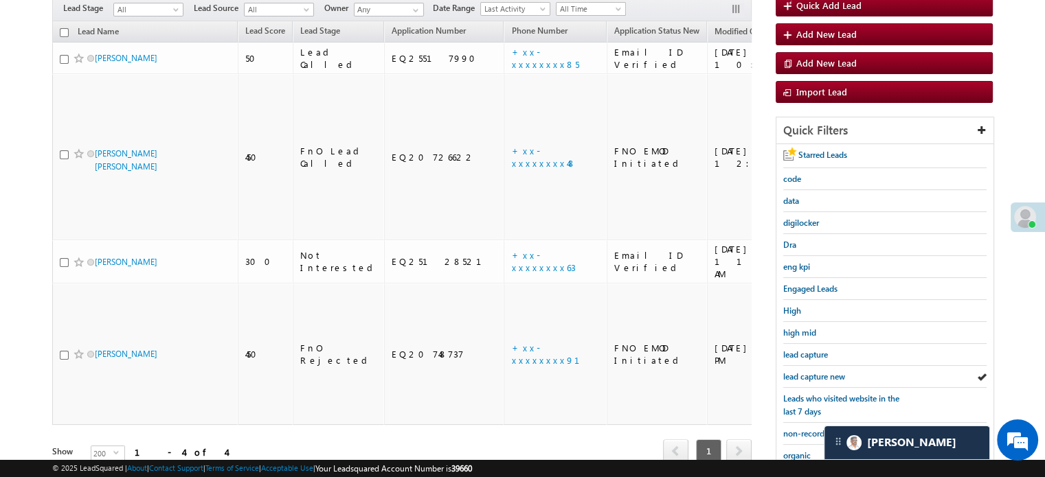
click at [818, 372] on span "lead capture new" at bounding box center [814, 377] width 62 height 10
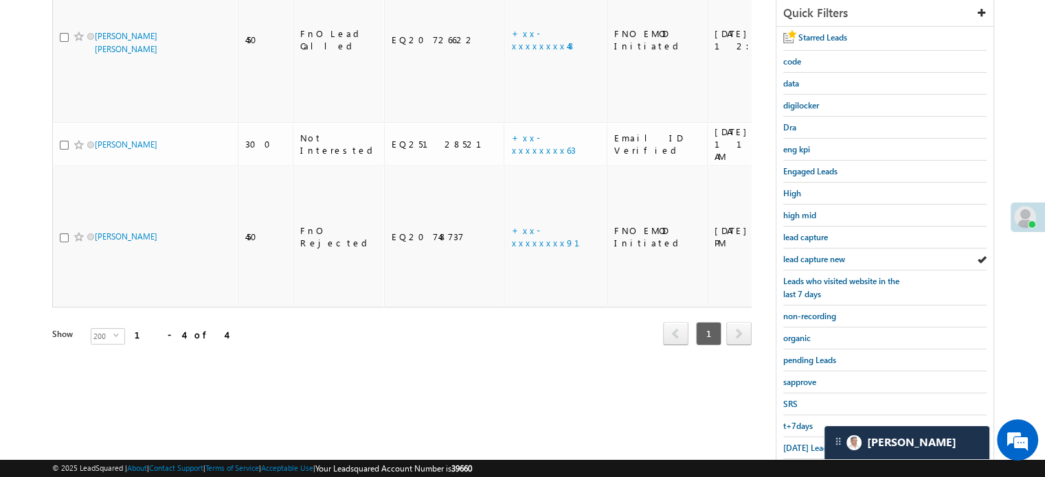
scroll to position [295, 0]
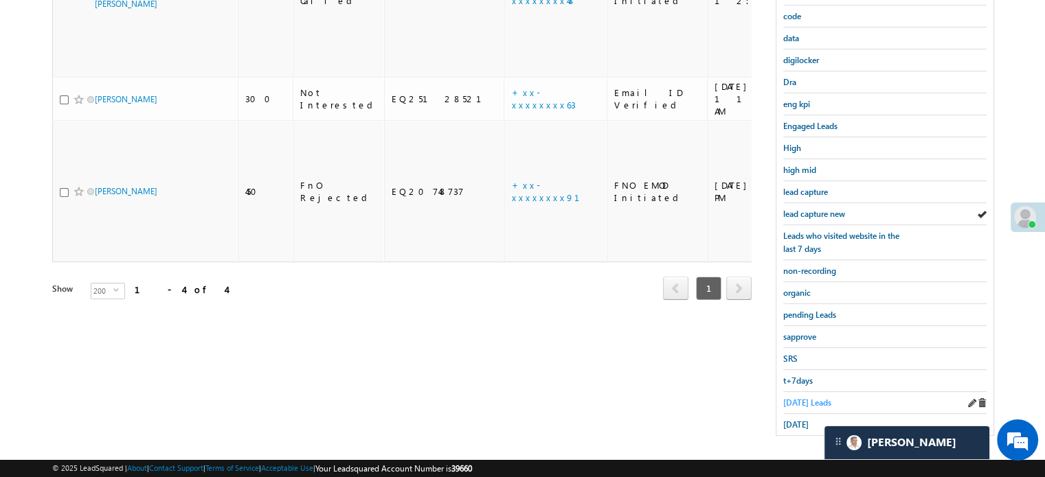
click at [800, 398] on span "Today's Leads" at bounding box center [807, 403] width 48 height 10
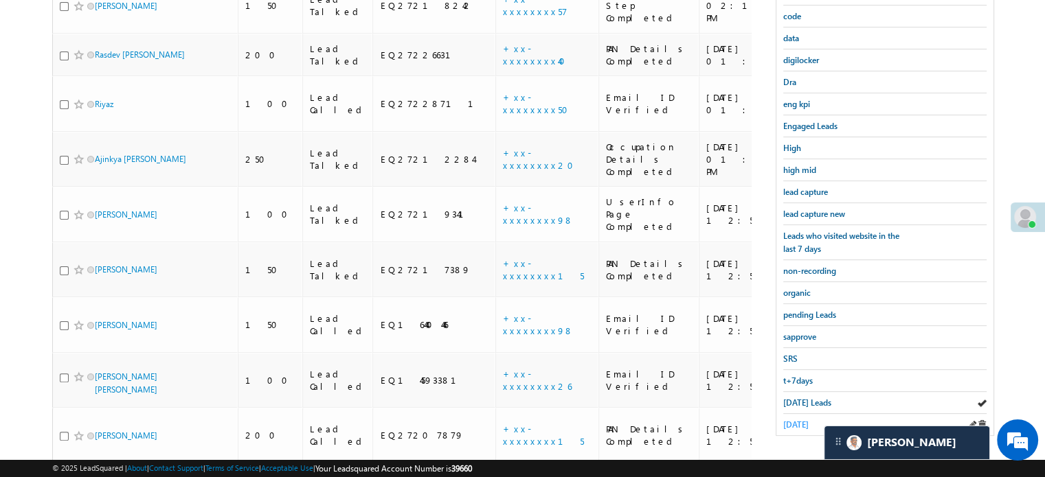
click at [808, 418] on link "yesterday" at bounding box center [795, 424] width 25 height 13
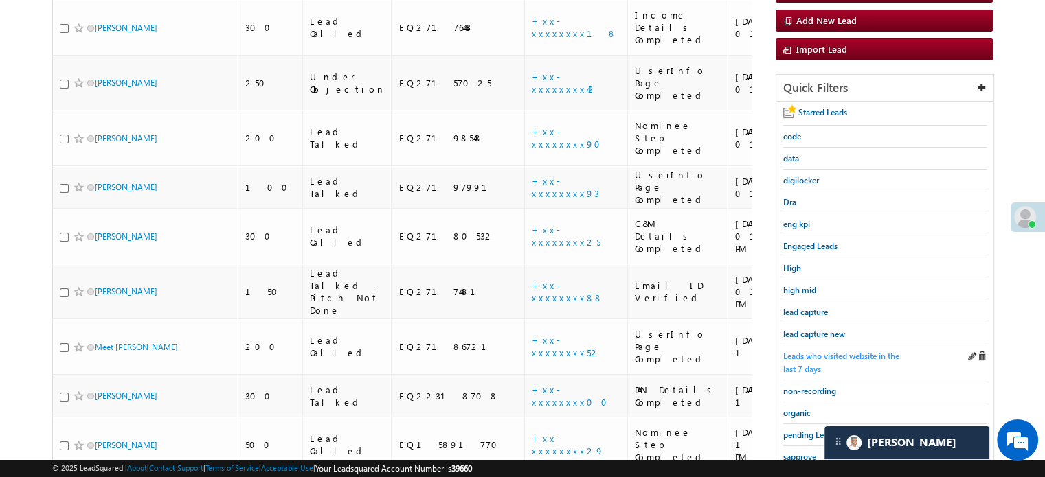
scroll to position [157, 0]
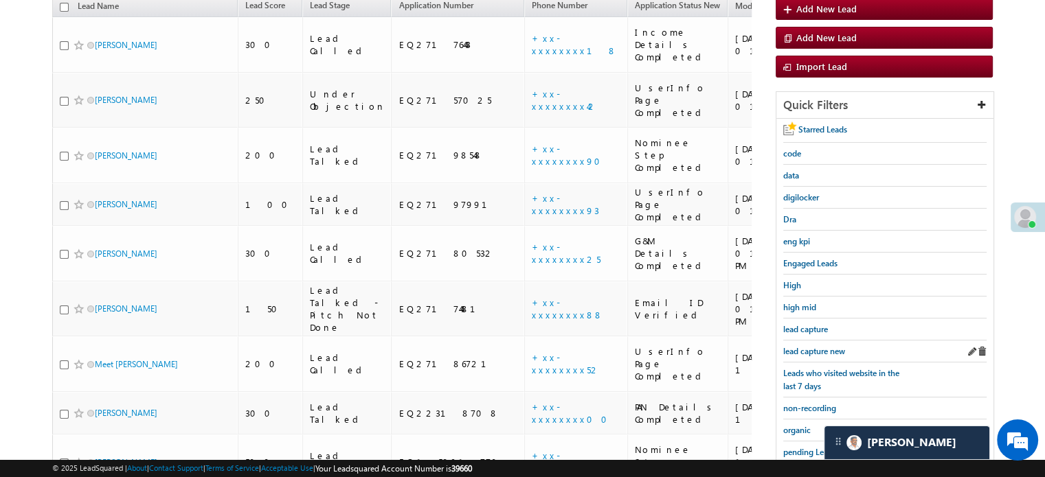
click at [797, 341] on div "lead capture new" at bounding box center [884, 352] width 203 height 22
click at [793, 350] on span "lead capture new" at bounding box center [814, 351] width 62 height 10
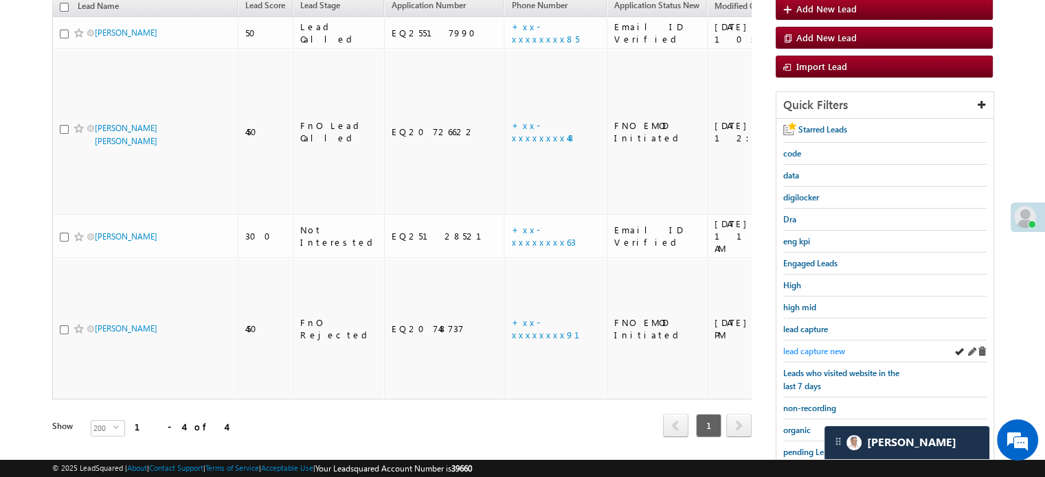
click at [838, 347] on span "lead capture new" at bounding box center [814, 351] width 62 height 10
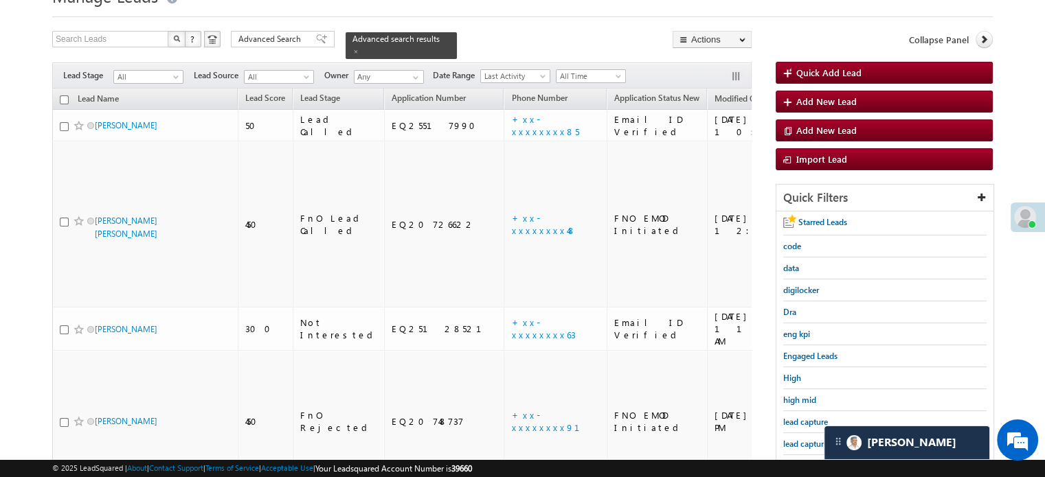
scroll to position [89, 0]
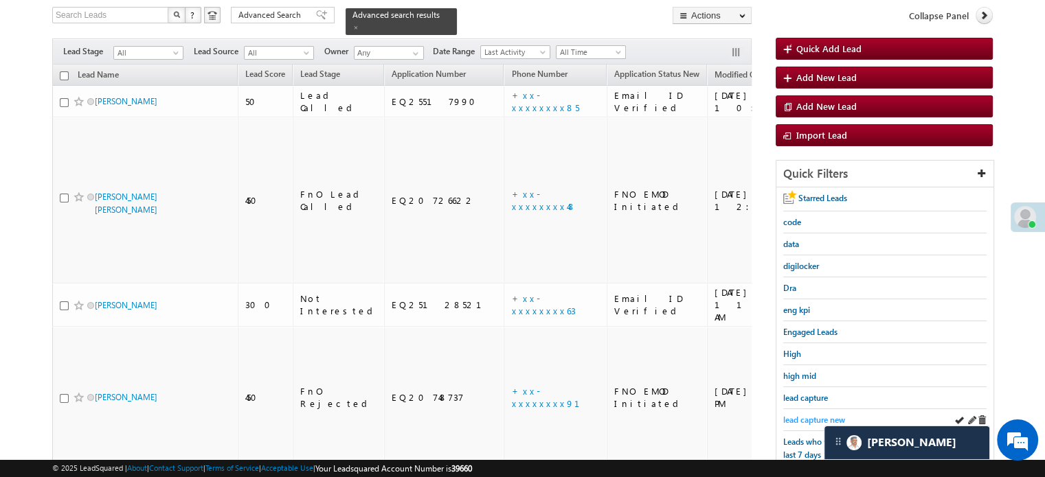
click at [798, 417] on span "lead capture new" at bounding box center [814, 420] width 62 height 10
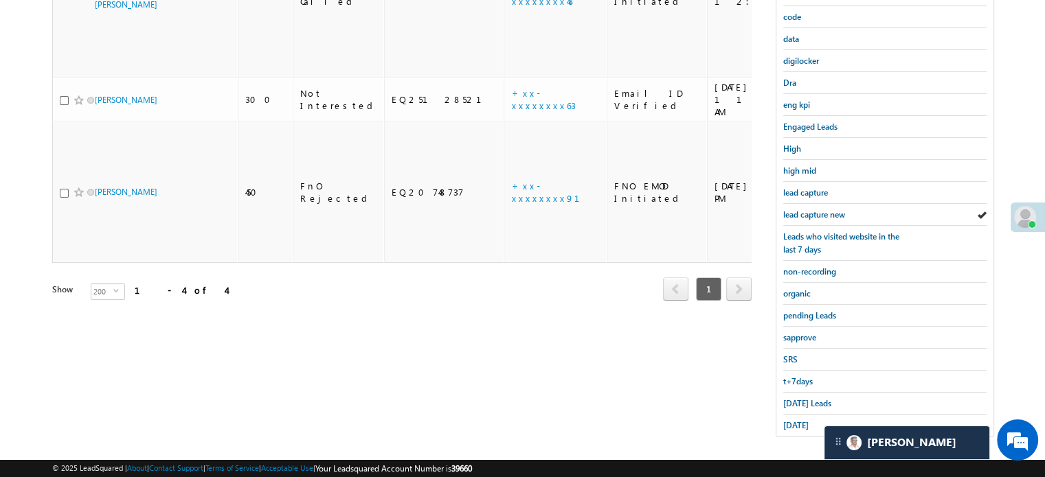
scroll to position [295, 0]
click at [786, 398] on span "Today's Leads" at bounding box center [807, 403] width 48 height 10
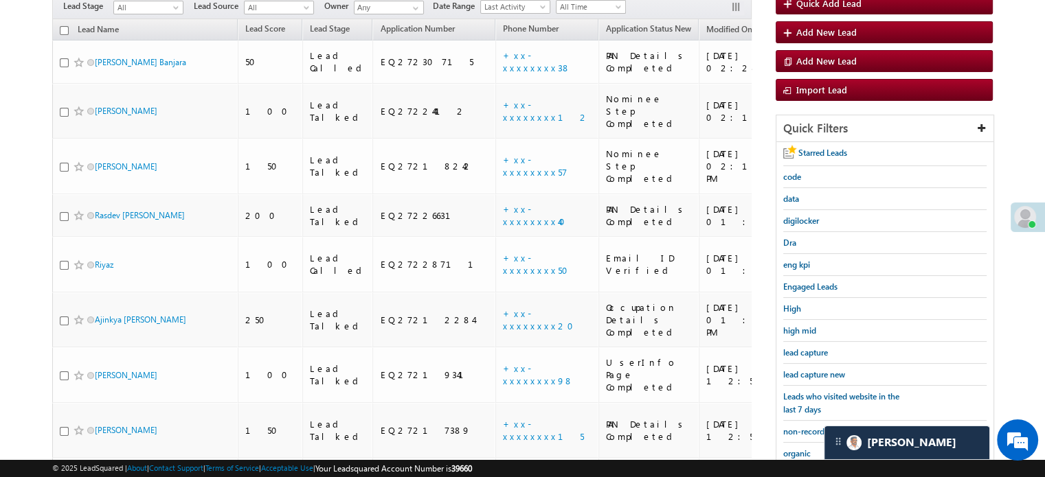
scroll to position [89, 0]
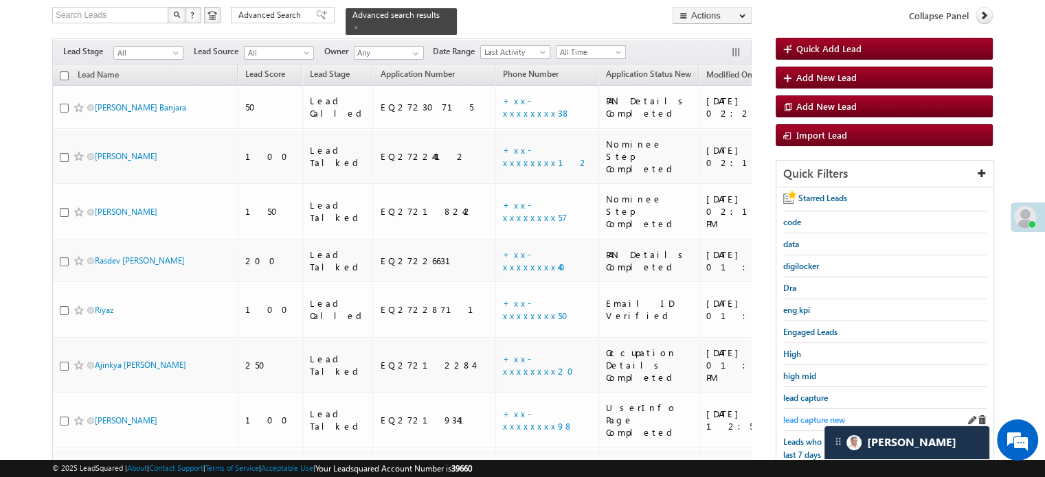
click at [808, 415] on span "lead capture new" at bounding box center [814, 420] width 62 height 10
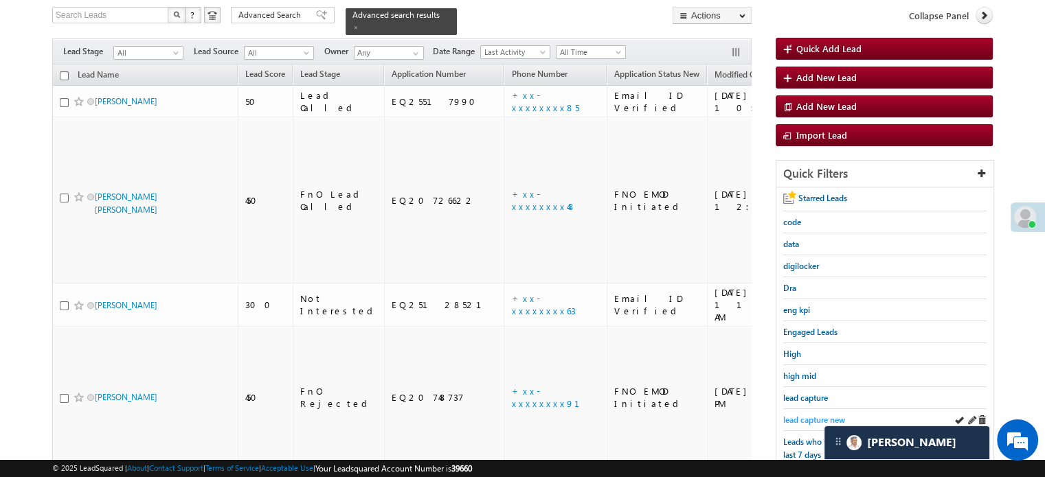
click at [810, 415] on span "lead capture new" at bounding box center [814, 420] width 62 height 10
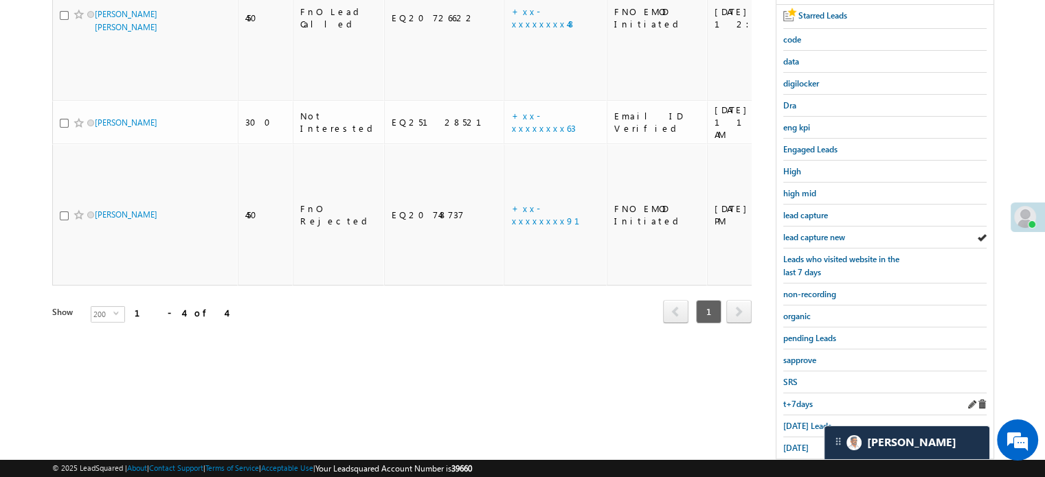
scroll to position [295, 0]
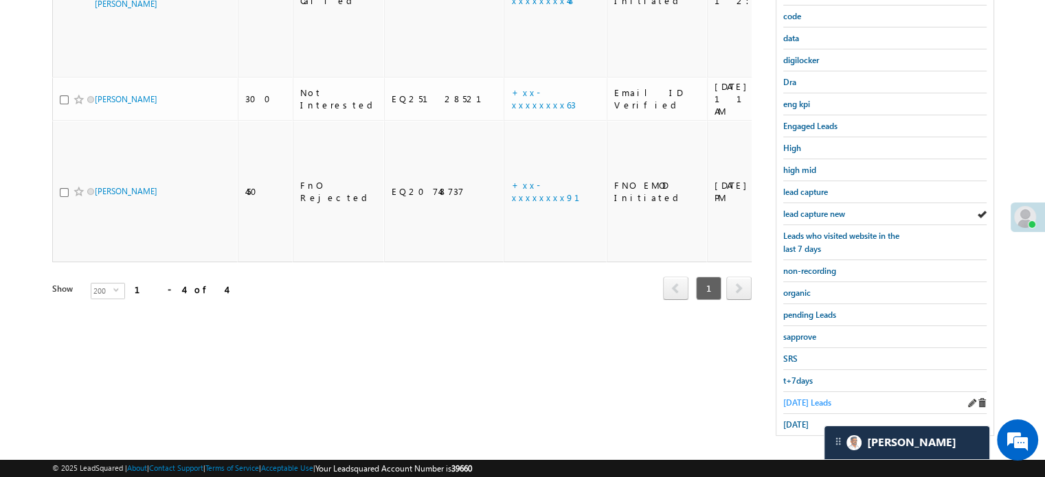
click at [789, 400] on span "Today's Leads" at bounding box center [807, 403] width 48 height 10
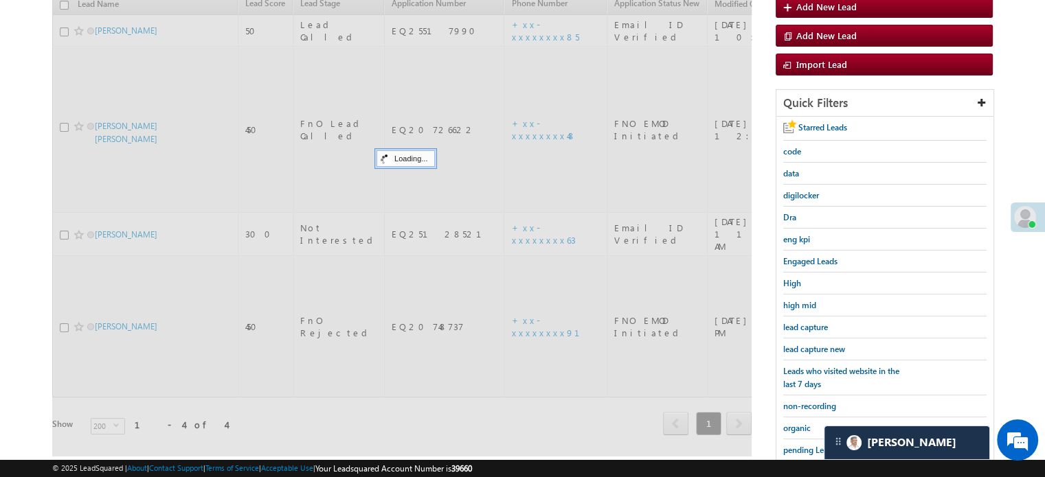
scroll to position [157, 0]
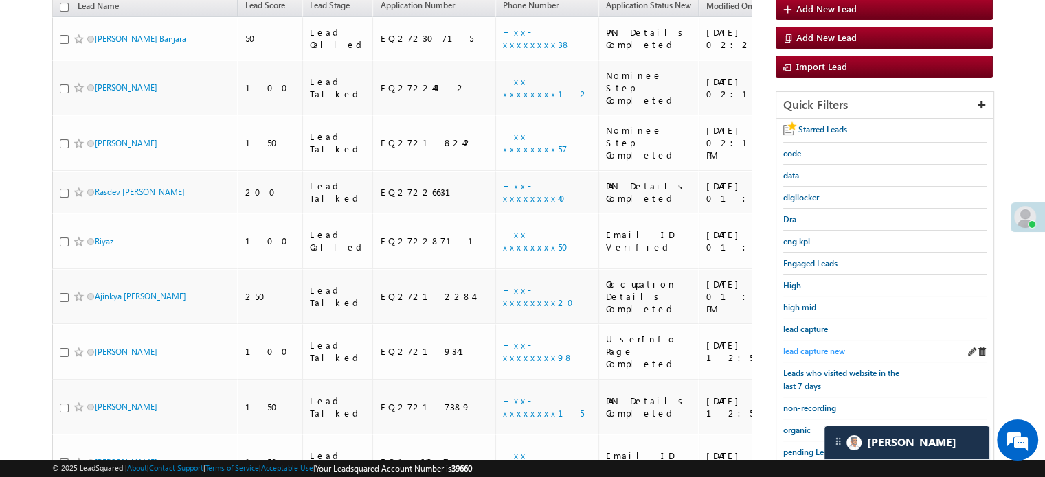
click at [808, 351] on span "lead capture new" at bounding box center [814, 351] width 62 height 10
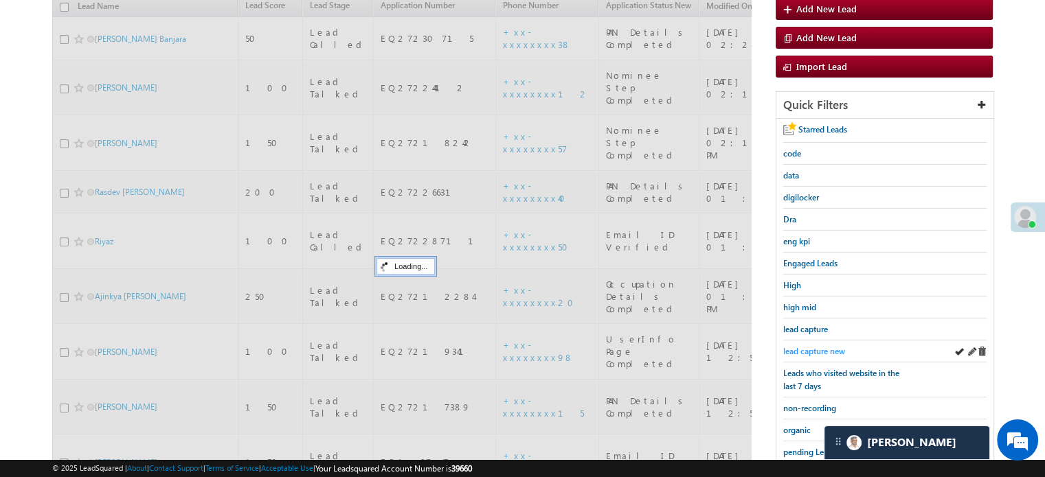
scroll to position [89, 0]
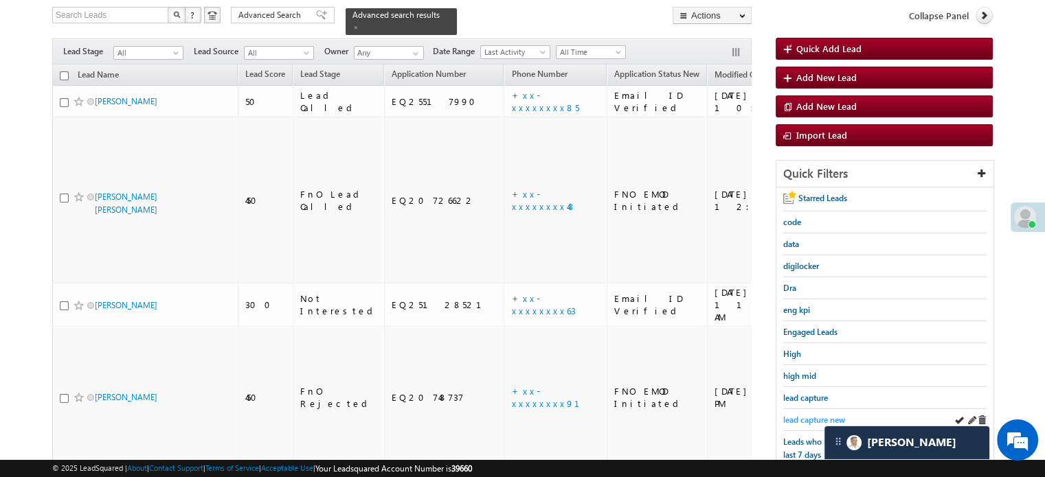
click at [789, 422] on div "lead capture new" at bounding box center [884, 420] width 203 height 22
click at [787, 418] on span "lead capture new" at bounding box center [814, 420] width 62 height 10
click at [824, 415] on span "lead capture new" at bounding box center [814, 420] width 62 height 10
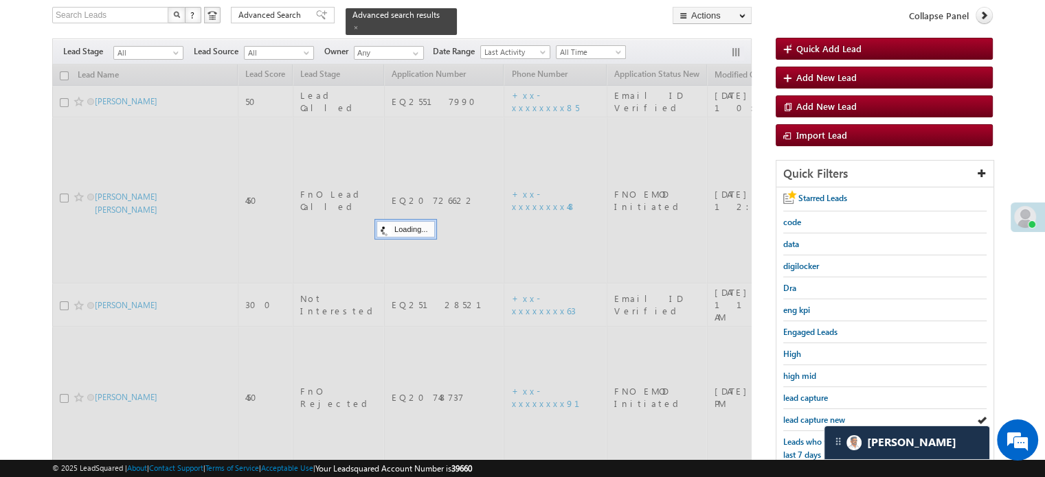
click at [824, 415] on span "lead capture new" at bounding box center [814, 420] width 62 height 10
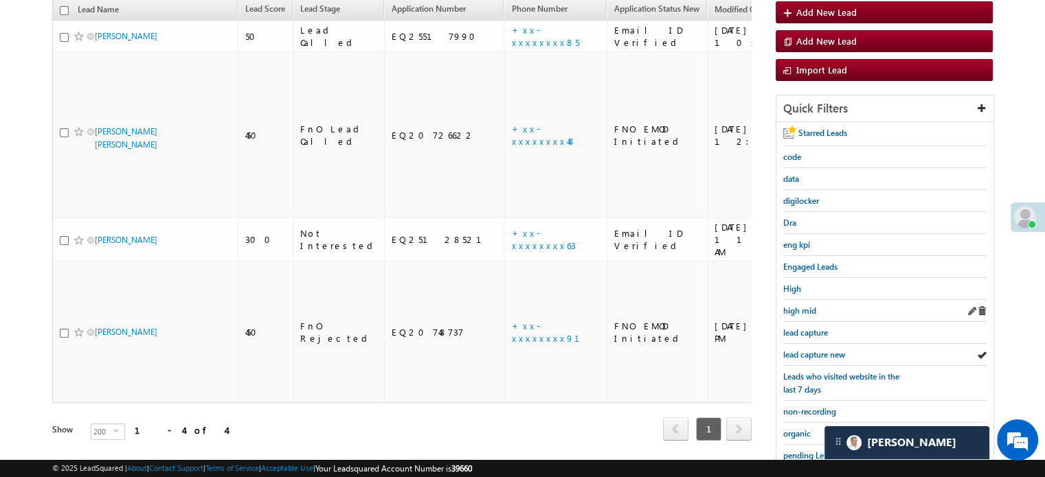
scroll to position [226, 0]
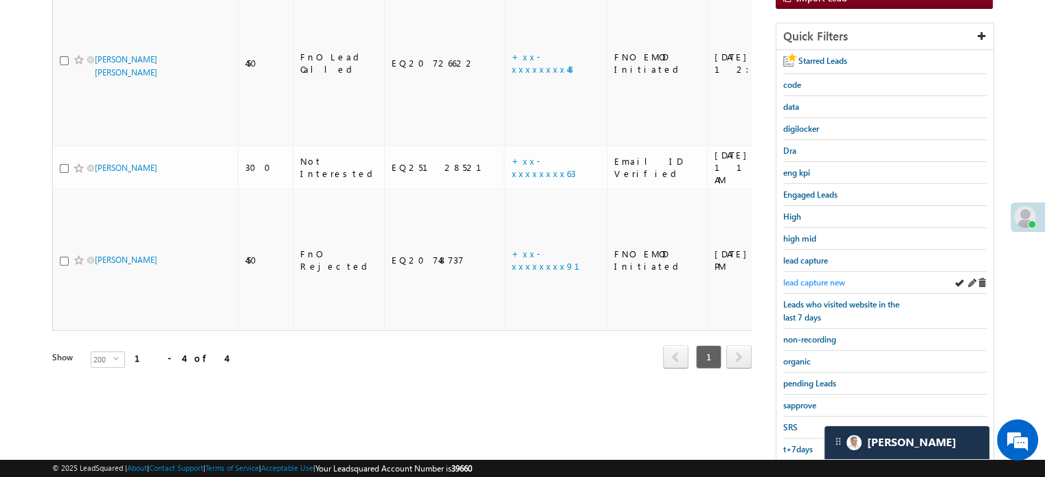
click at [830, 276] on link "lead capture new" at bounding box center [814, 282] width 62 height 13
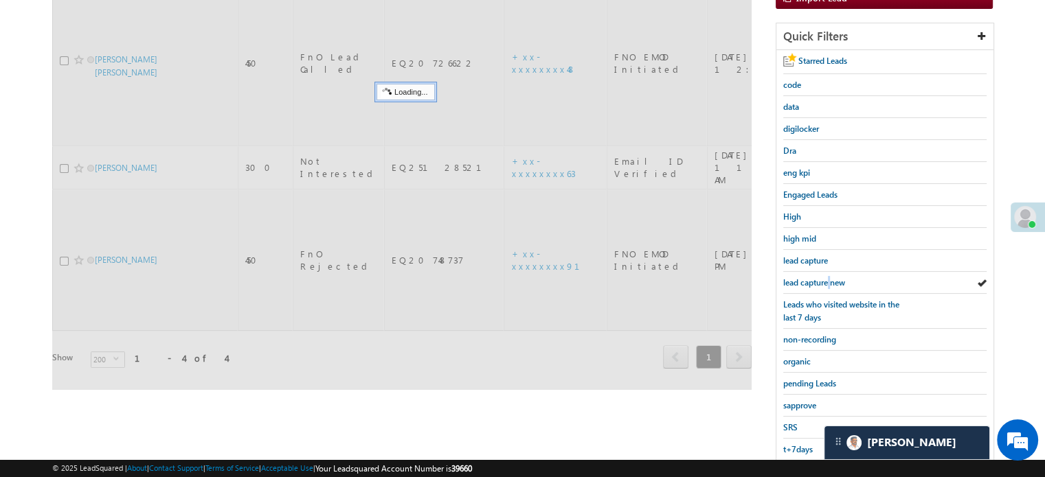
click at [830, 276] on link "lead capture new" at bounding box center [814, 282] width 62 height 13
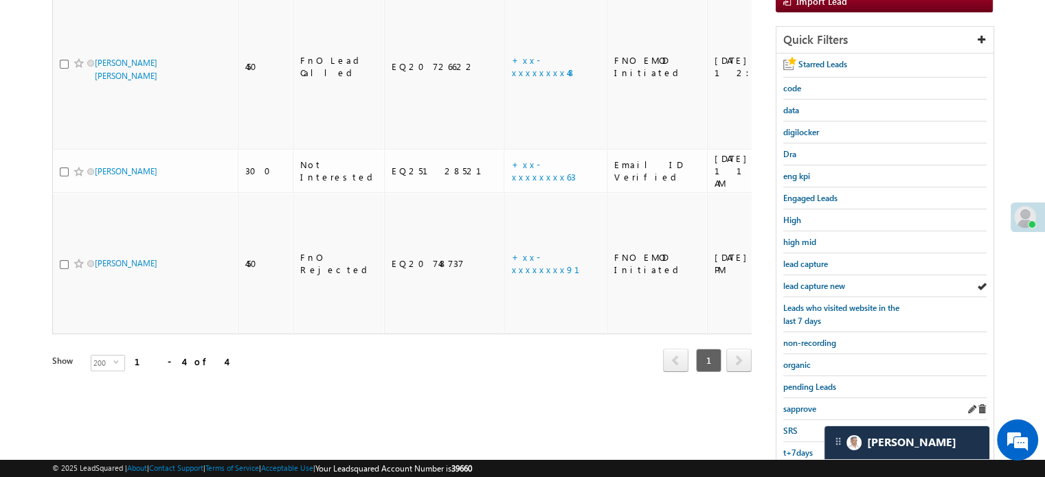
scroll to position [295, 0]
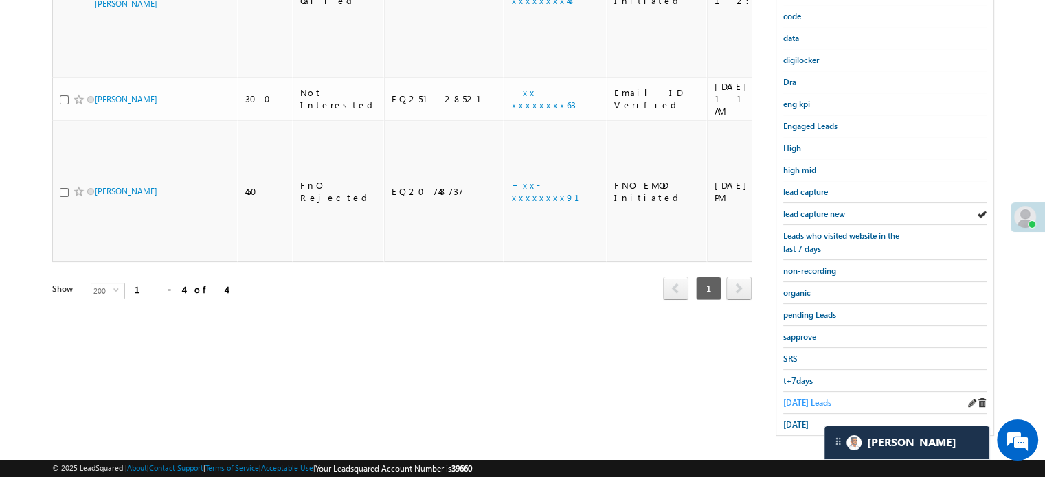
click at [802, 400] on span "Today's Leads" at bounding box center [807, 403] width 48 height 10
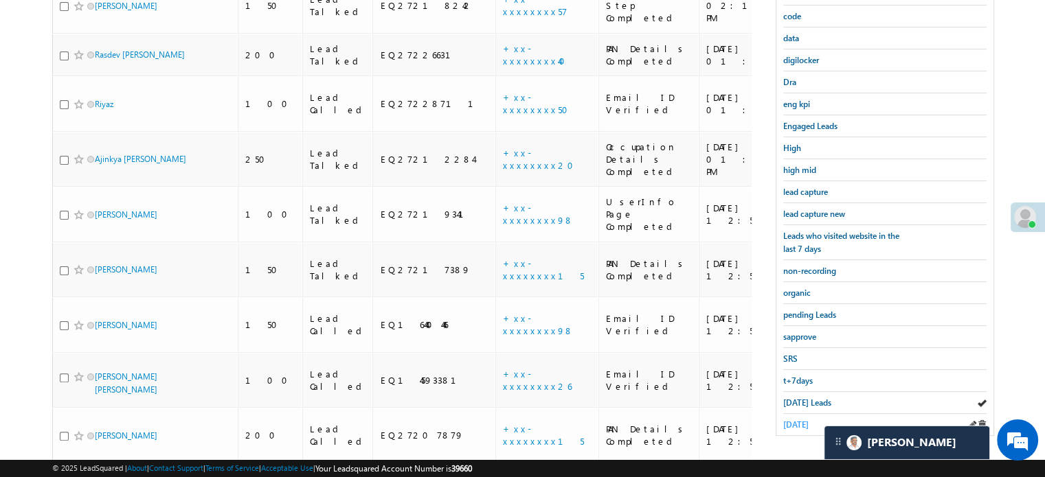
click at [802, 424] on link "yesterday" at bounding box center [795, 424] width 25 height 13
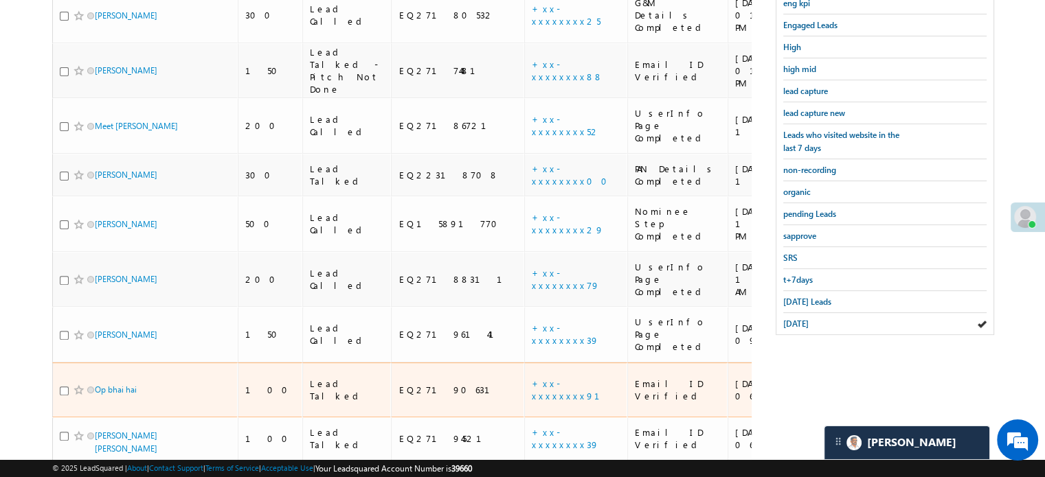
scroll to position [269, 0]
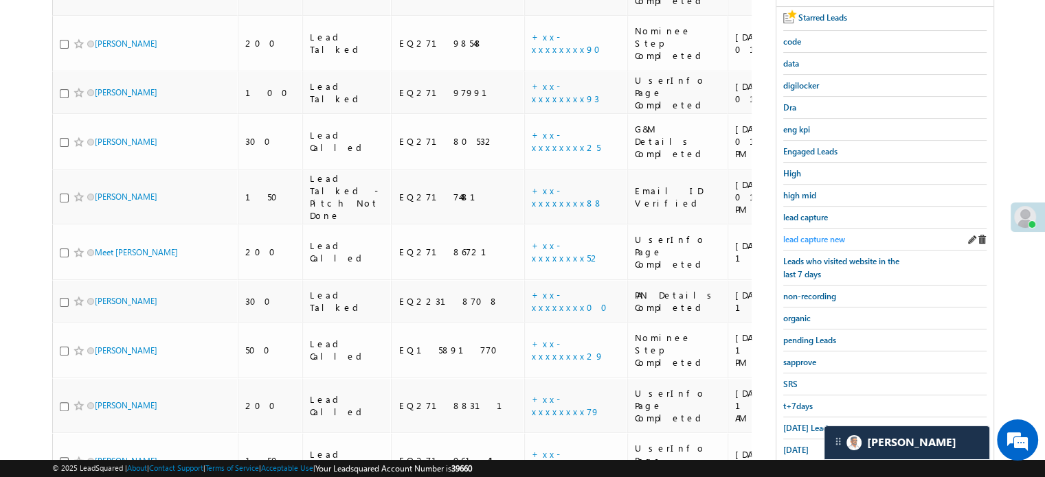
click at [818, 234] on span "lead capture new" at bounding box center [814, 239] width 62 height 10
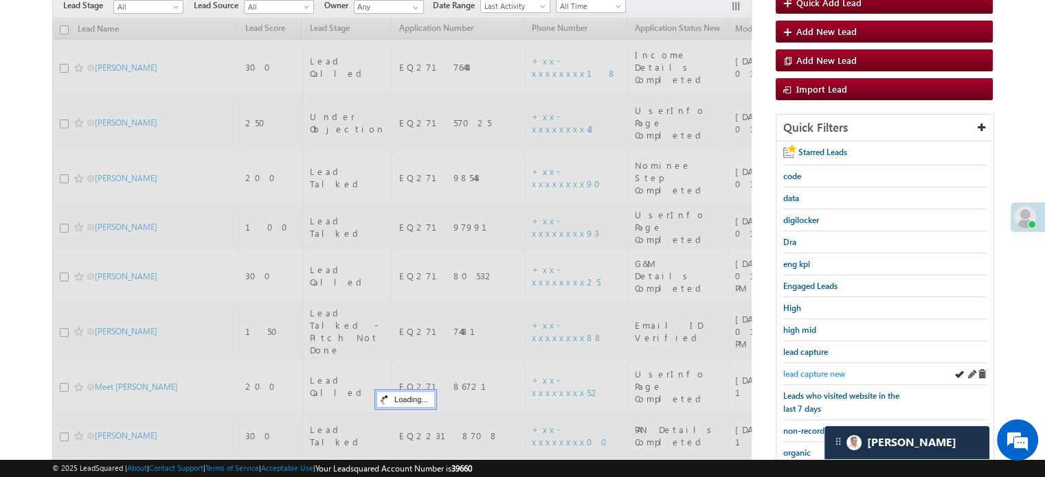
scroll to position [132, 0]
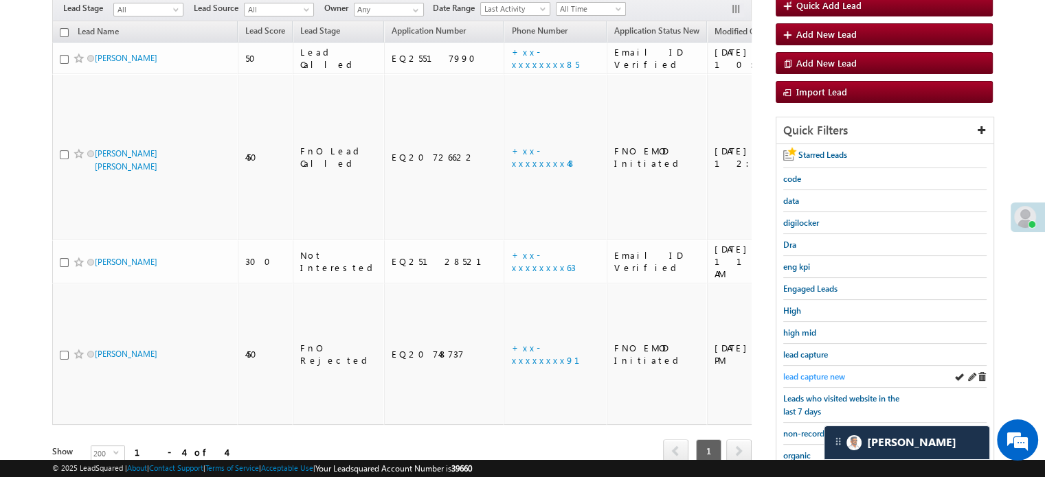
click at [826, 372] on span "lead capture new" at bounding box center [814, 377] width 62 height 10
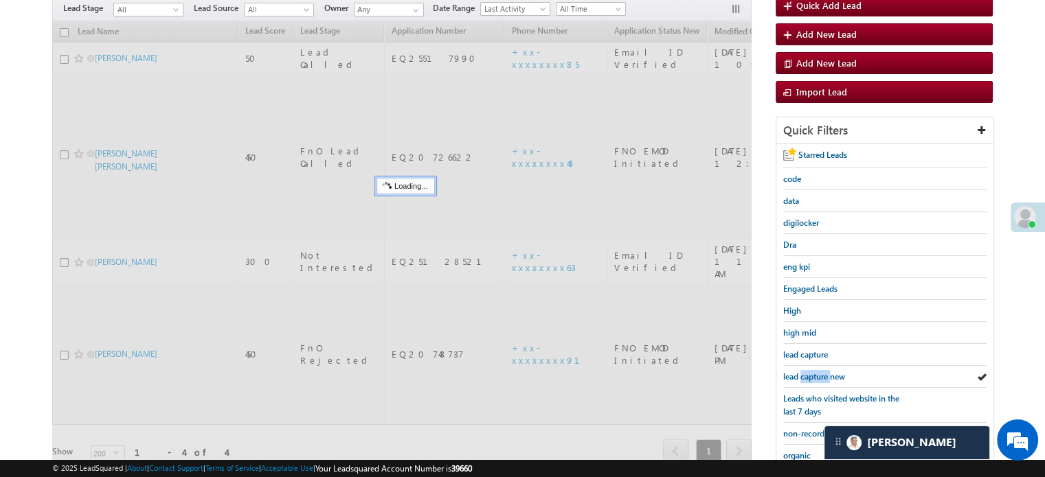
click at [826, 372] on span "lead capture new" at bounding box center [814, 377] width 62 height 10
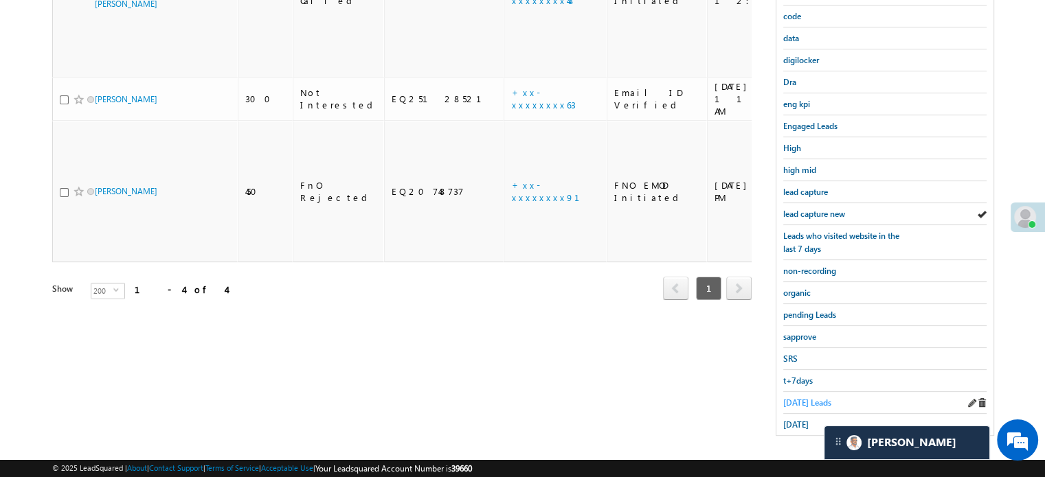
click at [793, 400] on span "Today's Leads" at bounding box center [807, 403] width 48 height 10
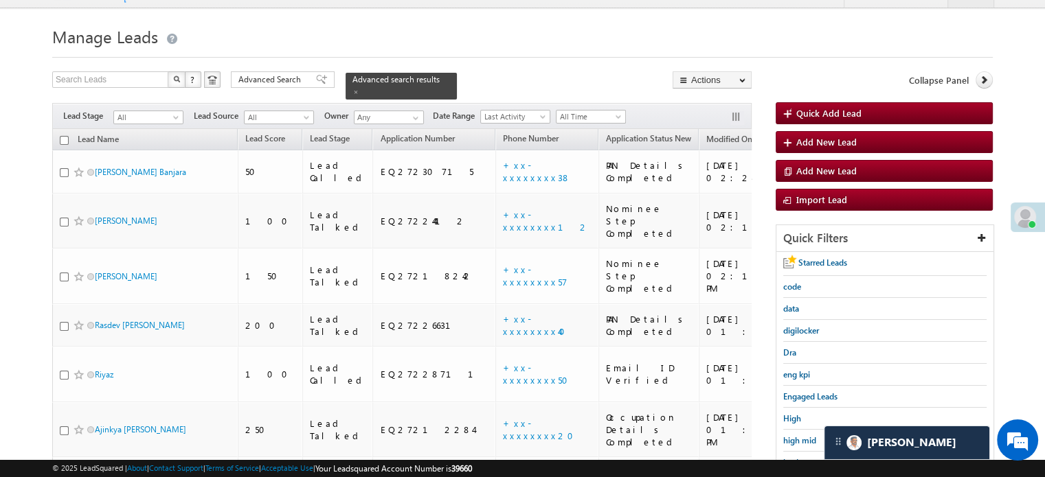
scroll to position [157, 0]
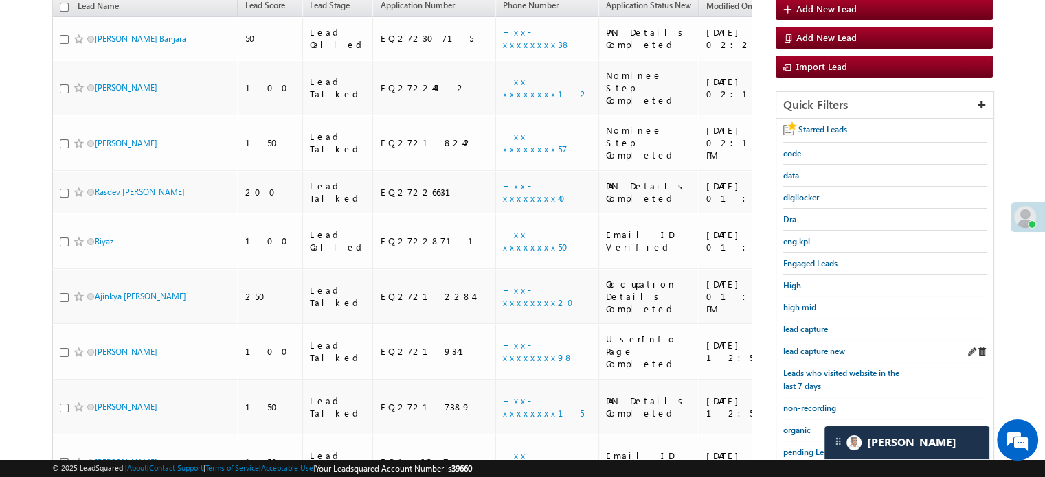
click at [800, 356] on div "lead capture new" at bounding box center [884, 352] width 203 height 22
click at [802, 348] on span "lead capture new" at bounding box center [814, 351] width 62 height 10
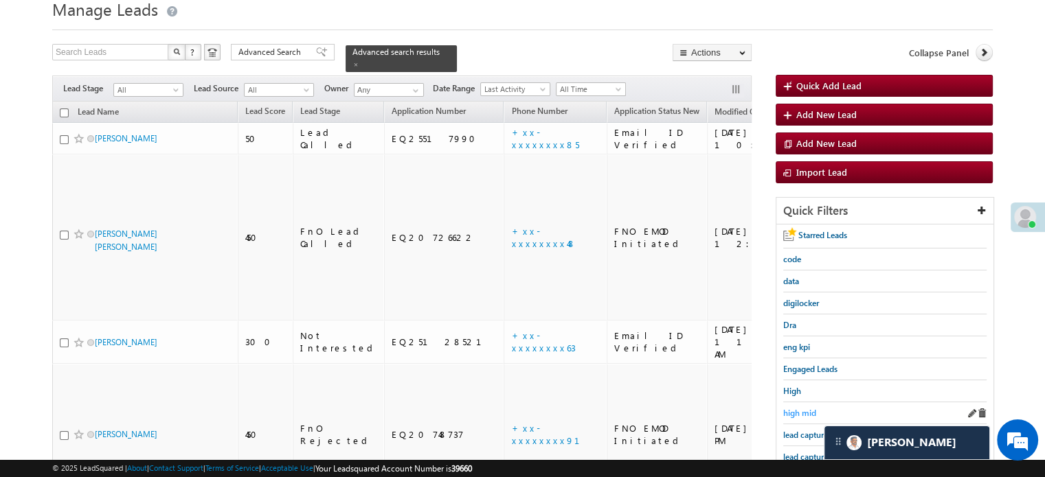
scroll to position [69, 0]
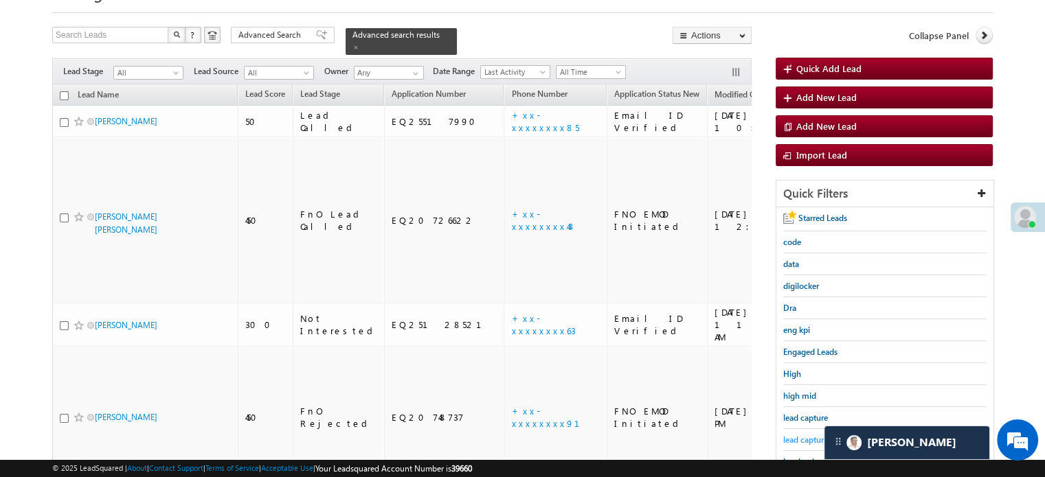
click at [810, 435] on span "lead capture new" at bounding box center [814, 440] width 62 height 10
click at [783, 435] on span "lead capture new" at bounding box center [814, 440] width 62 height 10
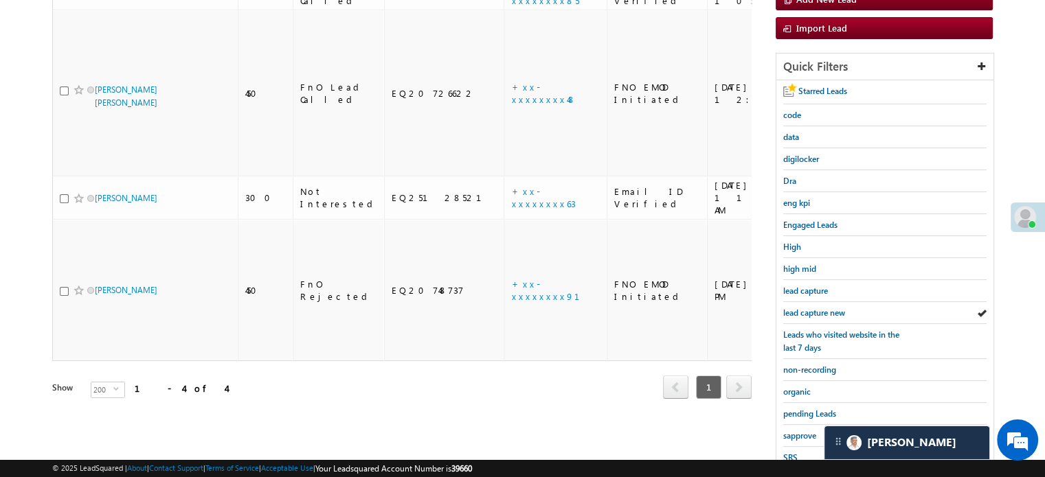
scroll to position [275, 0]
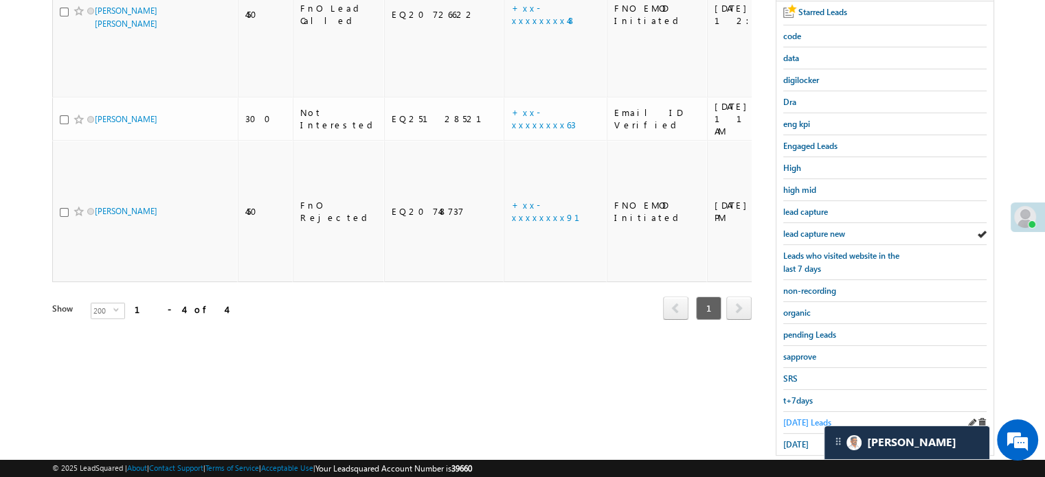
click at [800, 418] on span "Today's Leads" at bounding box center [807, 423] width 48 height 10
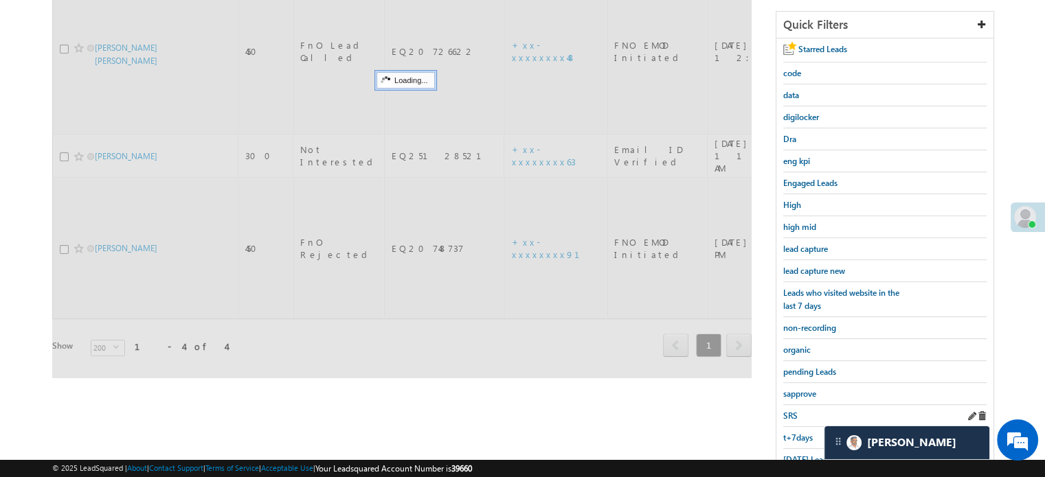
scroll to position [137, 0]
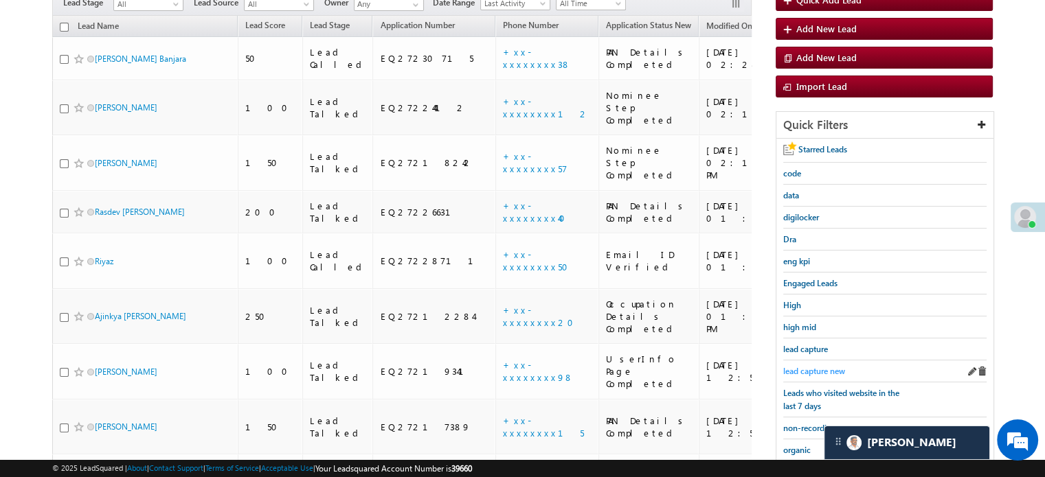
click at [819, 366] on span "lead capture new" at bounding box center [814, 371] width 62 height 10
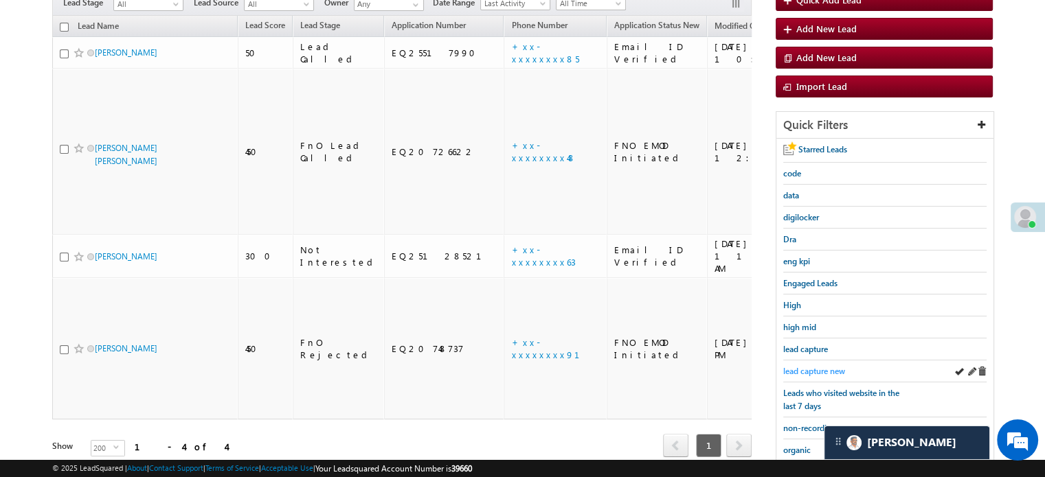
click at [816, 367] on span "lead capture new" at bounding box center [814, 371] width 62 height 10
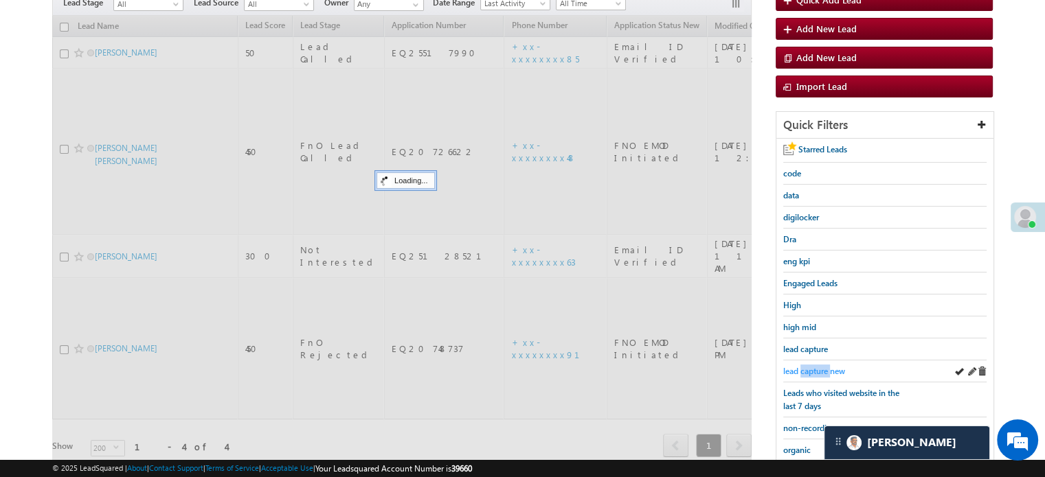
click at [815, 367] on span "lead capture new" at bounding box center [814, 371] width 62 height 10
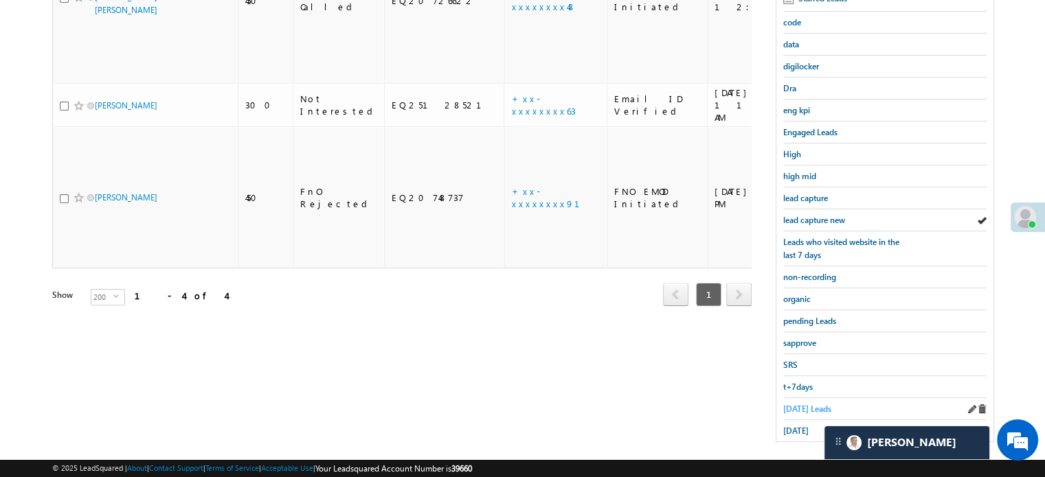
scroll to position [295, 0]
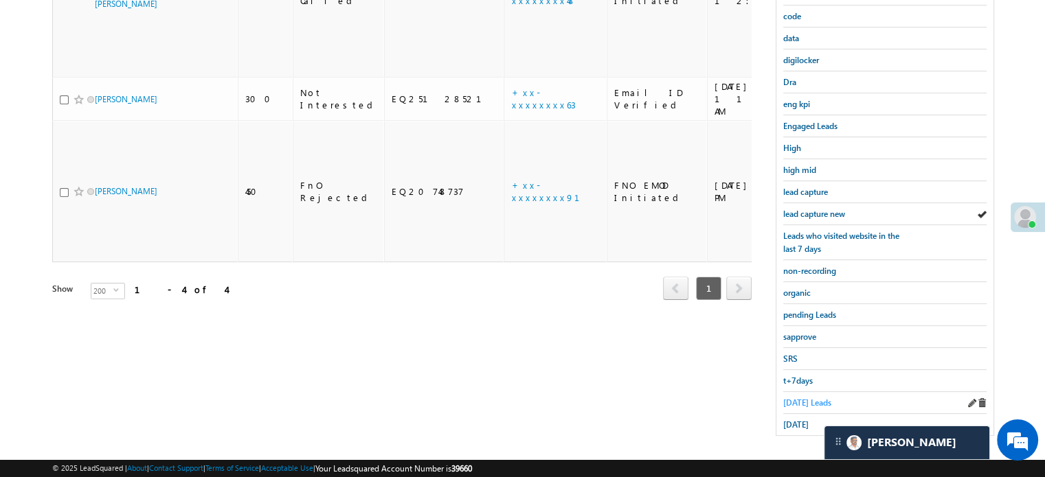
click at [802, 398] on span "Today's Leads" at bounding box center [807, 403] width 48 height 10
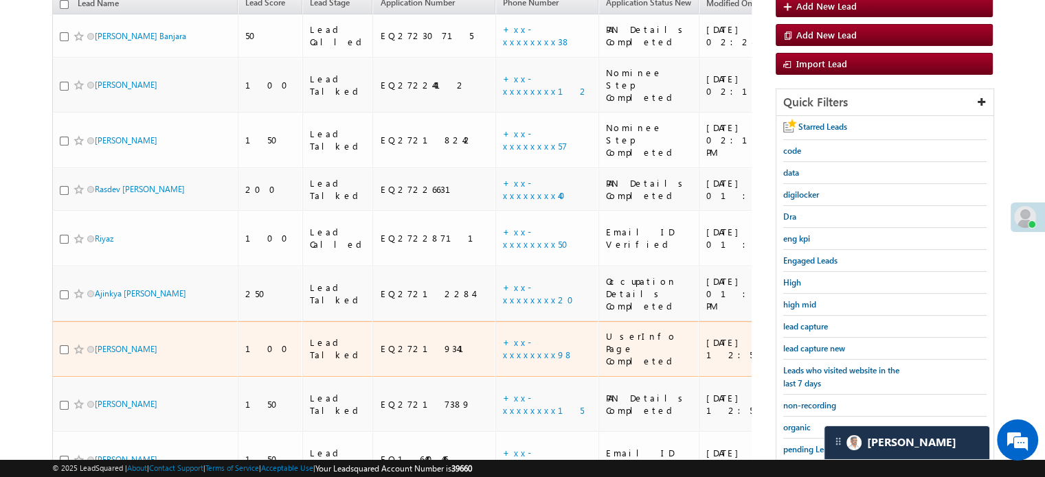
scroll to position [157, 0]
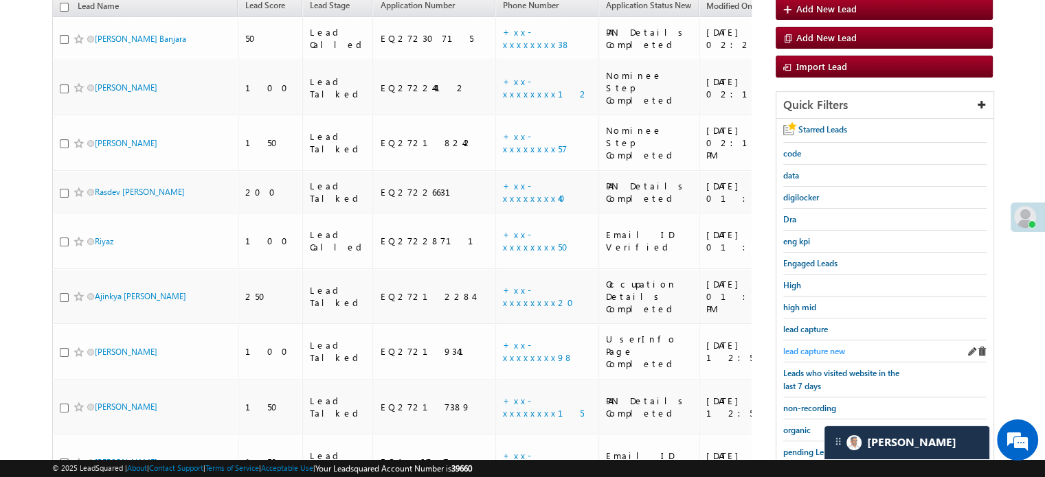
click at [817, 348] on span "lead capture new" at bounding box center [814, 351] width 62 height 10
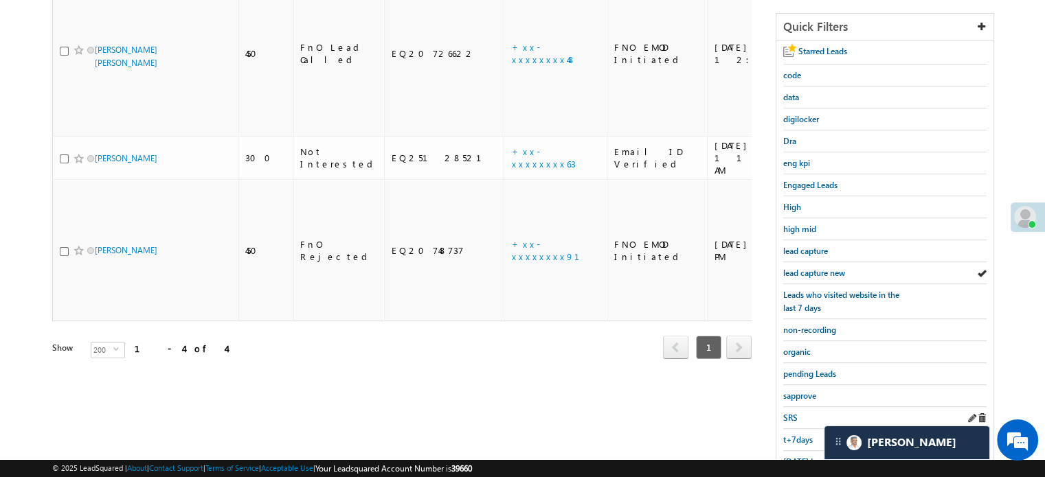
scroll to position [295, 0]
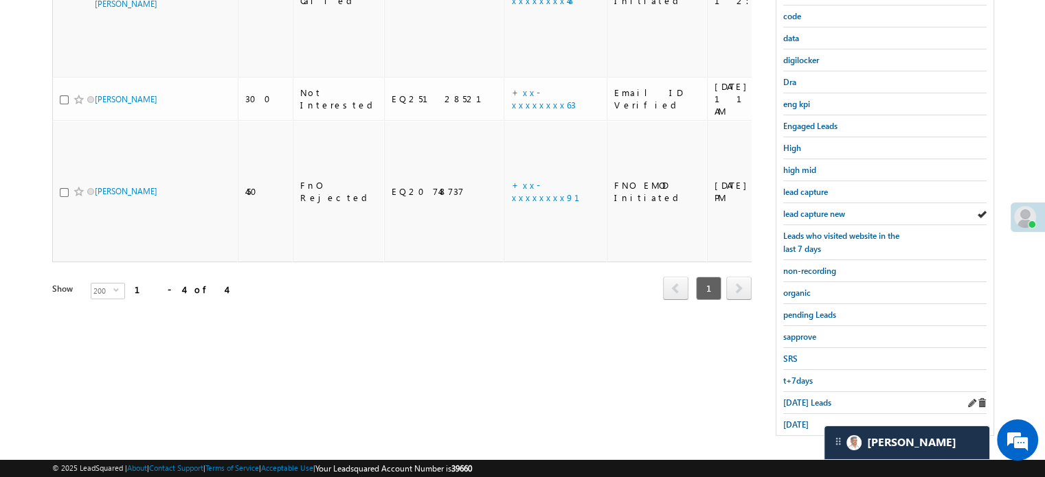
click at [800, 404] on div "Today's Leads" at bounding box center [884, 403] width 203 height 22
click at [800, 398] on span "Today's Leads" at bounding box center [807, 403] width 48 height 10
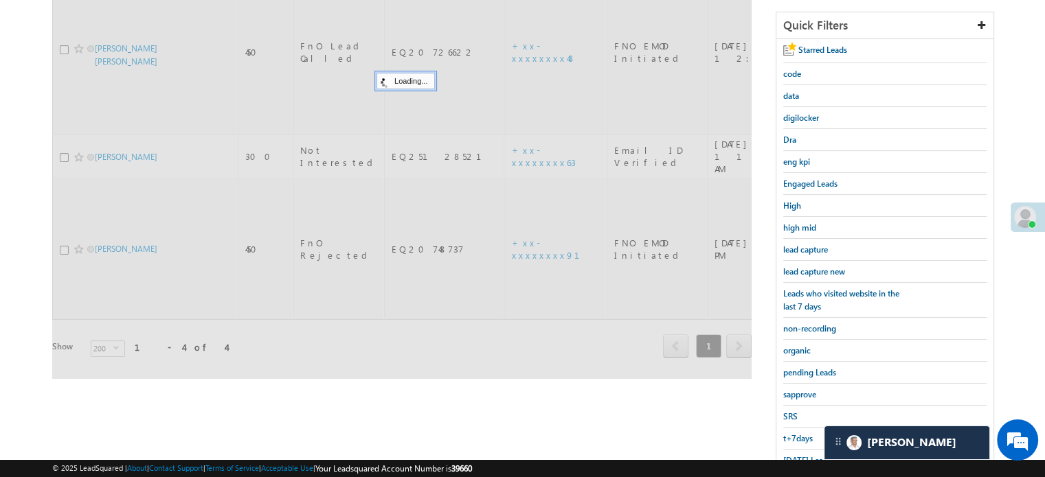
scroll to position [89, 0]
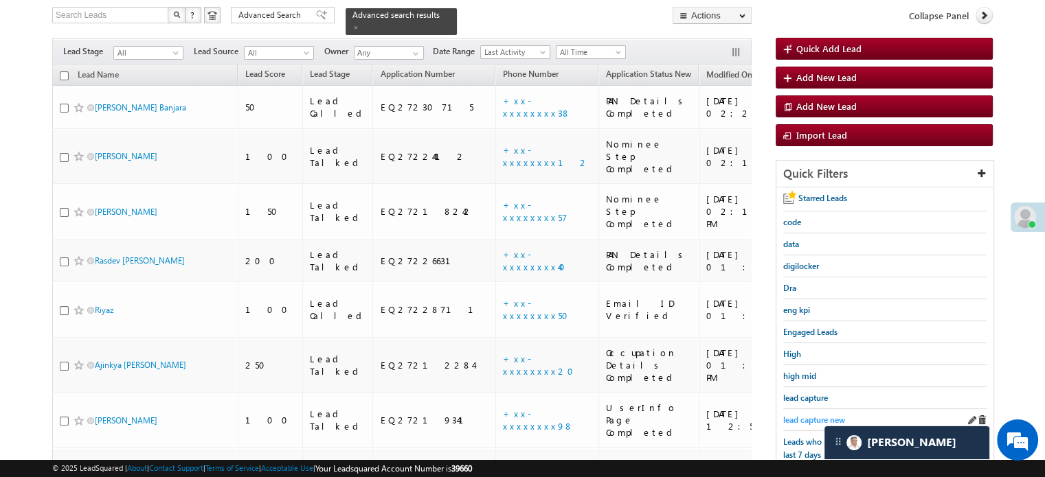
click at [813, 420] on span "lead capture new" at bounding box center [814, 420] width 62 height 10
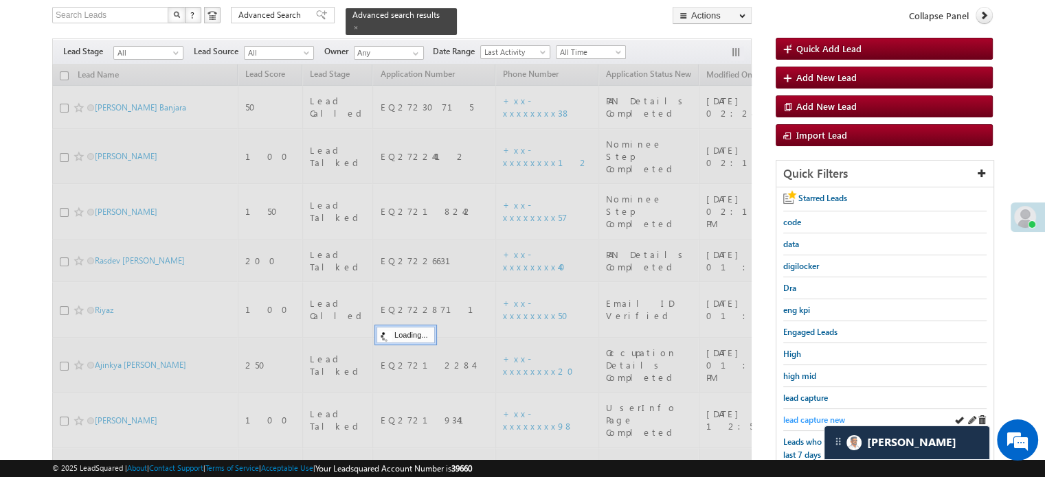
click at [809, 416] on span "lead capture new" at bounding box center [814, 420] width 62 height 10
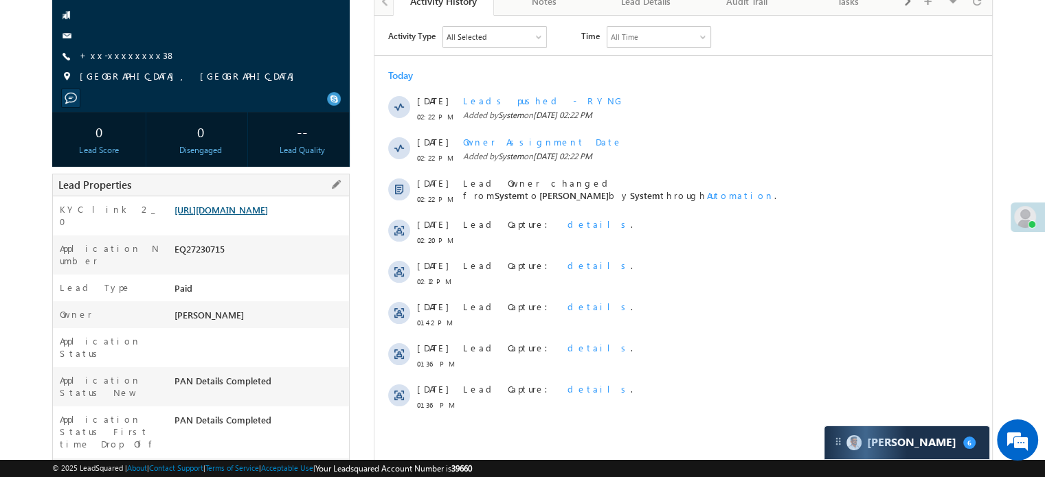
click at [267, 216] on link "[URL][DOMAIN_NAME]" at bounding box center [220, 210] width 93 height 12
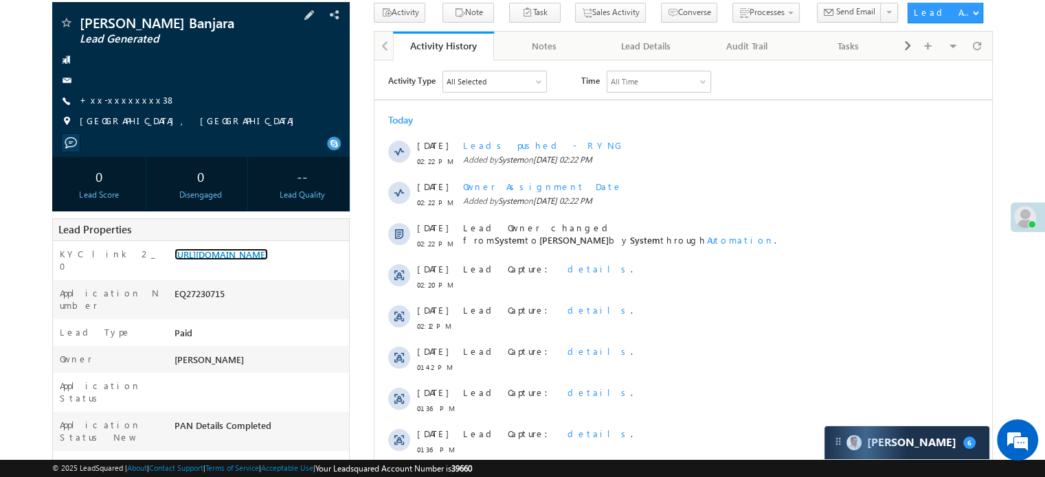
scroll to position [69, 0]
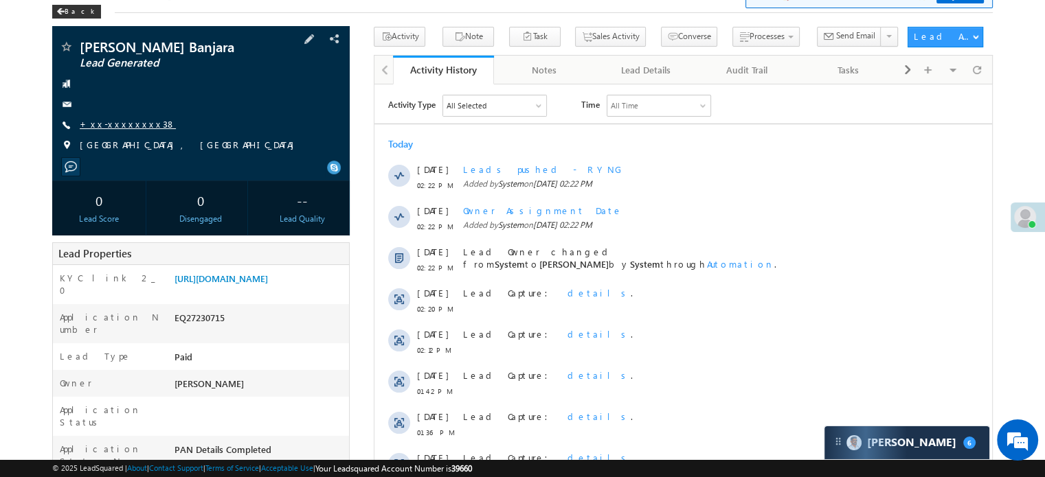
click at [118, 120] on link "+xx-xxxxxxxx38" at bounding box center [128, 124] width 96 height 12
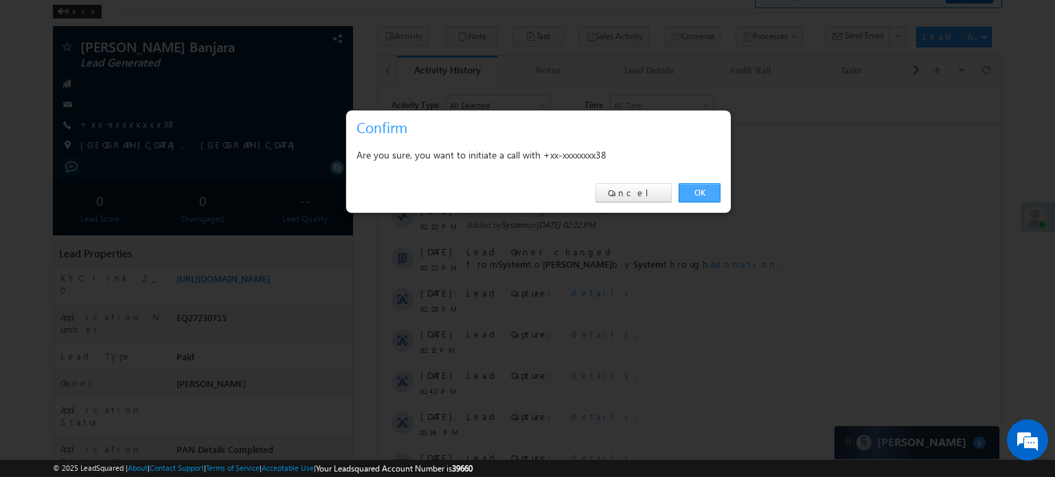
click at [697, 183] on link "OK" at bounding box center [700, 192] width 42 height 19
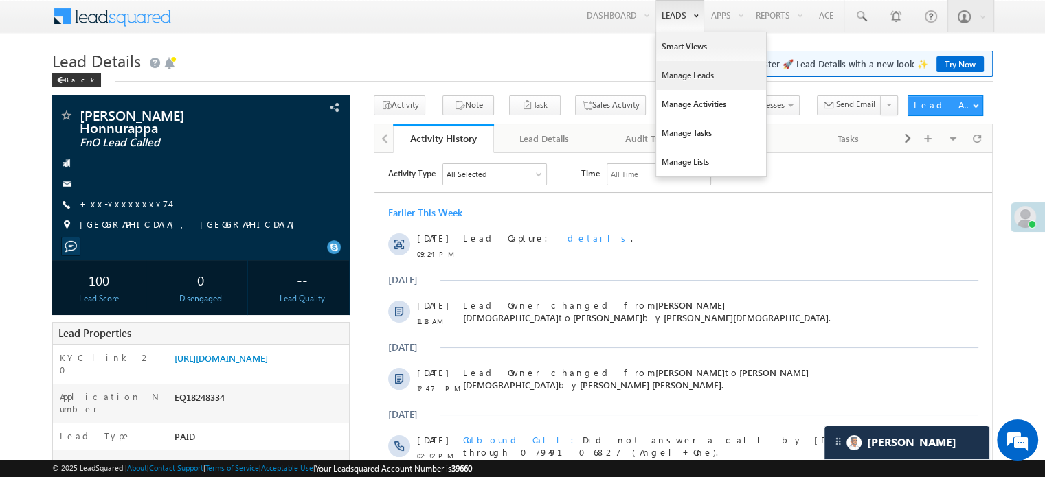
click at [670, 69] on link "Manage Leads" at bounding box center [711, 75] width 110 height 29
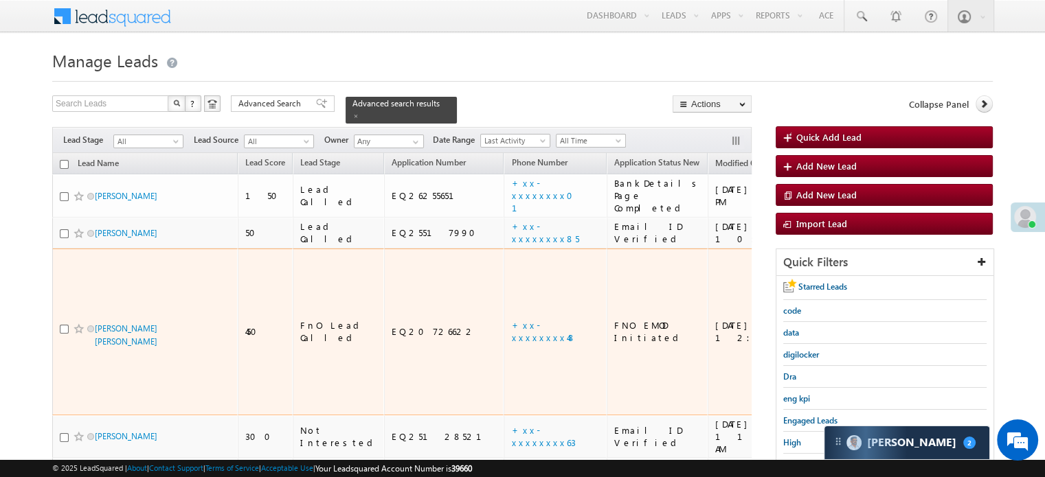
scroll to position [6316, 0]
